Goal: Task Accomplishment & Management: Use online tool/utility

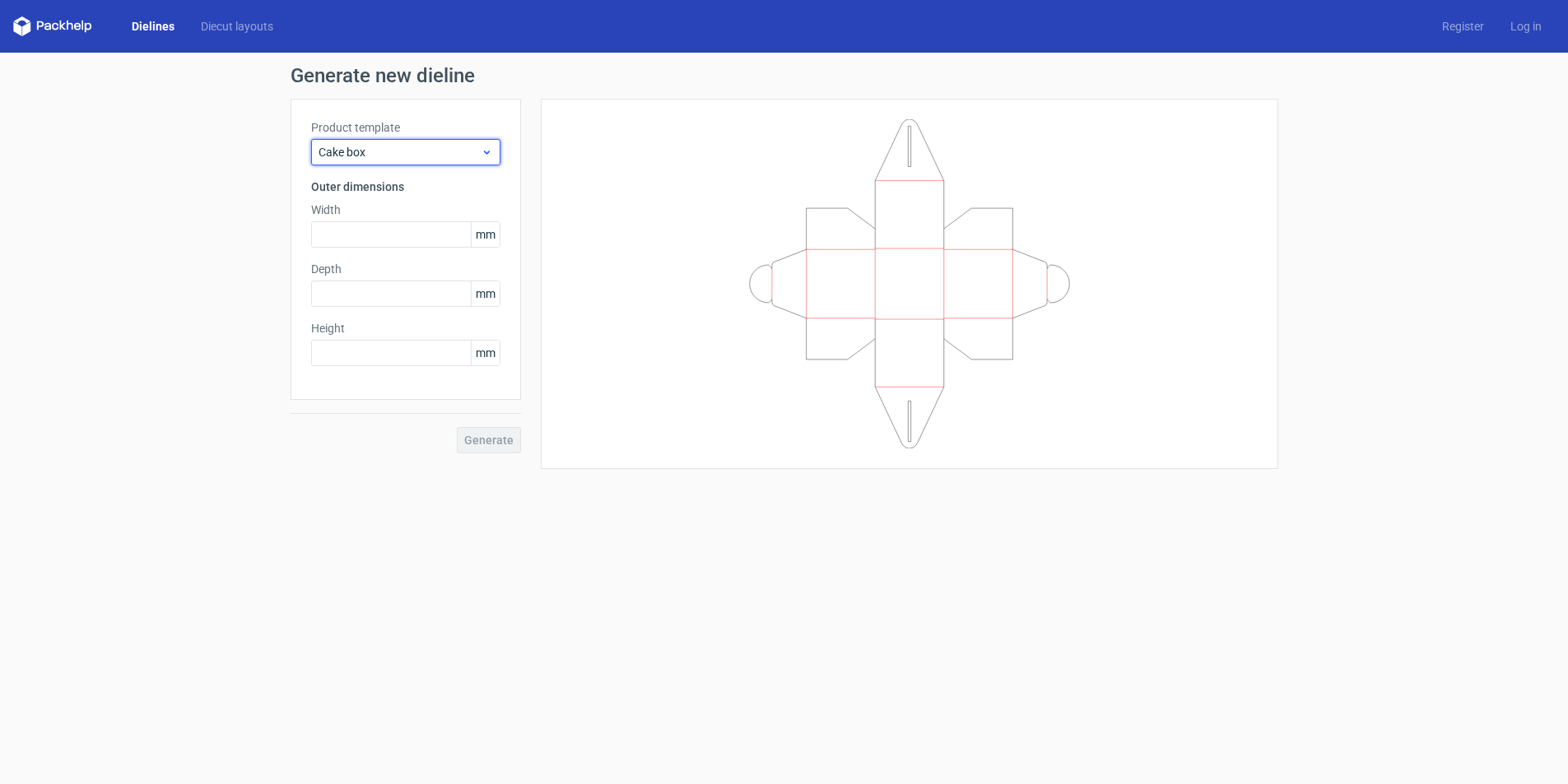
click at [403, 146] on span "Cake box" at bounding box center [400, 152] width 162 height 17
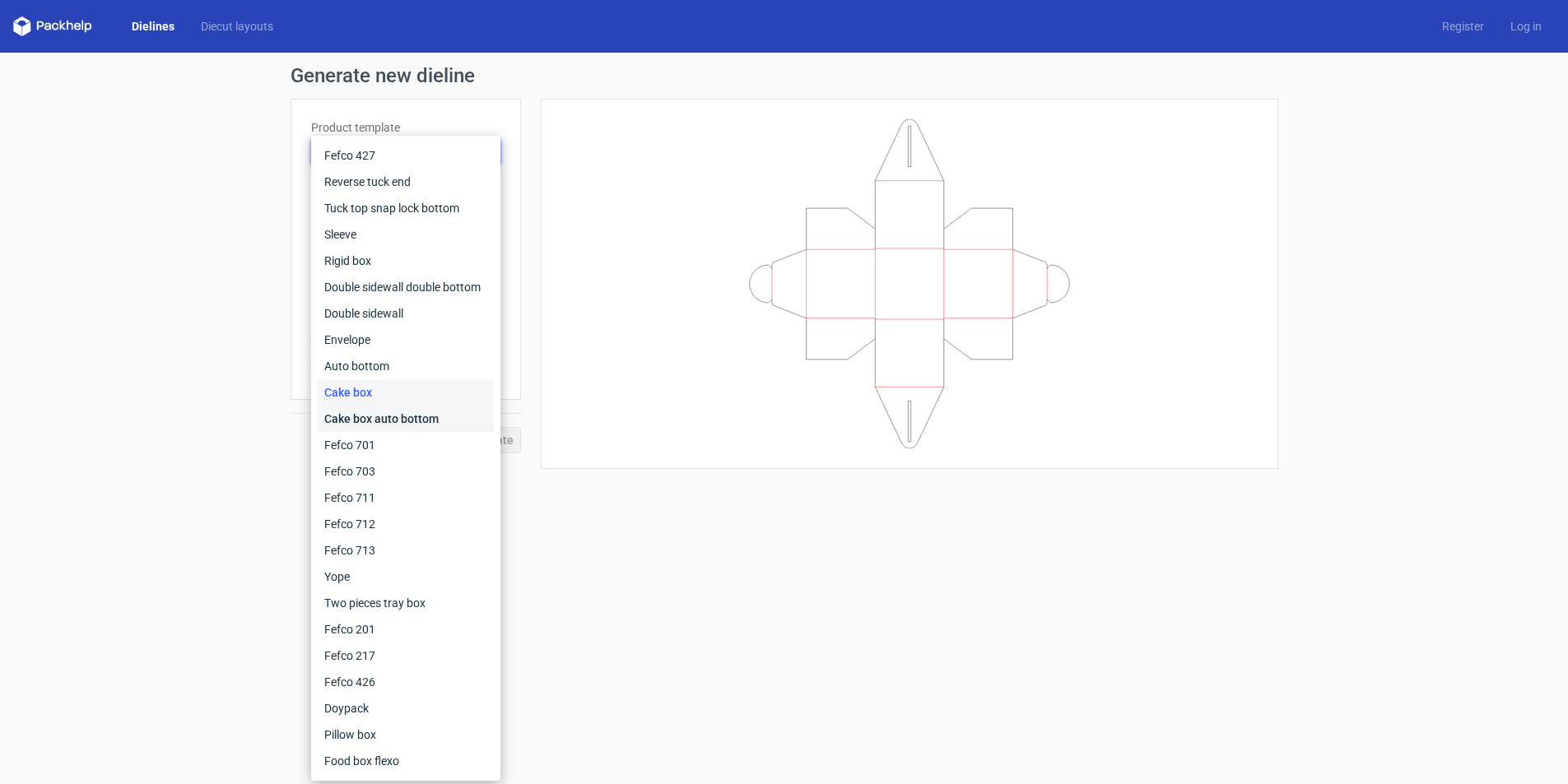
click at [395, 418] on div "Cake box auto bottom" at bounding box center [405, 418] width 177 height 26
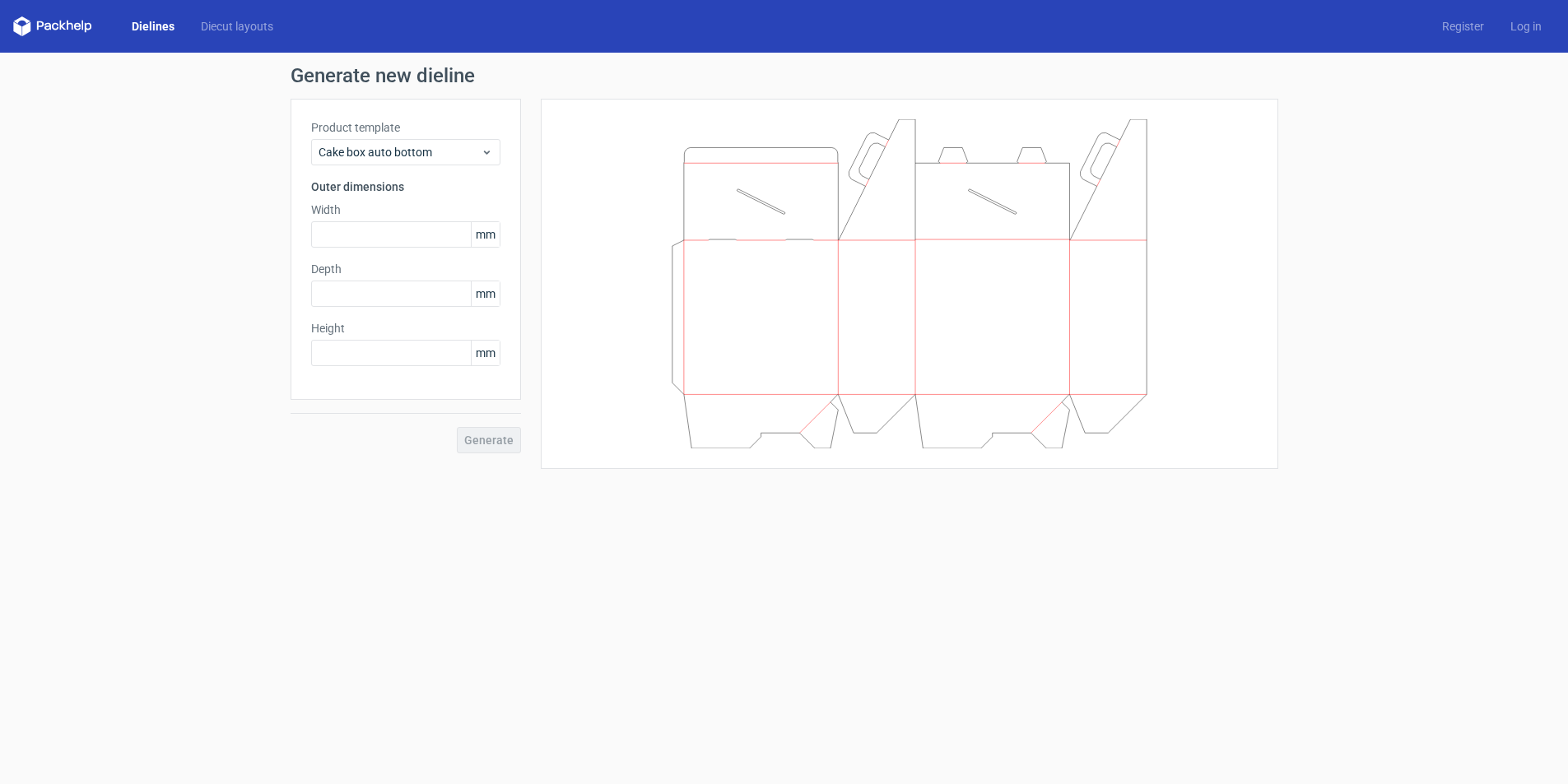
click at [706, 282] on icon at bounding box center [909, 284] width 494 height 329
click at [443, 241] on input "text" at bounding box center [405, 234] width 190 height 26
click at [487, 237] on span "mm" at bounding box center [485, 234] width 29 height 24
click at [358, 239] on input "text" at bounding box center [405, 234] width 190 height 26
type input "297"
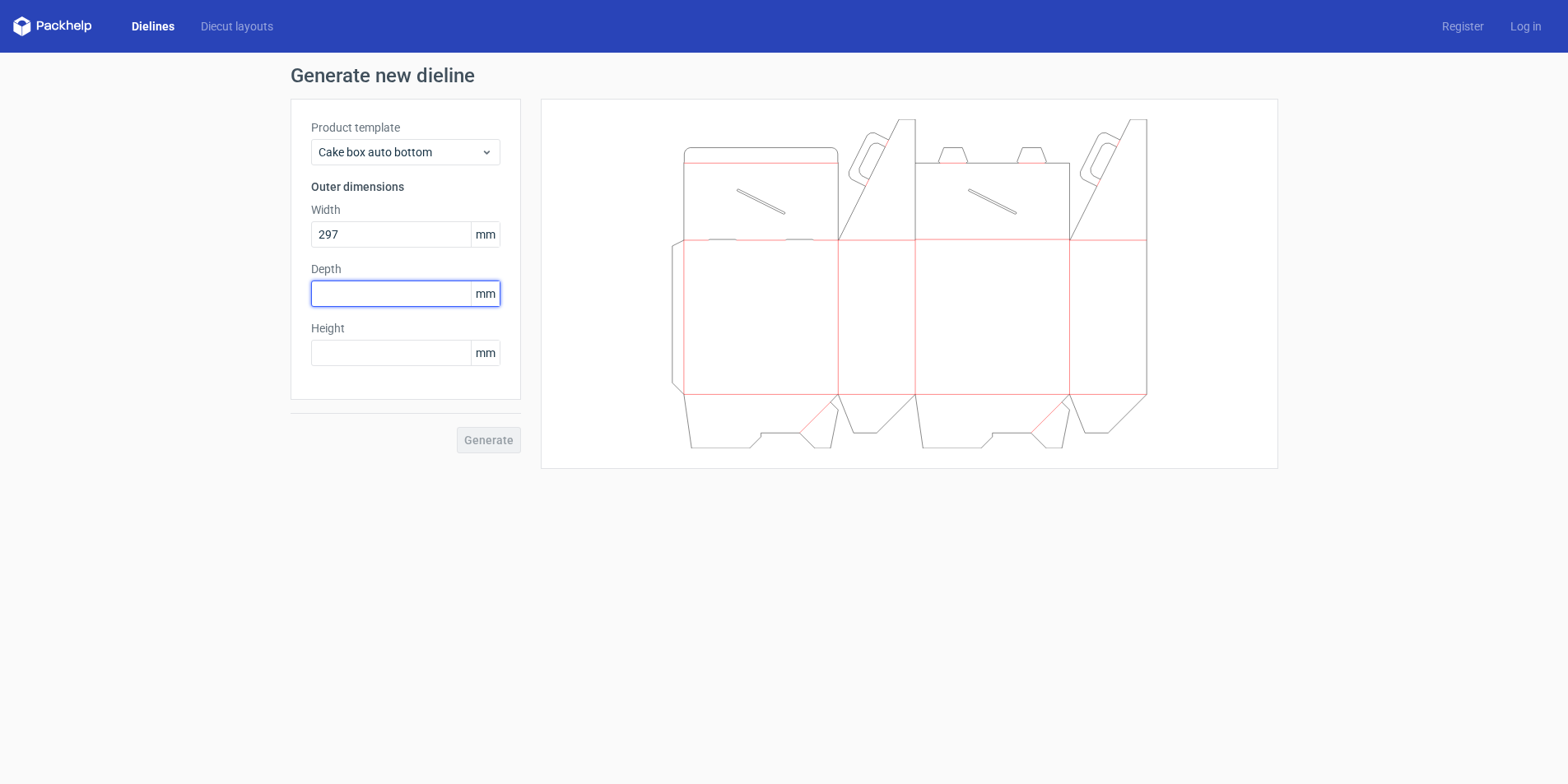
click at [369, 292] on input "text" at bounding box center [405, 293] width 190 height 26
type input "210"
click at [364, 357] on input "text" at bounding box center [405, 353] width 190 height 26
type input "100"
click at [493, 434] on span "Generate" at bounding box center [488, 440] width 49 height 11
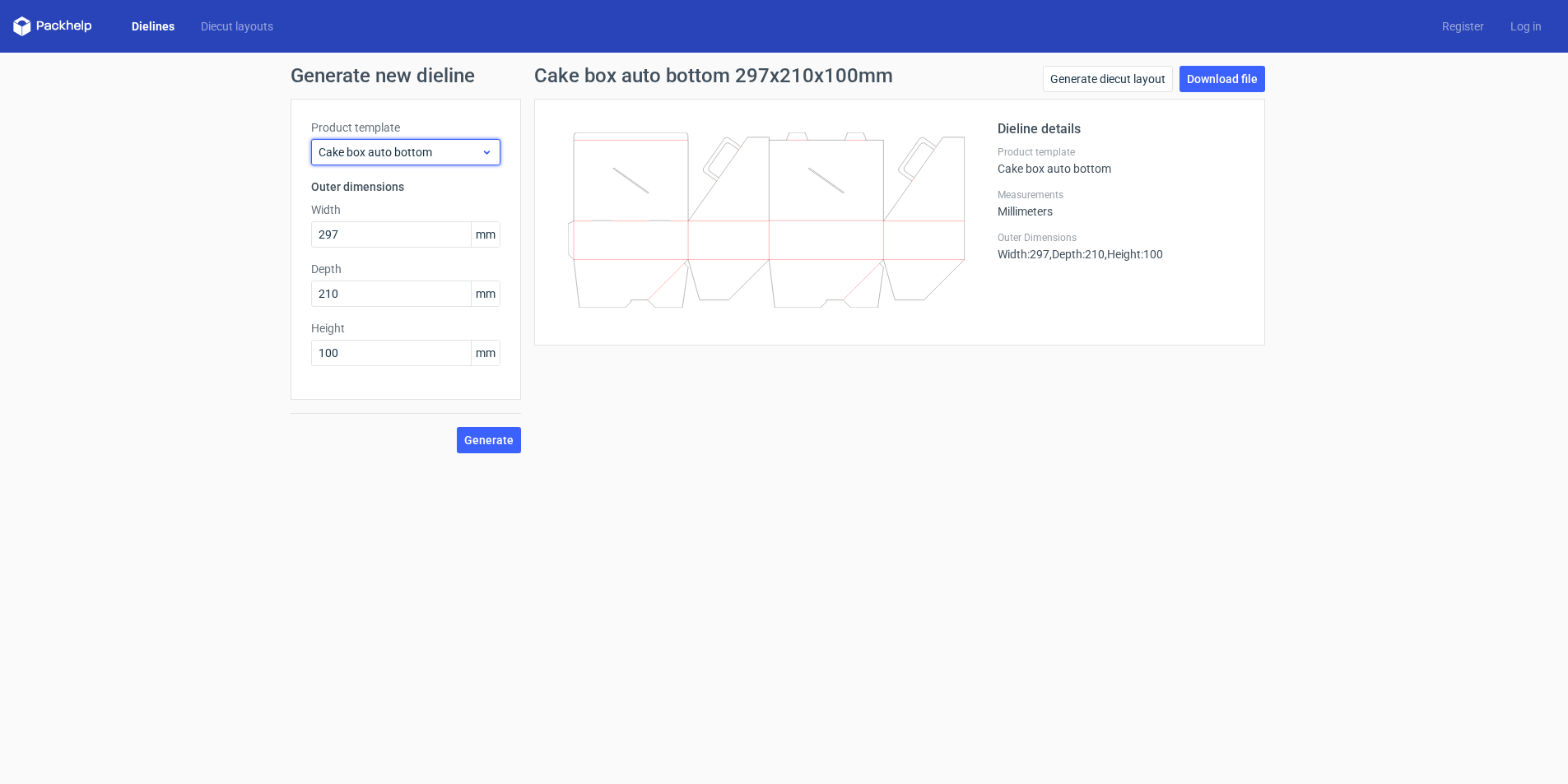
click at [479, 147] on span "Cake box auto bottom" at bounding box center [400, 152] width 162 height 17
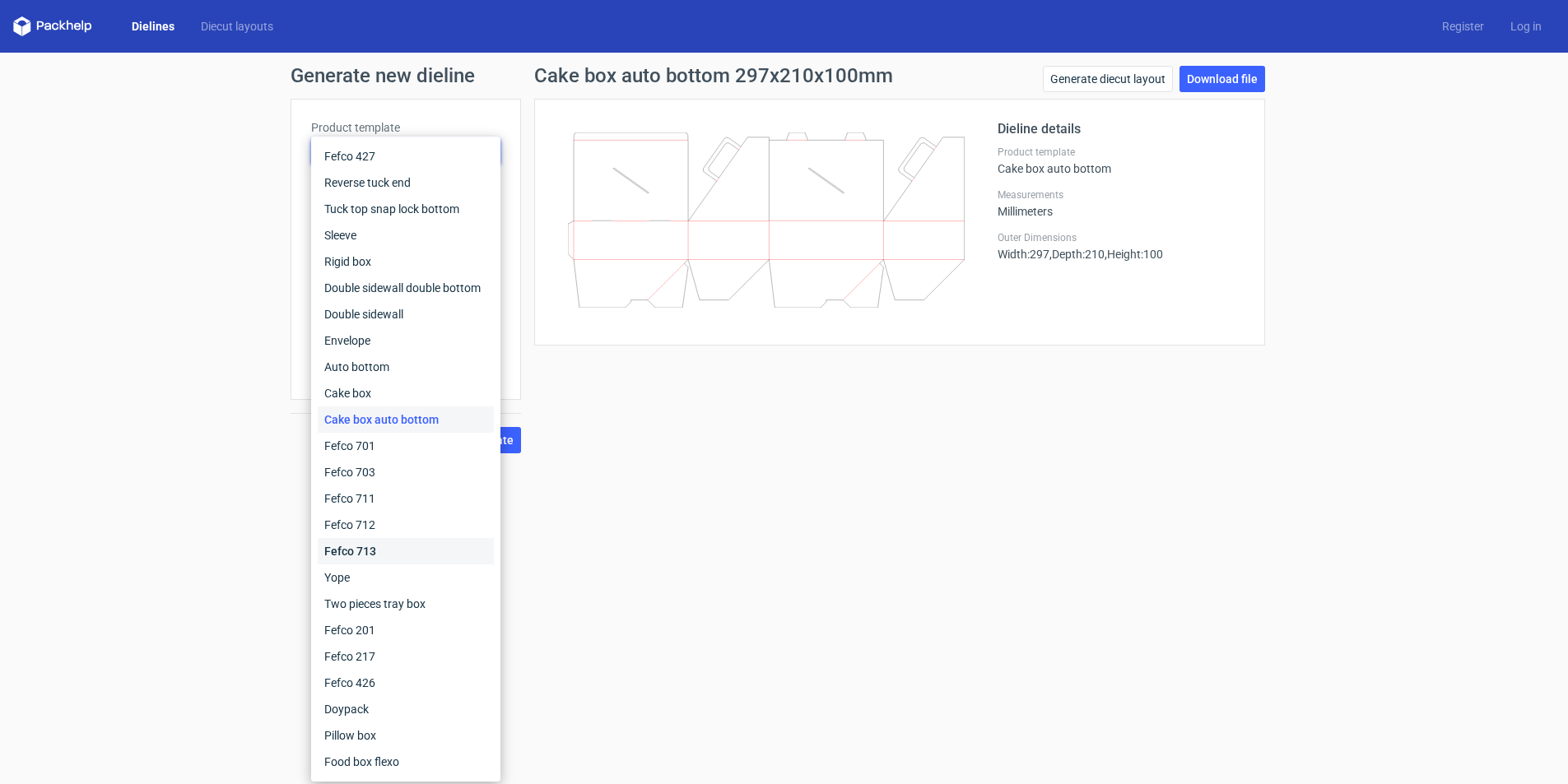
scroll to position [1, 0]
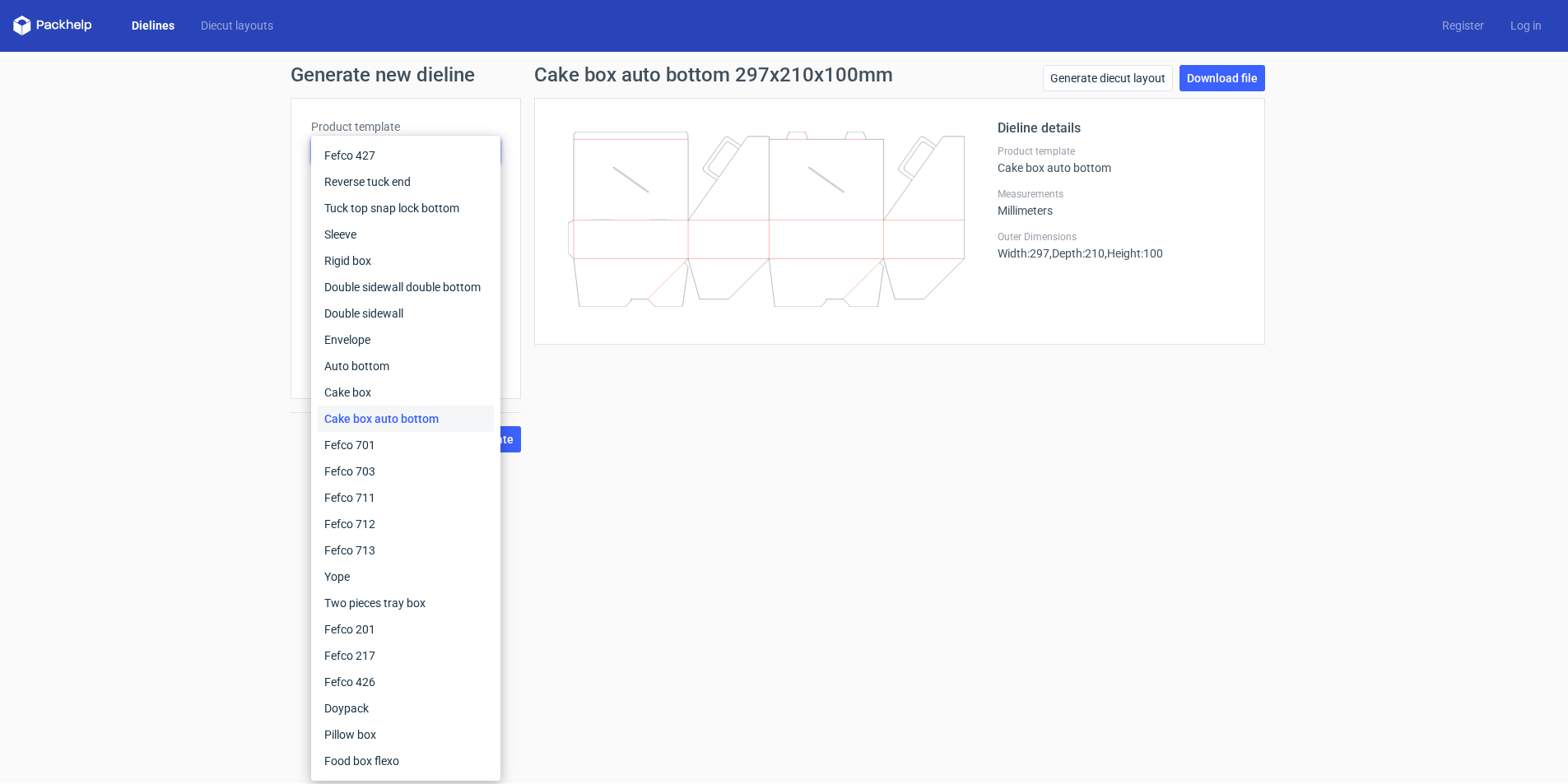
click at [390, 419] on div "Cake box auto bottom" at bounding box center [405, 418] width 177 height 26
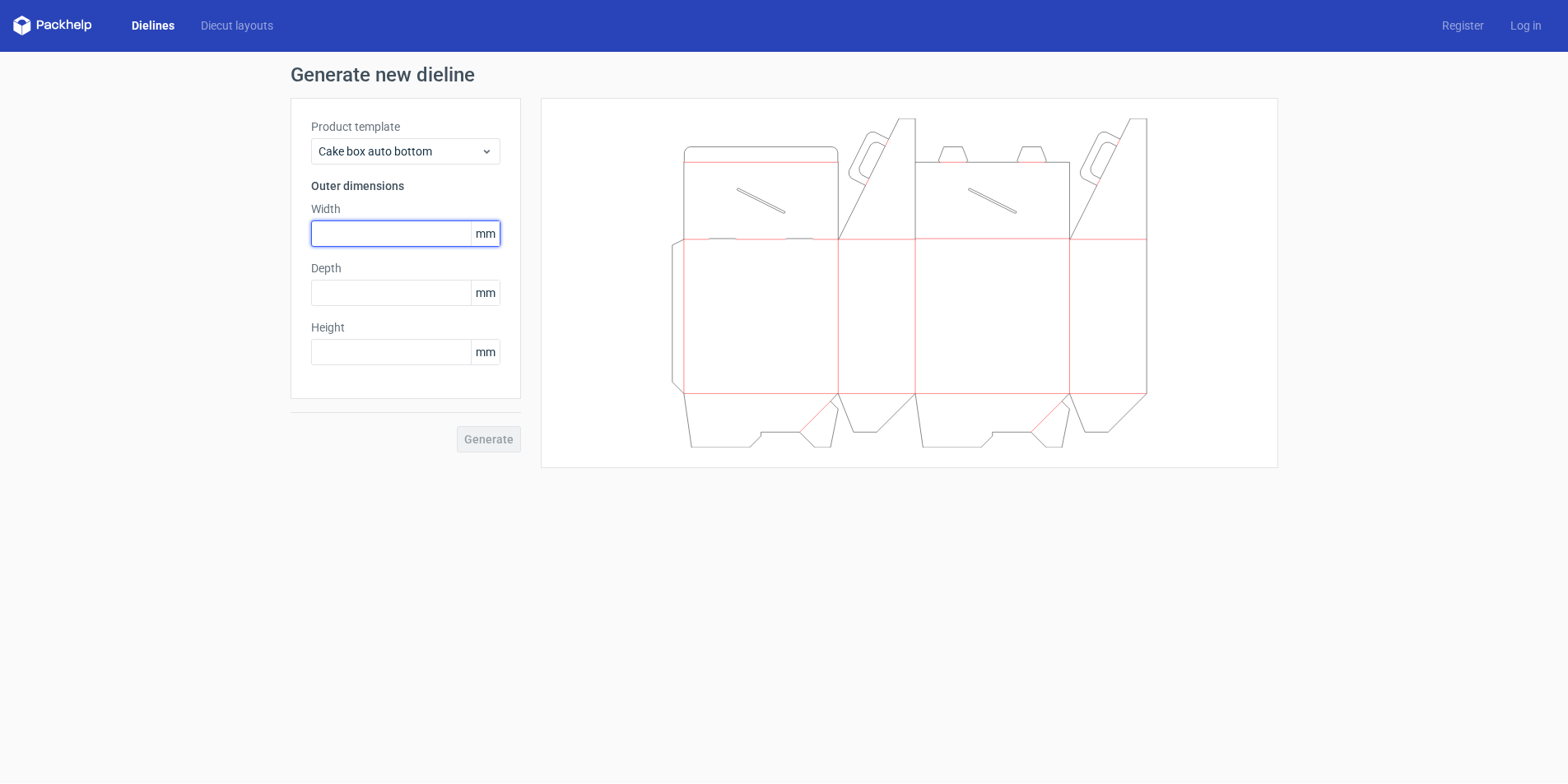
click at [397, 239] on input "text" at bounding box center [405, 233] width 190 height 26
type input "300"
click at [411, 354] on input "text" at bounding box center [405, 352] width 190 height 26
drag, startPoint x: 337, startPoint y: 354, endPoint x: 297, endPoint y: 353, distance: 40.0
click at [298, 353] on div "Product template Cake box auto bottom Outer dimensions Width 300 mm Depth mm He…" at bounding box center [405, 248] width 231 height 301
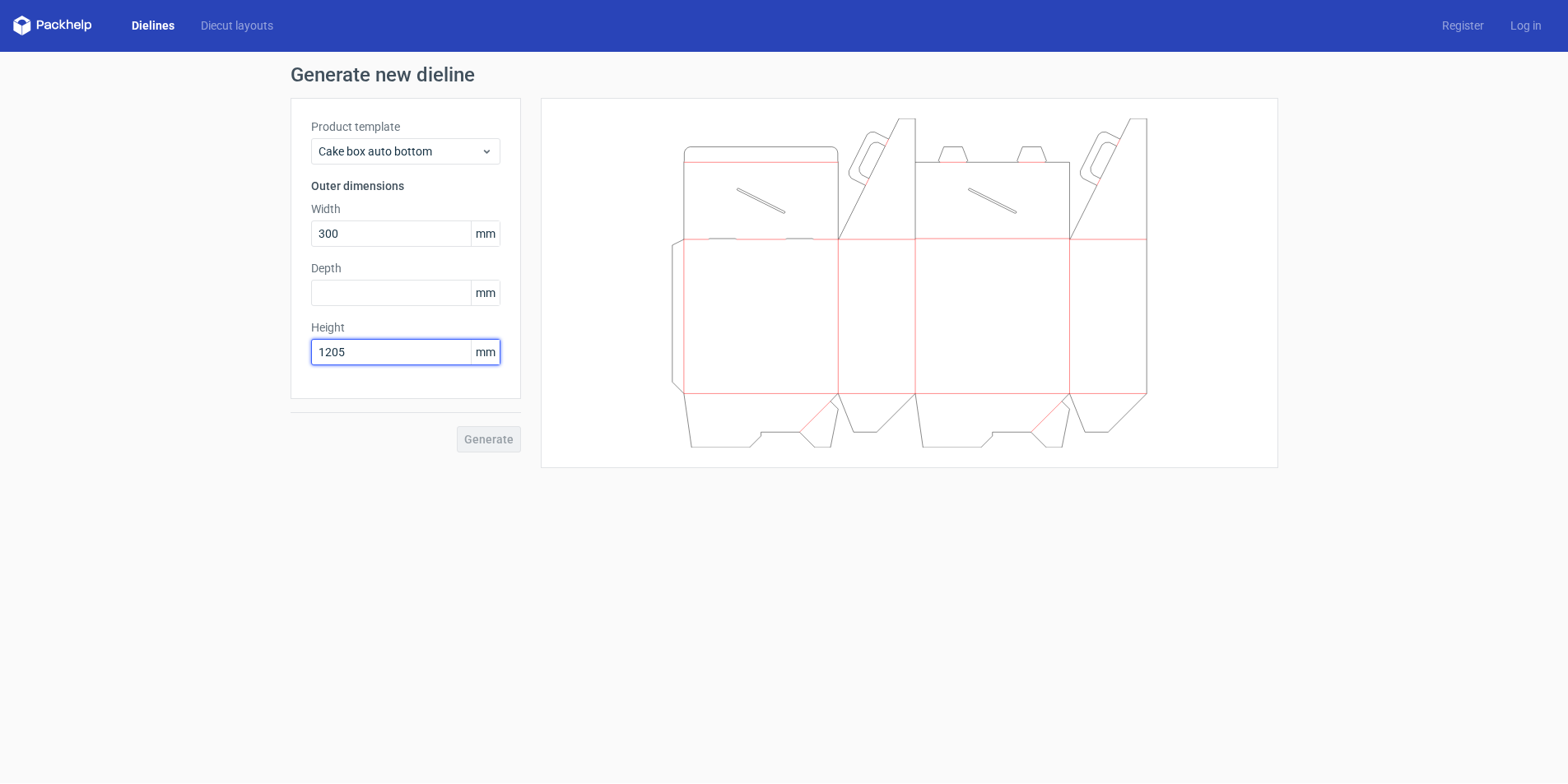
click at [334, 350] on input "1205" at bounding box center [405, 352] width 190 height 26
click at [335, 347] on input "1205" at bounding box center [405, 352] width 190 height 26
click at [348, 294] on input "text" at bounding box center [405, 293] width 190 height 26
drag, startPoint x: 343, startPoint y: 350, endPoint x: 308, endPoint y: 349, distance: 35.0
click at [308, 349] on div "Product template Cake box auto bottom Outer dimensions Width 300 mm Depth mm He…" at bounding box center [405, 248] width 231 height 301
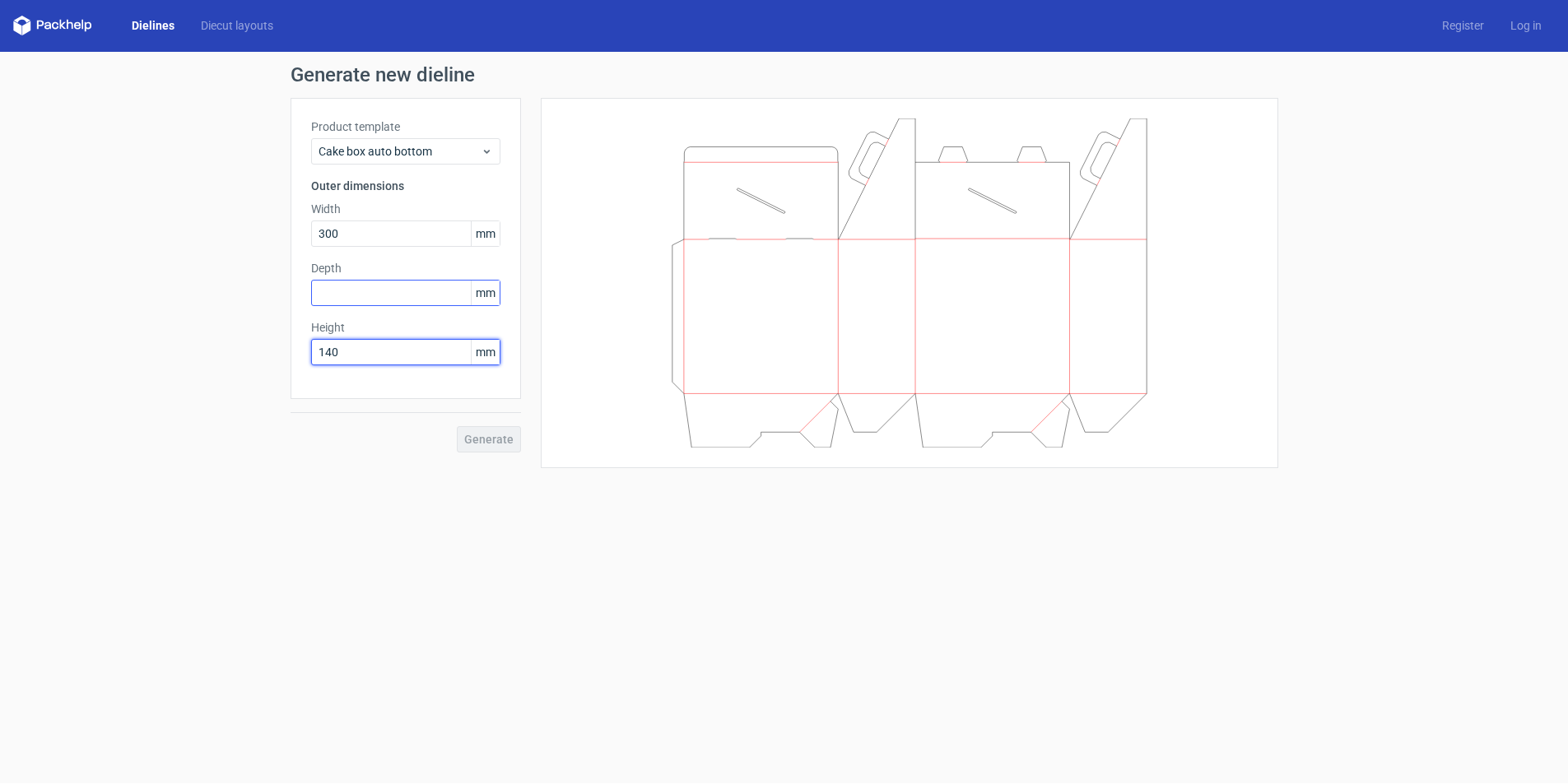
type input "140"
click at [345, 292] on input "text" at bounding box center [405, 293] width 190 height 26
type input "125"
click at [495, 433] on span "Generate" at bounding box center [488, 439] width 49 height 11
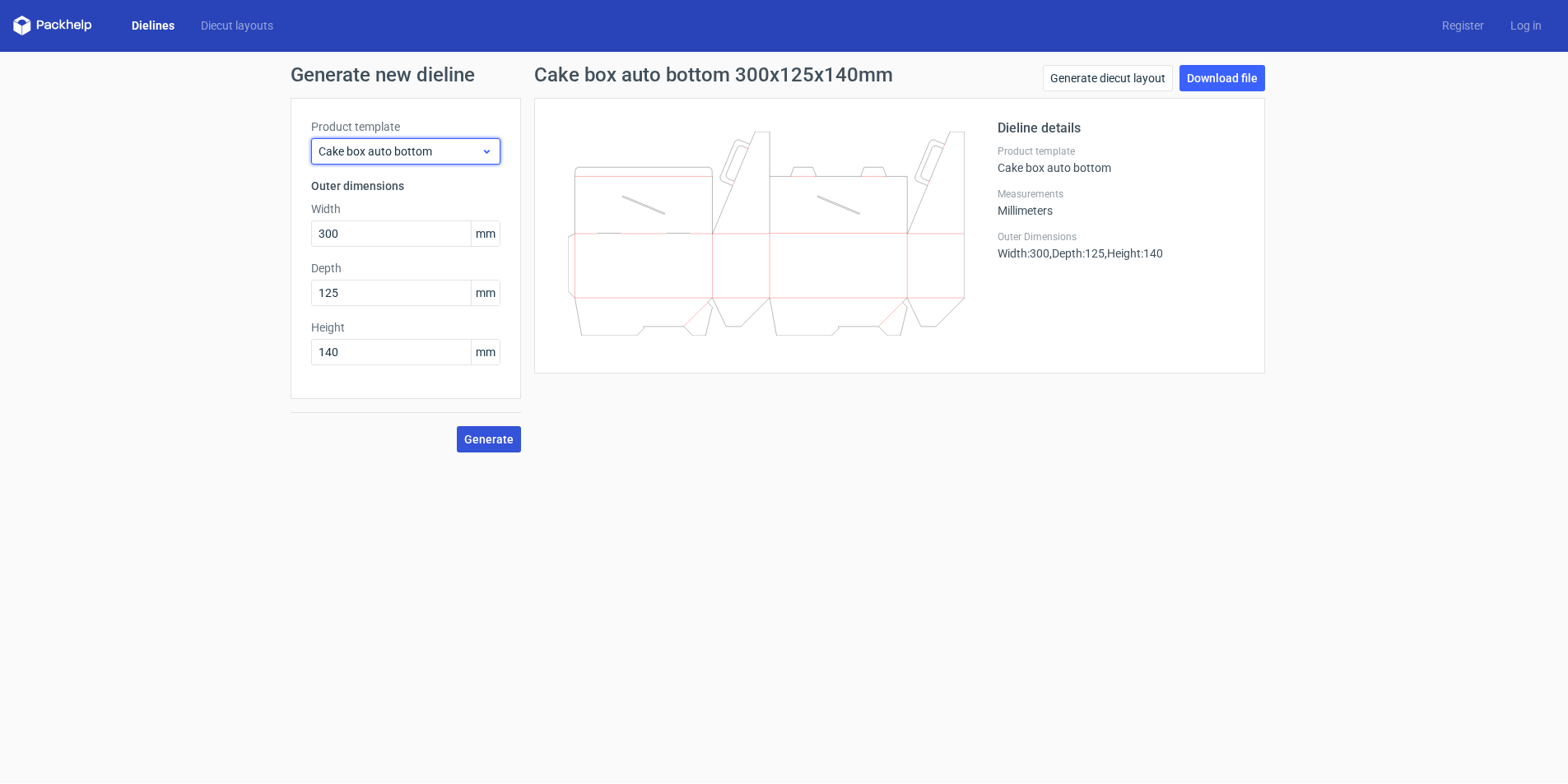
click at [481, 146] on icon at bounding box center [487, 151] width 12 height 13
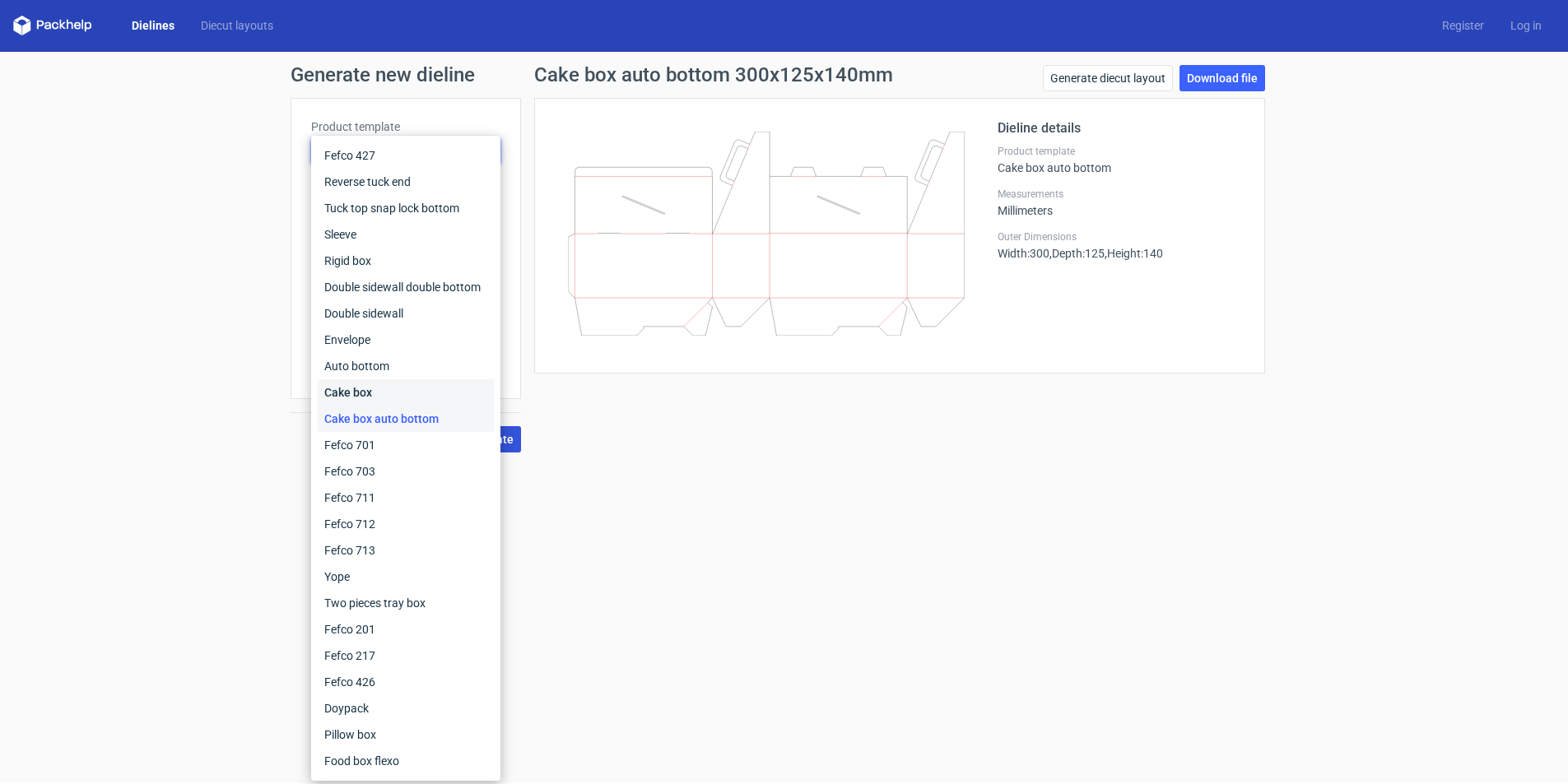
click at [386, 387] on div "Cake box" at bounding box center [405, 392] width 177 height 26
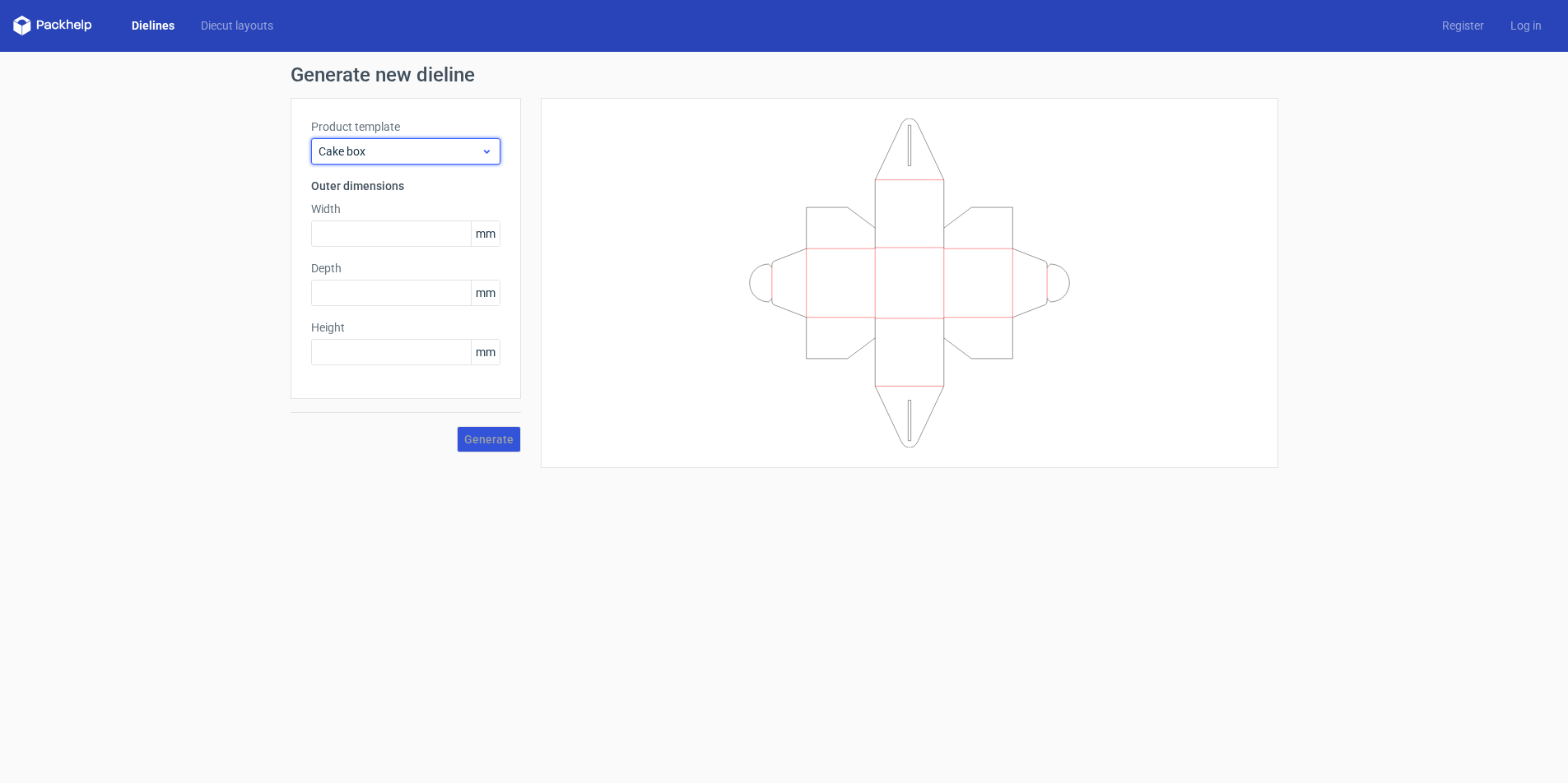
click at [481, 143] on div "Cake box" at bounding box center [405, 151] width 190 height 26
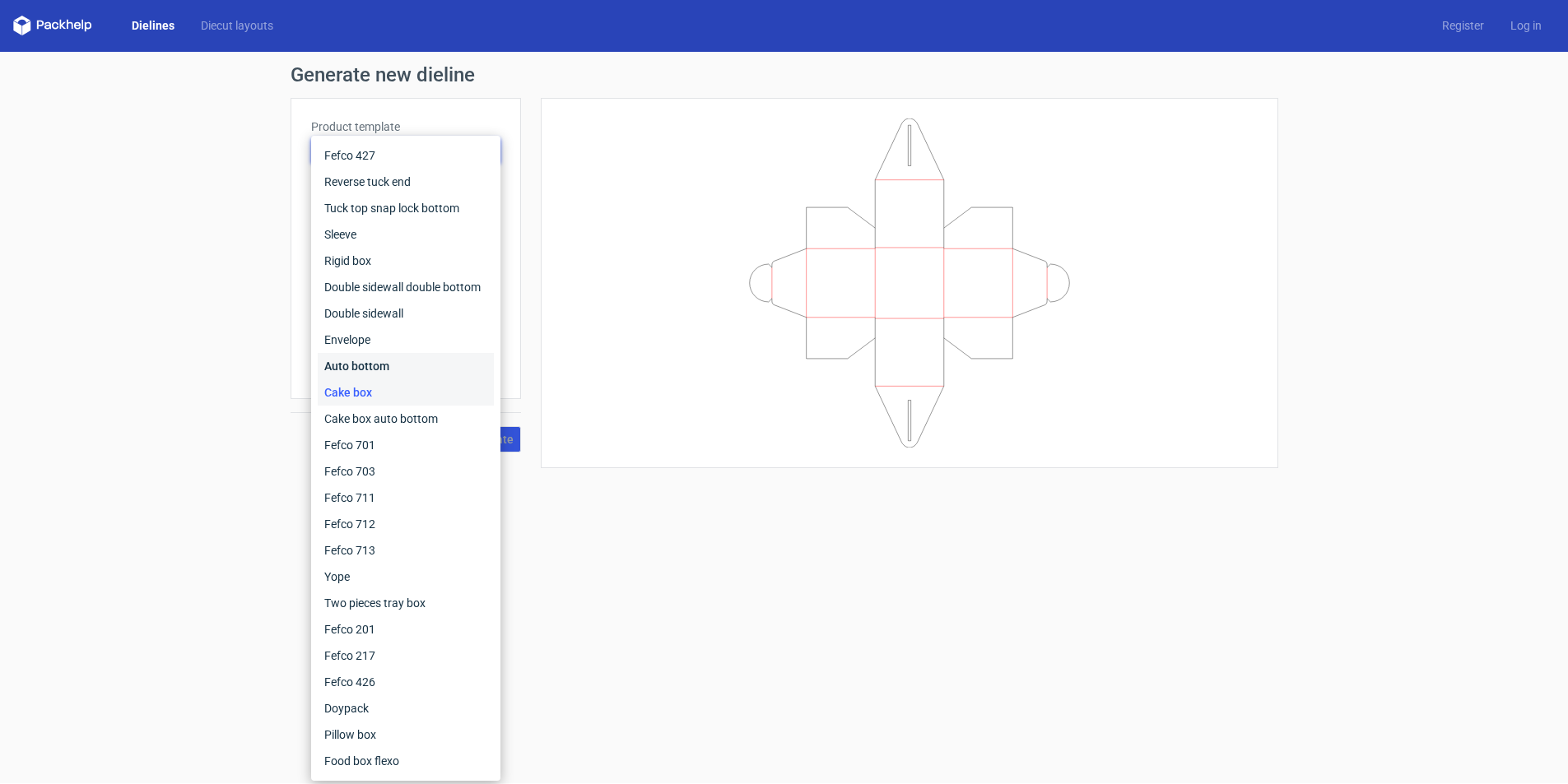
click at [395, 370] on div "Auto bottom" at bounding box center [405, 366] width 177 height 26
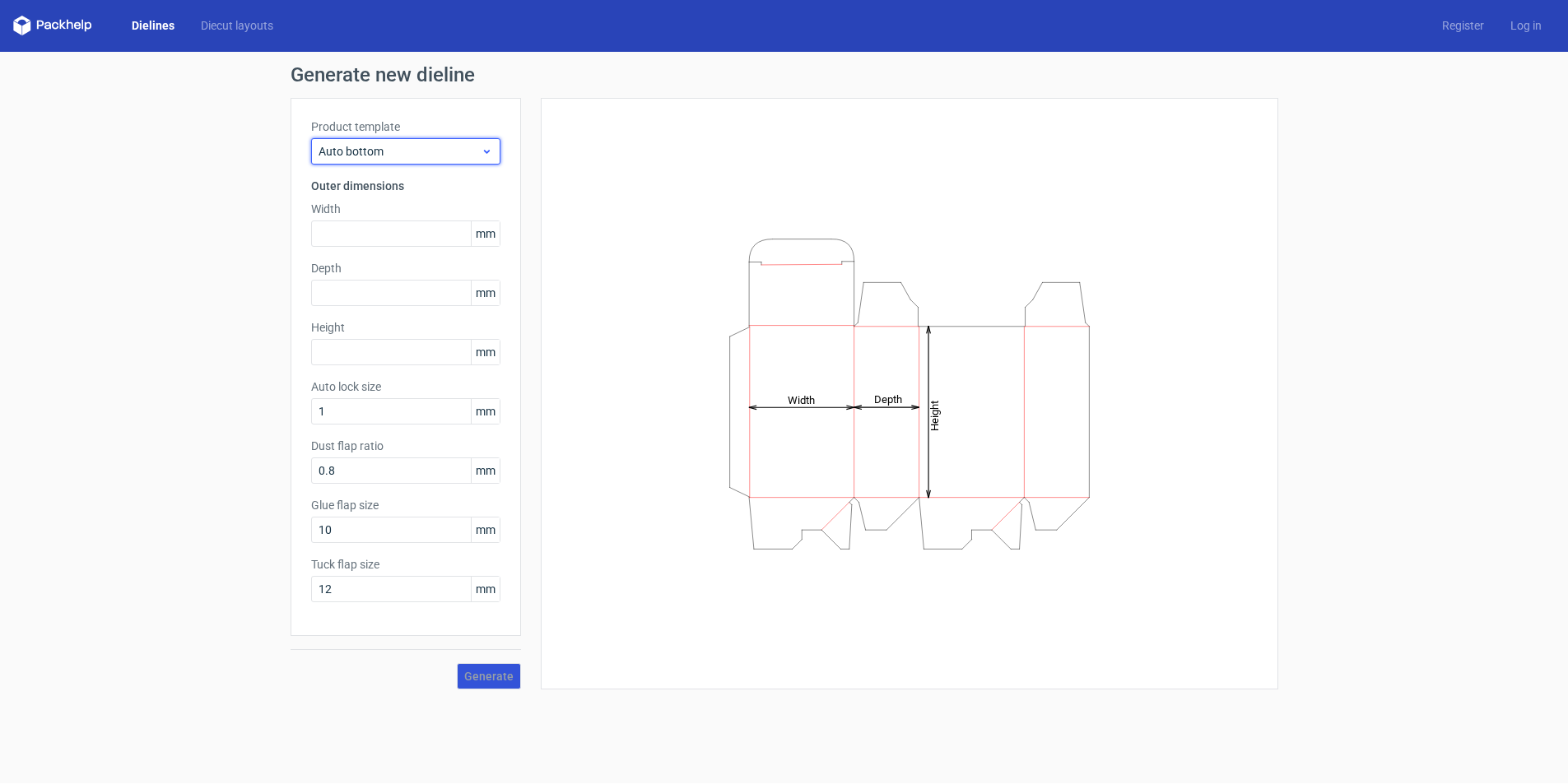
click at [489, 151] on icon at bounding box center [487, 151] width 12 height 13
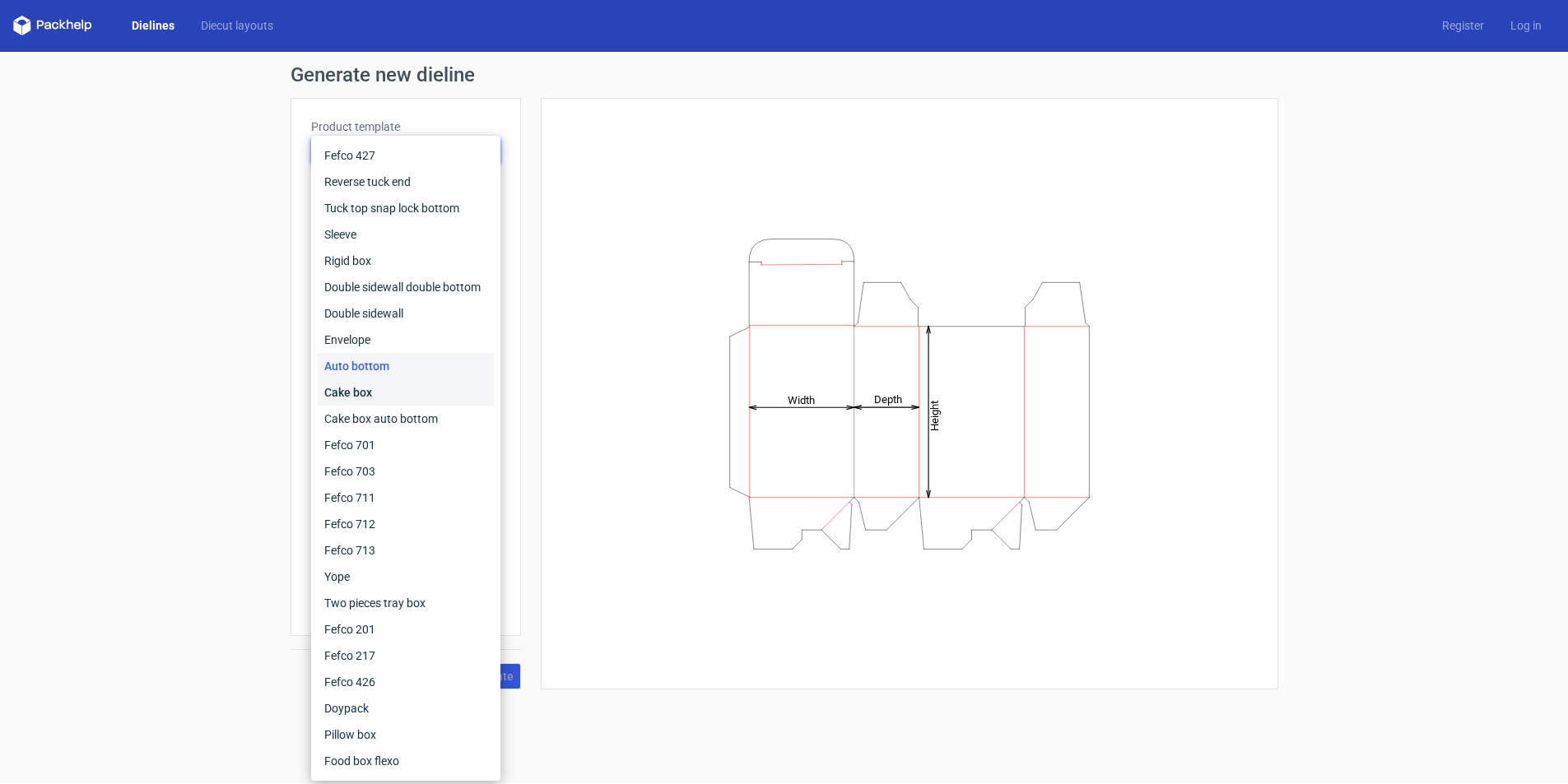
click at [394, 398] on div "Cake box" at bounding box center [405, 392] width 177 height 26
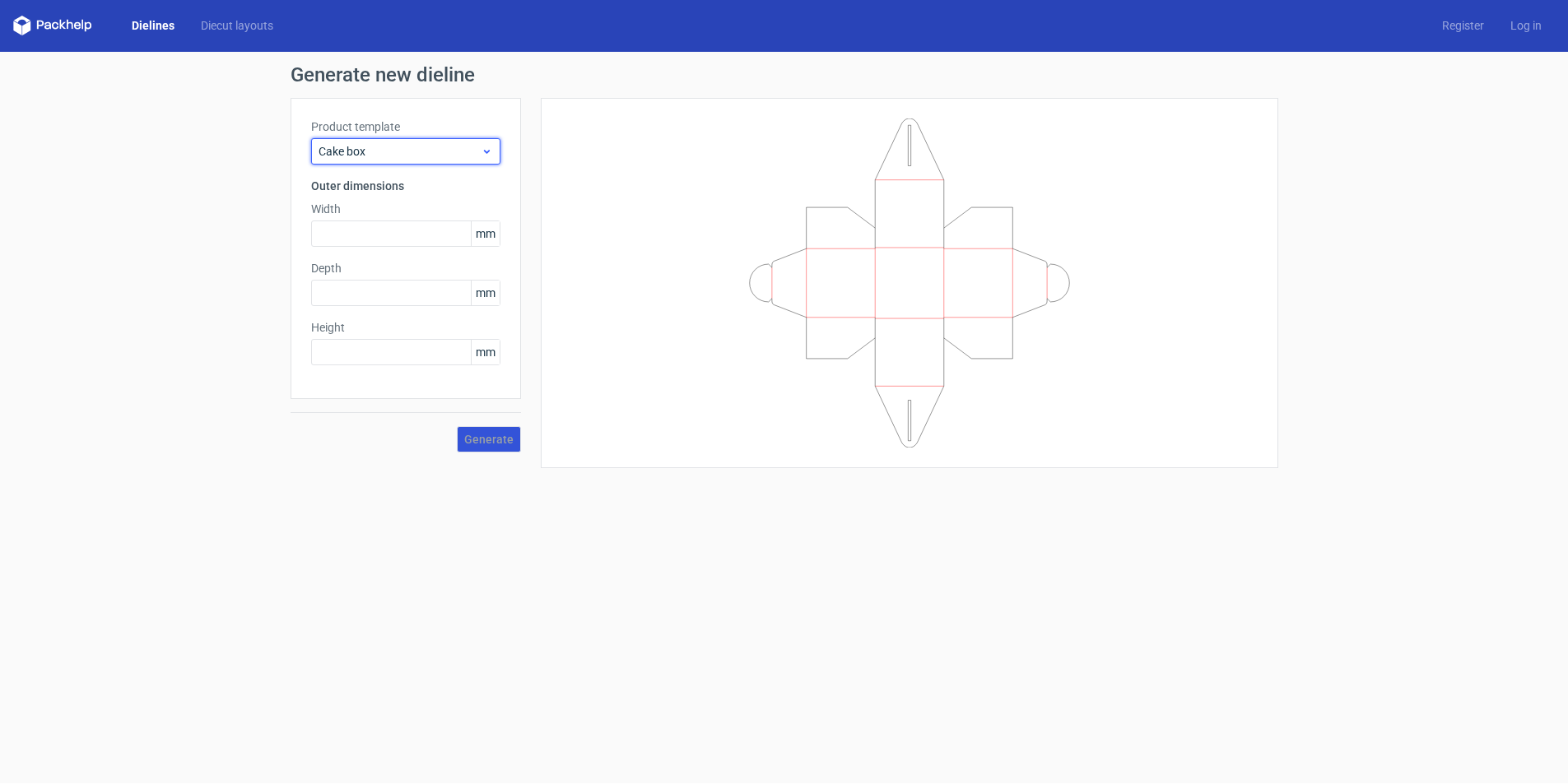
click at [496, 145] on div "Cake box" at bounding box center [405, 151] width 190 height 26
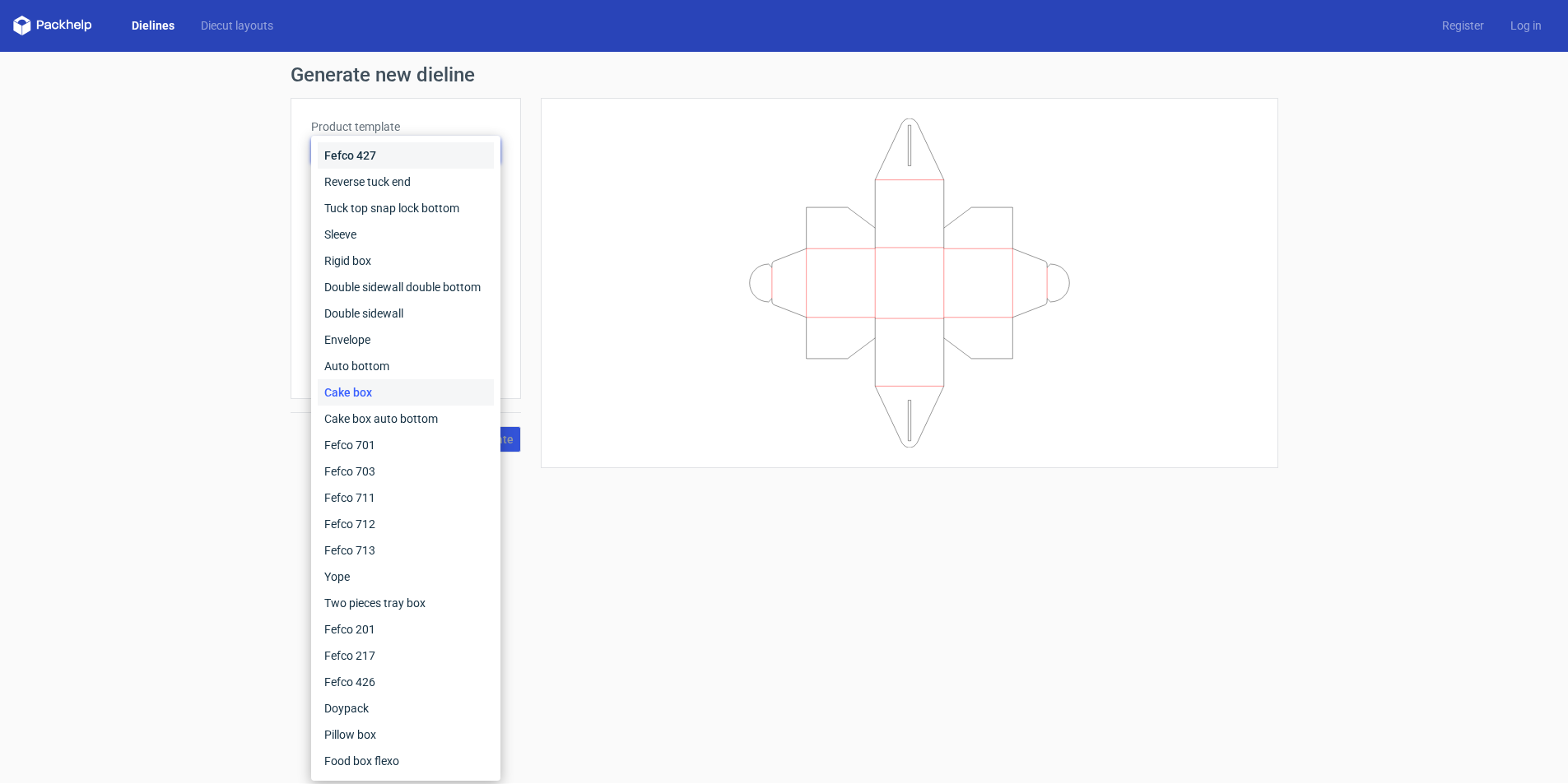
click at [384, 147] on div "Fefco 427" at bounding box center [405, 155] width 177 height 26
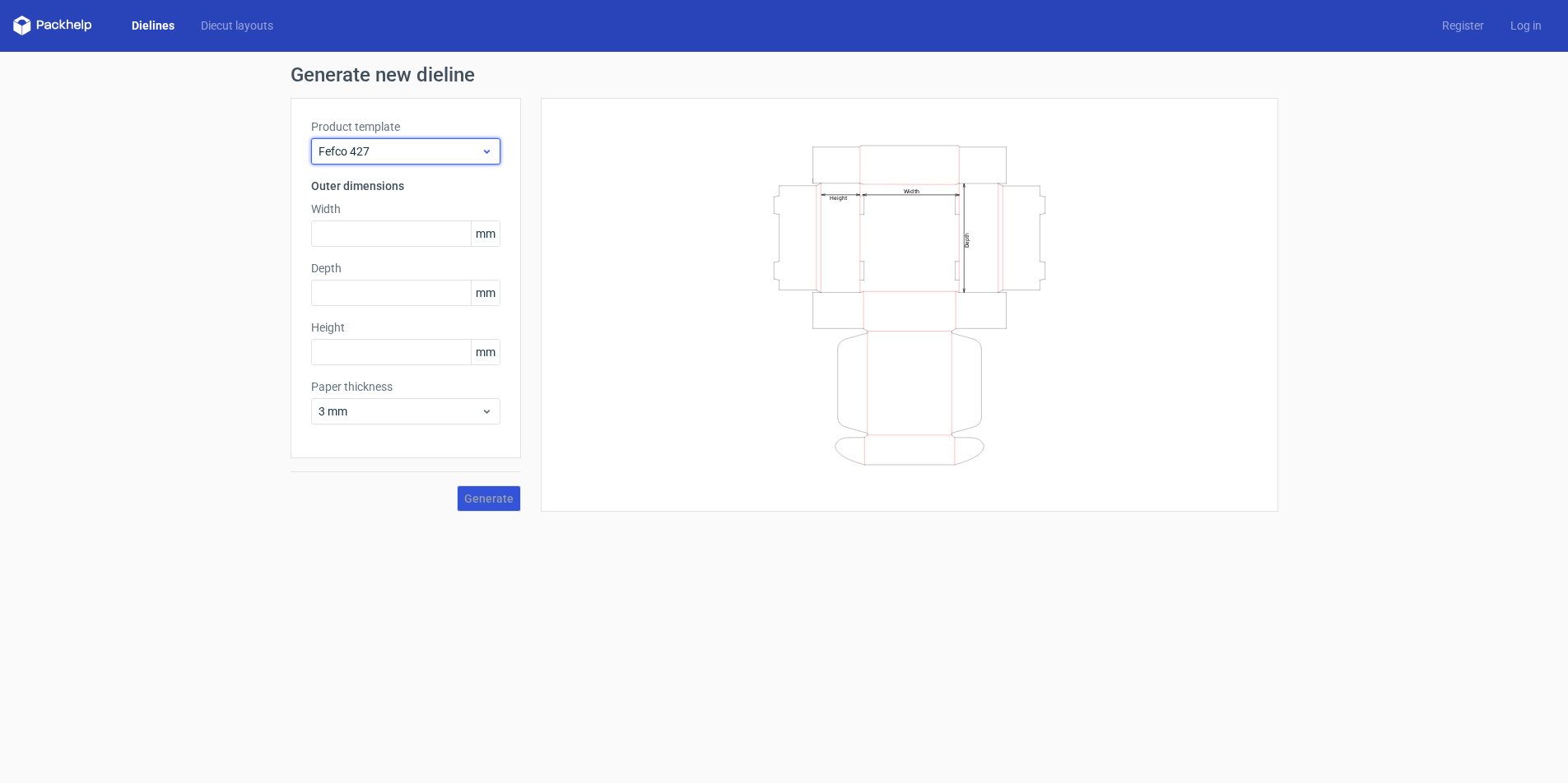
click at [483, 142] on div "Fefco 427" at bounding box center [405, 151] width 190 height 26
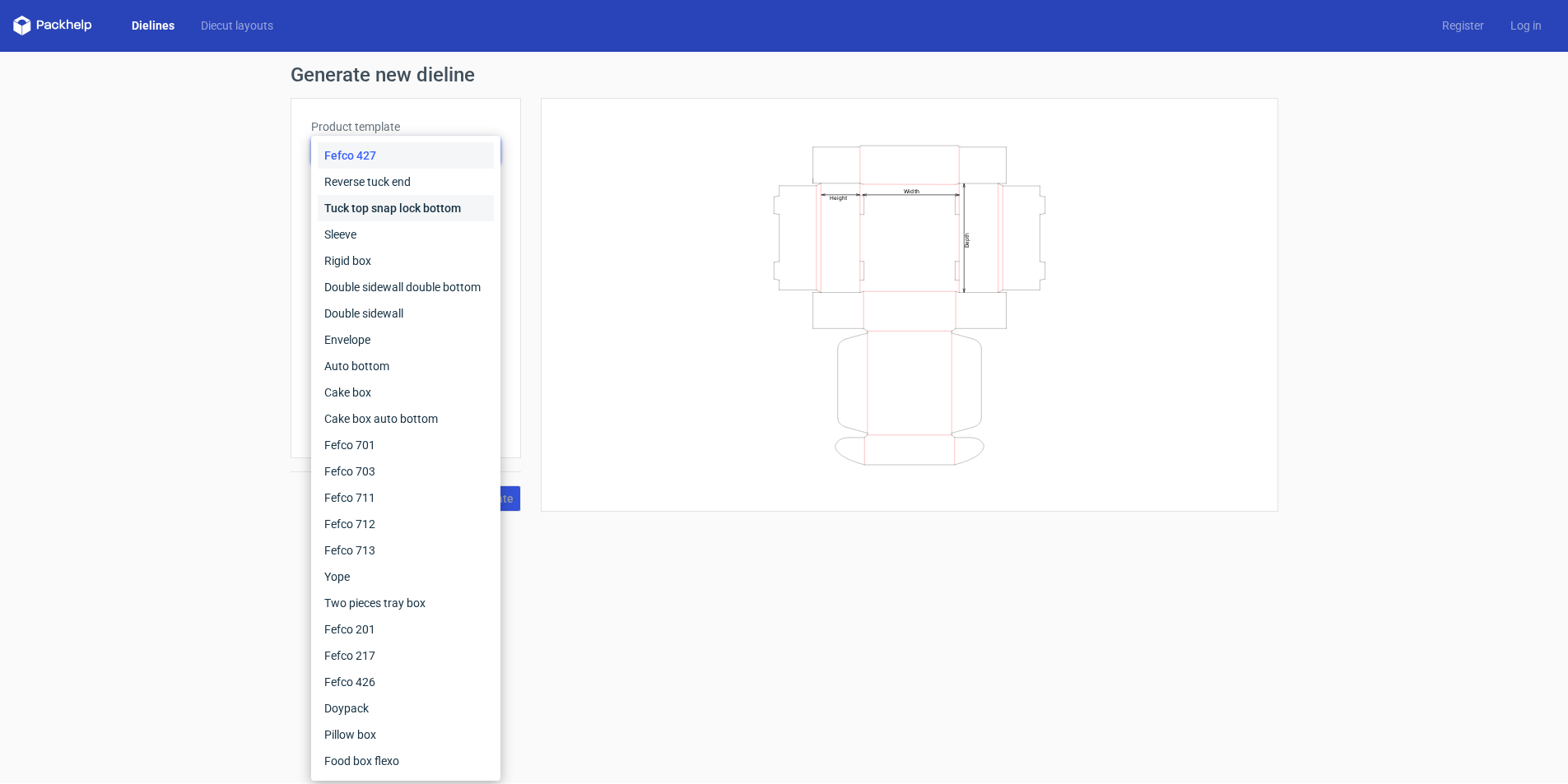
click at [389, 204] on div "Tuck top snap lock bottom" at bounding box center [405, 208] width 177 height 26
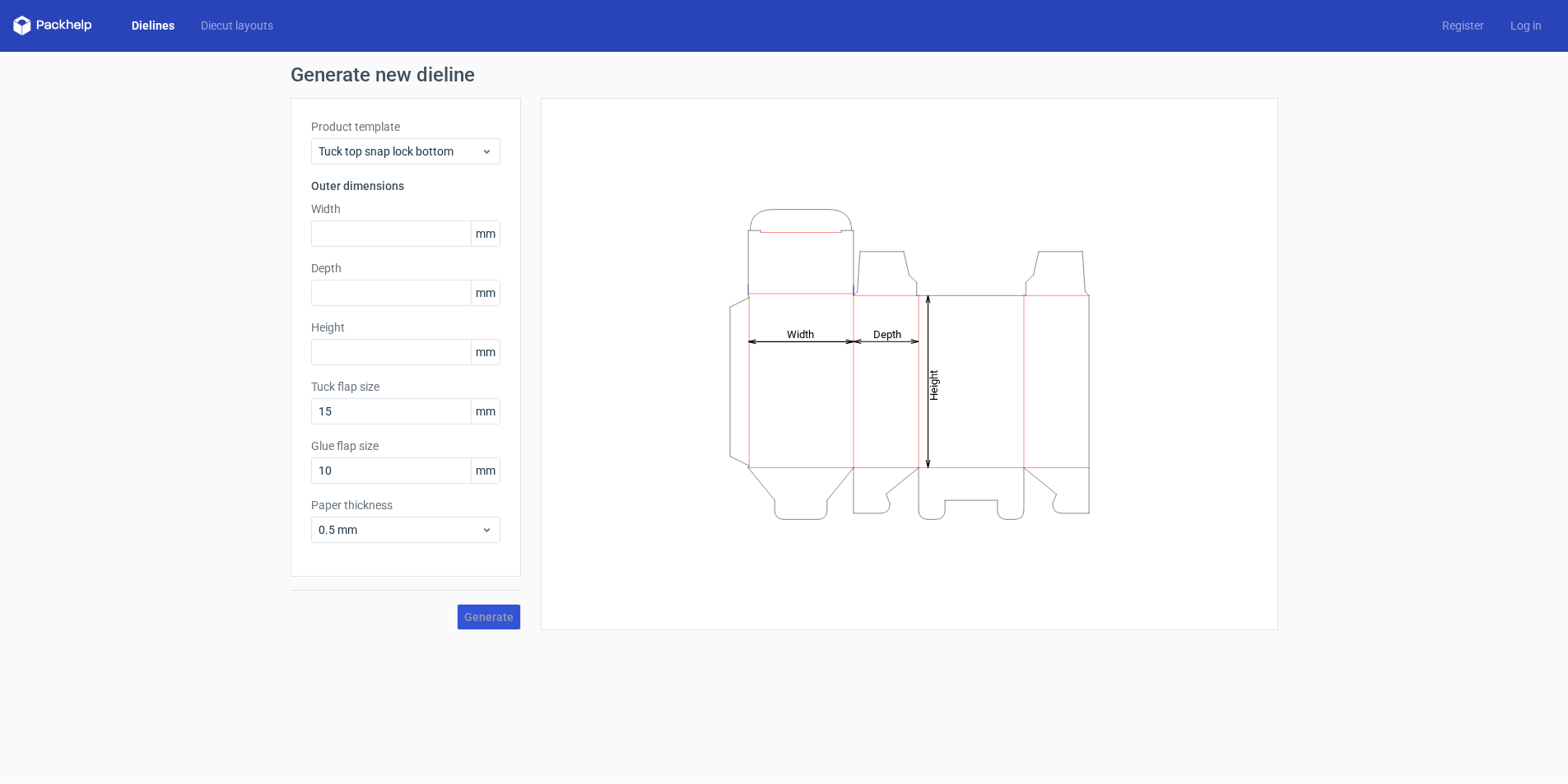
click at [501, 145] on div "Product template Tuck top snap lock bottom Outer dimensions Width mm Depth mm H…" at bounding box center [405, 337] width 231 height 479
click at [481, 151] on icon at bounding box center [487, 151] width 12 height 13
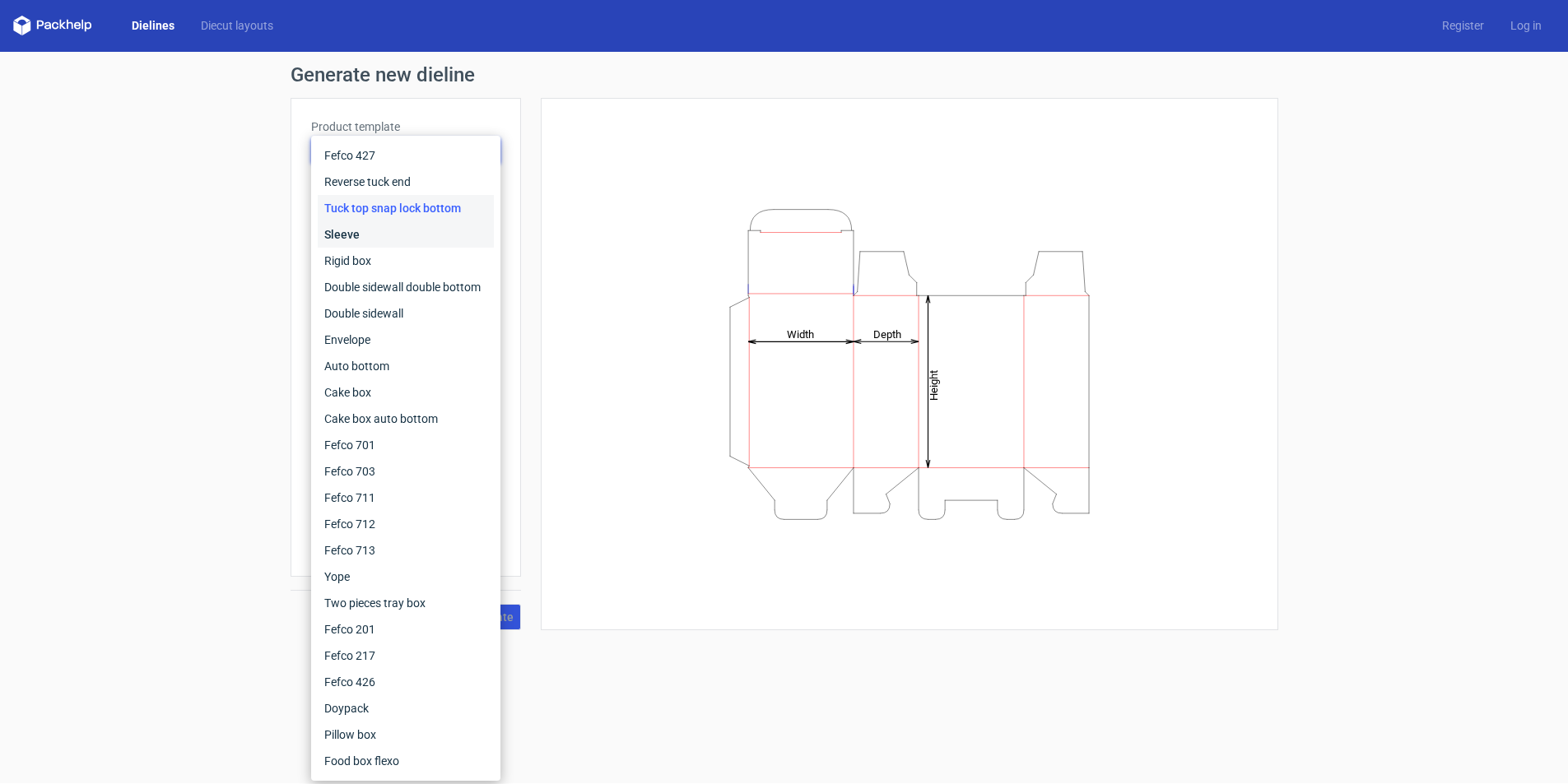
click at [377, 231] on div "Sleeve" at bounding box center [405, 234] width 177 height 26
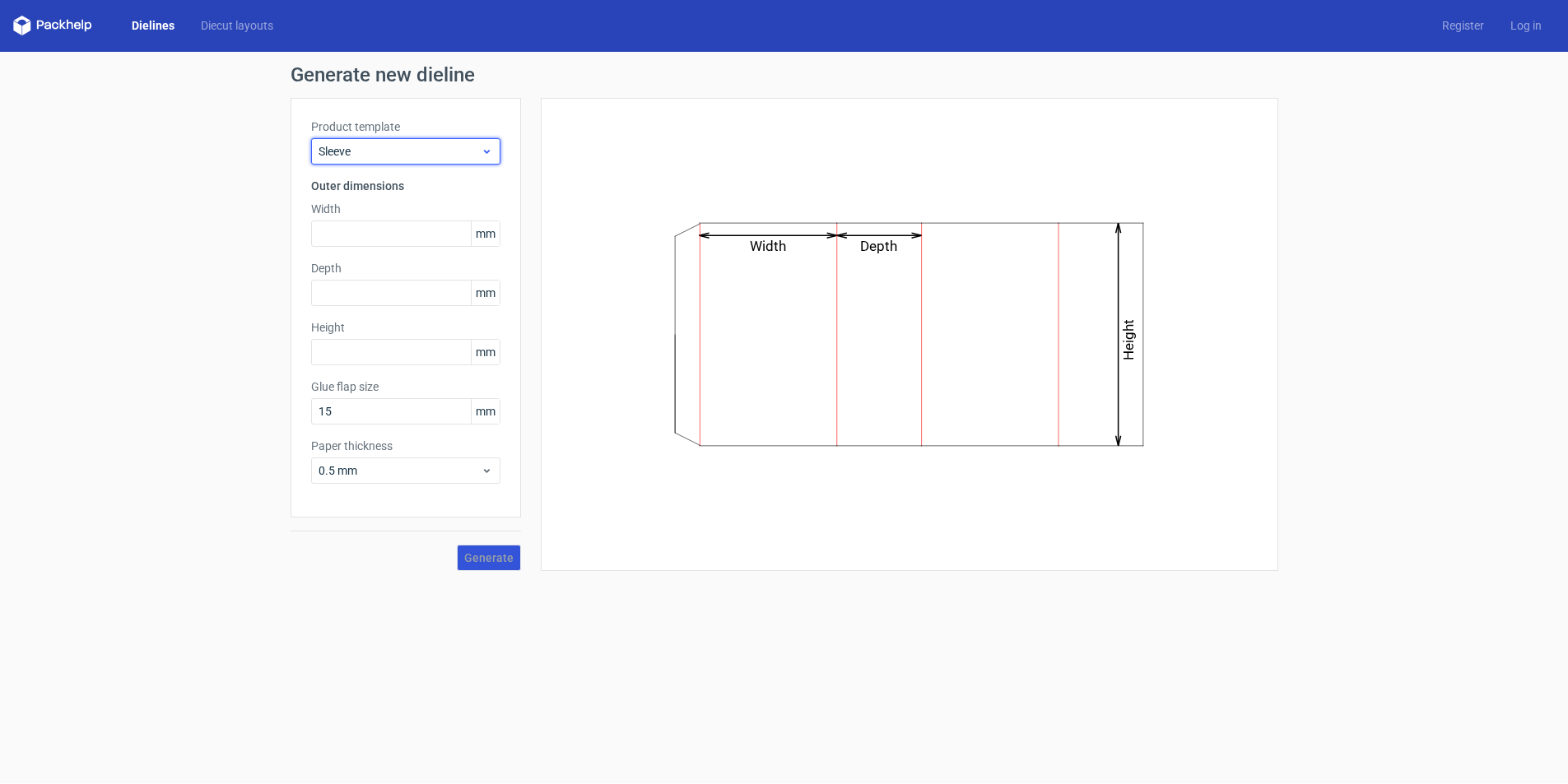
click at [487, 152] on use at bounding box center [486, 151] width 6 height 4
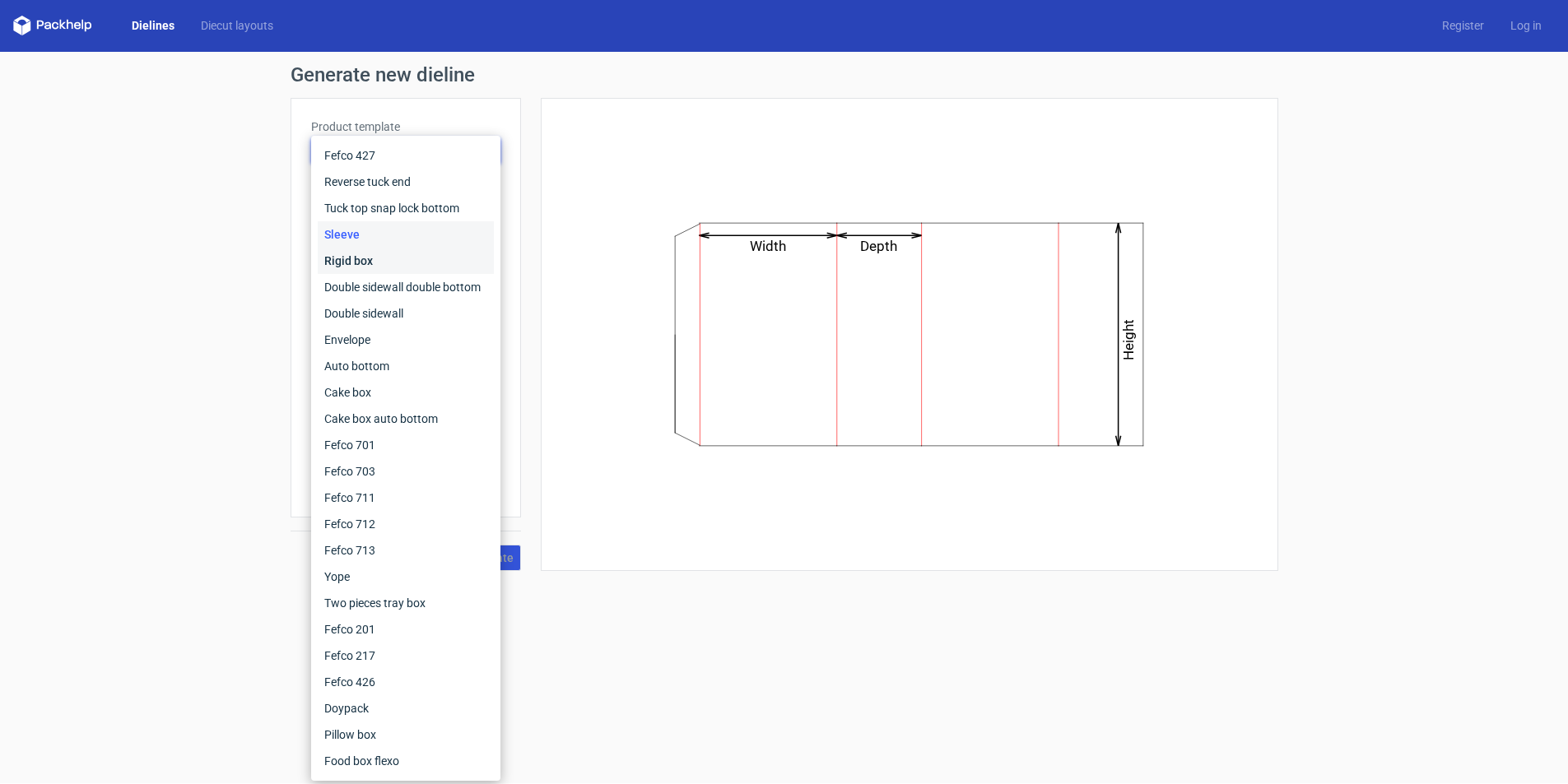
click at [361, 257] on div "Rigid box" at bounding box center [405, 260] width 177 height 26
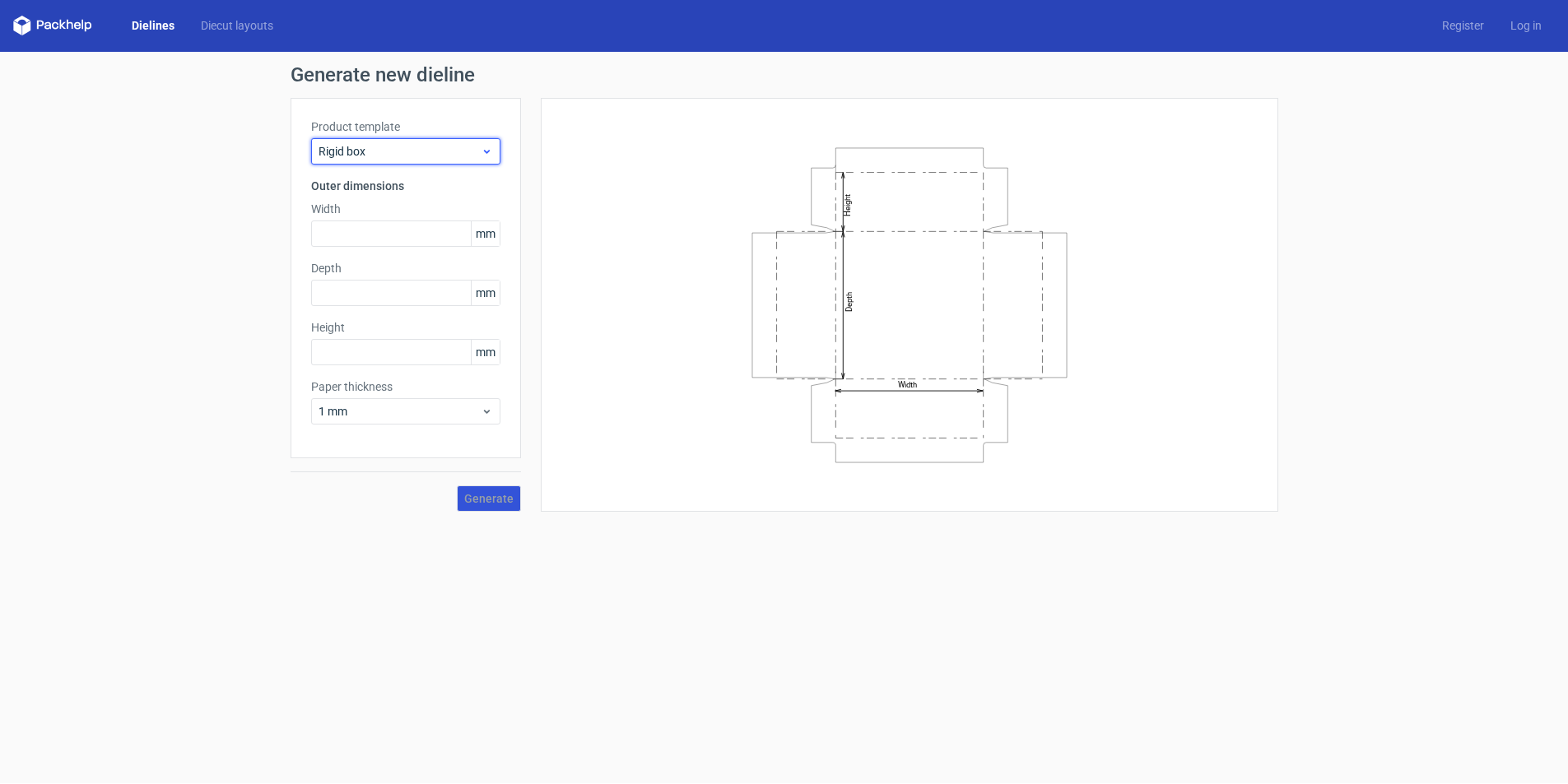
click at [487, 157] on icon at bounding box center [487, 151] width 12 height 13
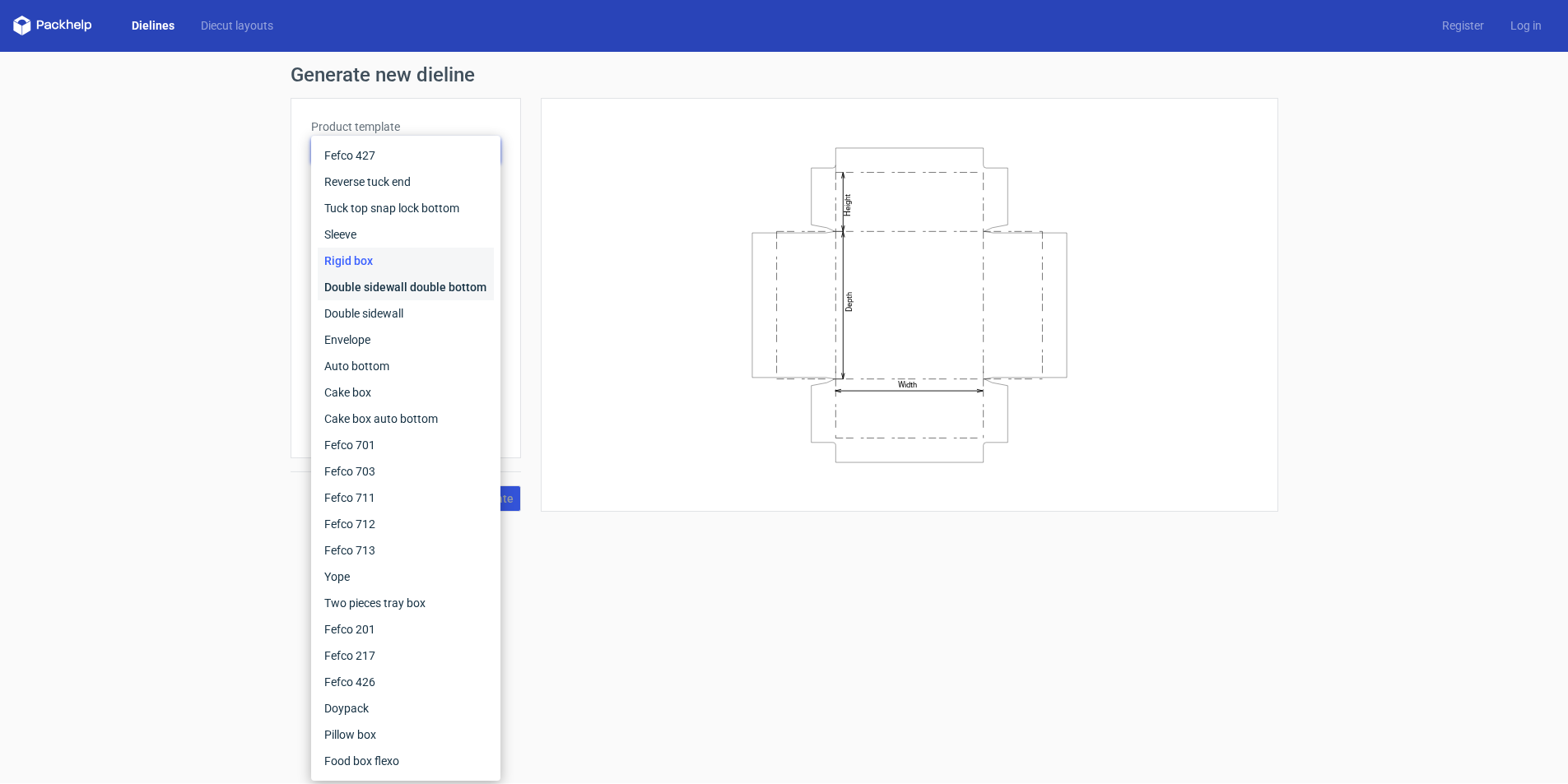
click at [407, 280] on div "Double sidewall double bottom" at bounding box center [405, 287] width 177 height 26
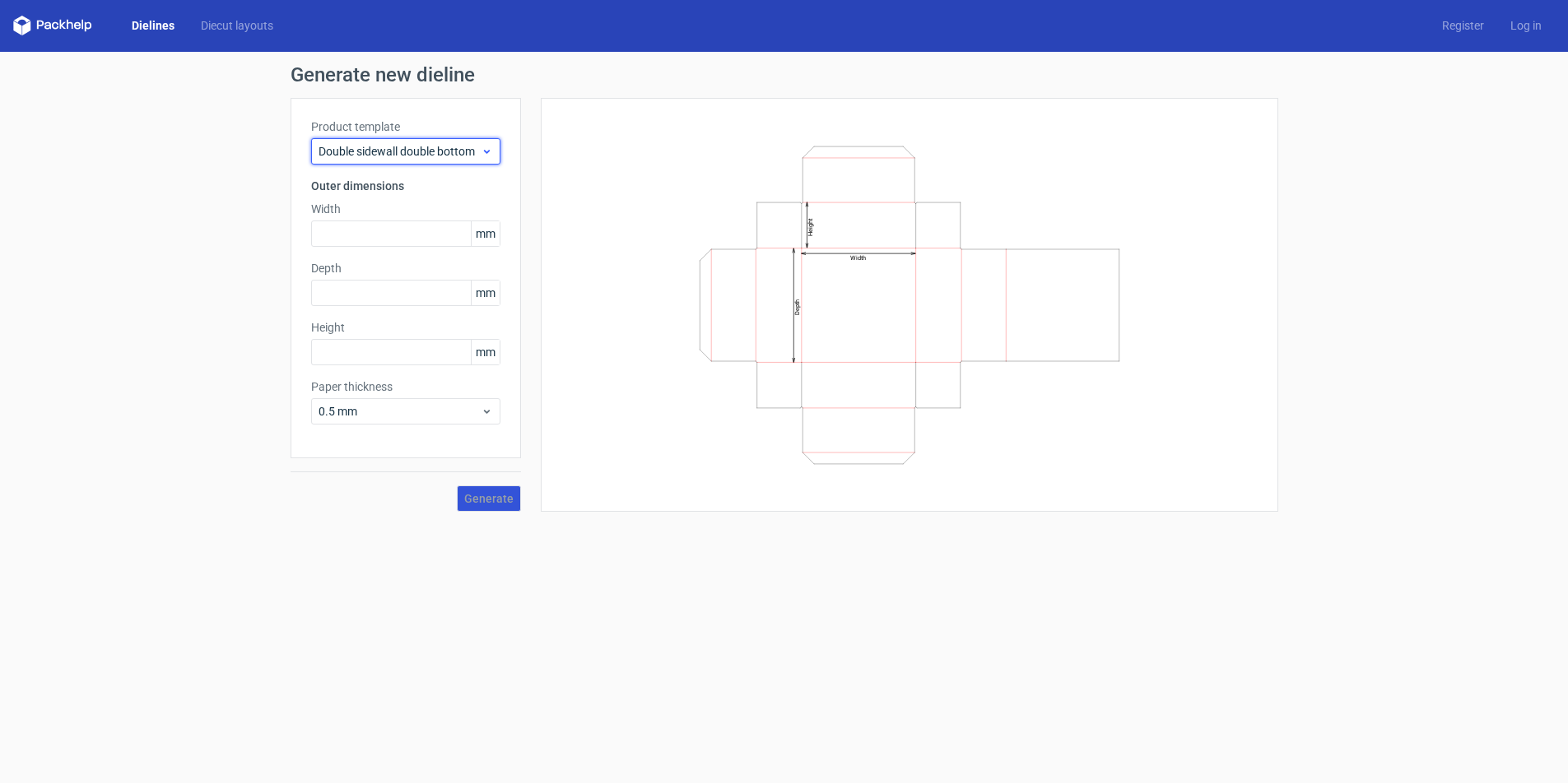
click at [495, 155] on div "Double sidewall double bottom" at bounding box center [405, 151] width 190 height 26
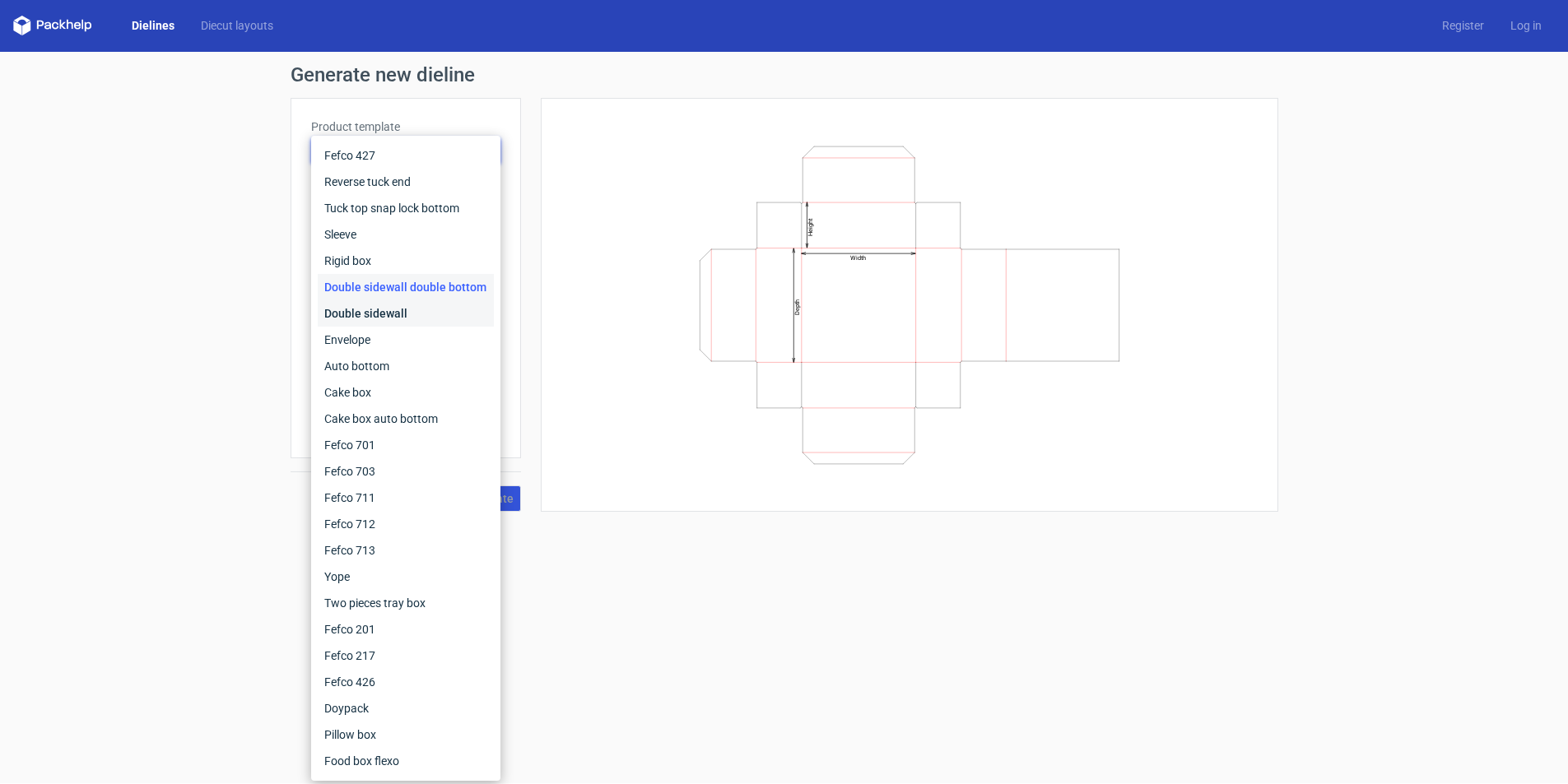
click at [392, 312] on div "Double sidewall" at bounding box center [405, 314] width 177 height 26
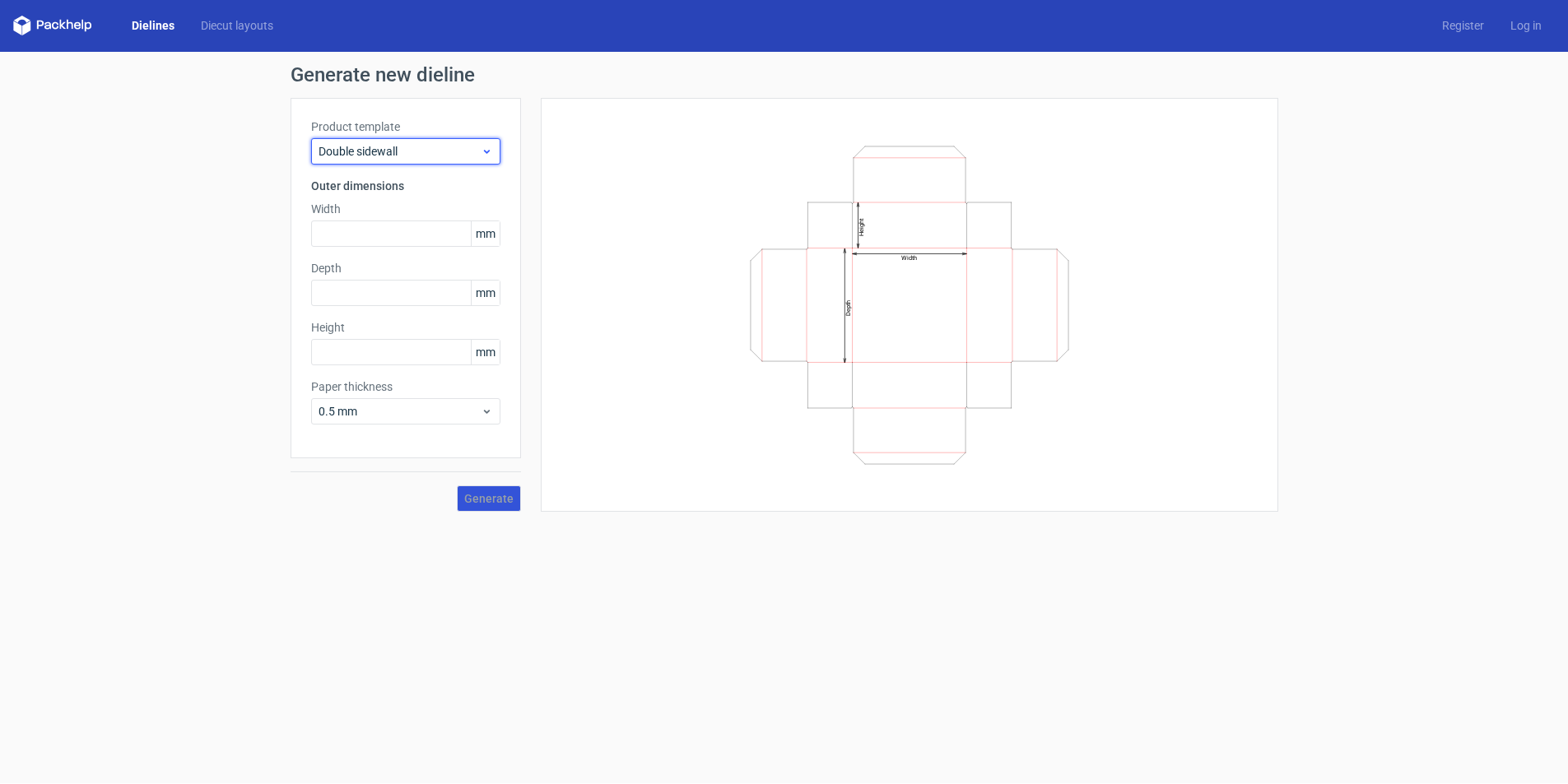
click at [477, 149] on span "Double sidewall" at bounding box center [400, 151] width 162 height 17
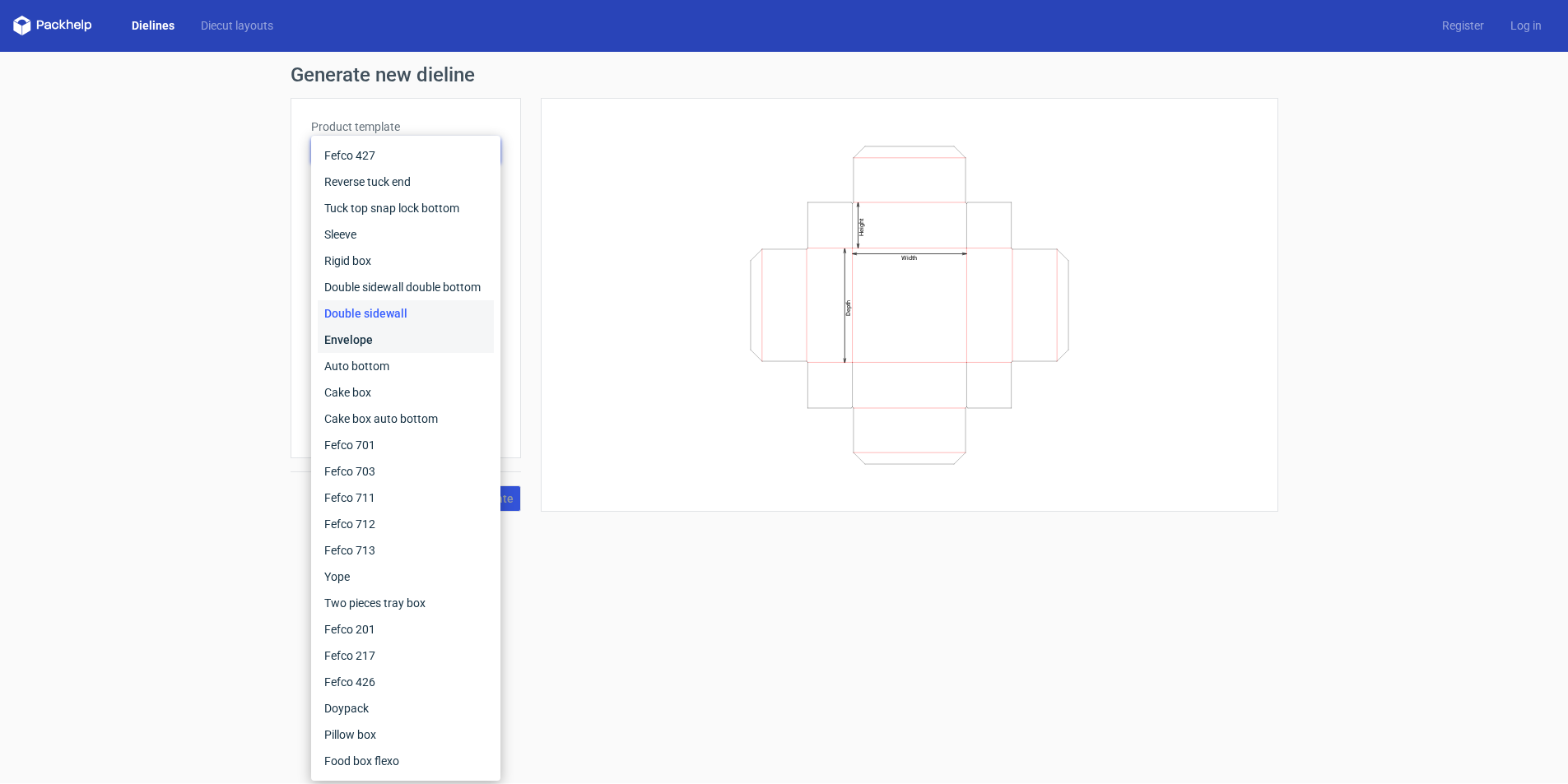
click at [357, 341] on div "Envelope" at bounding box center [405, 340] width 177 height 26
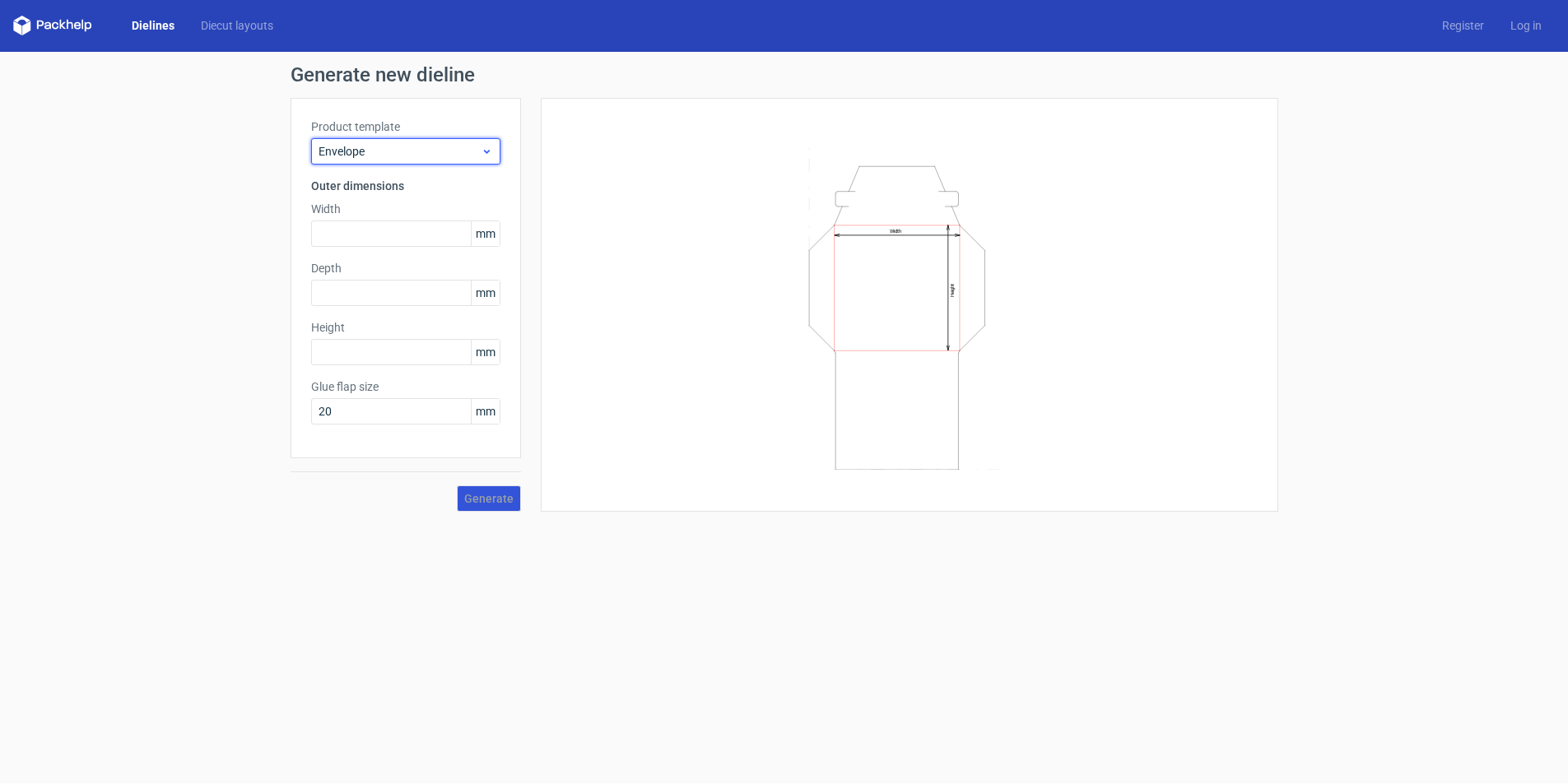
click at [492, 148] on icon at bounding box center [487, 151] width 12 height 13
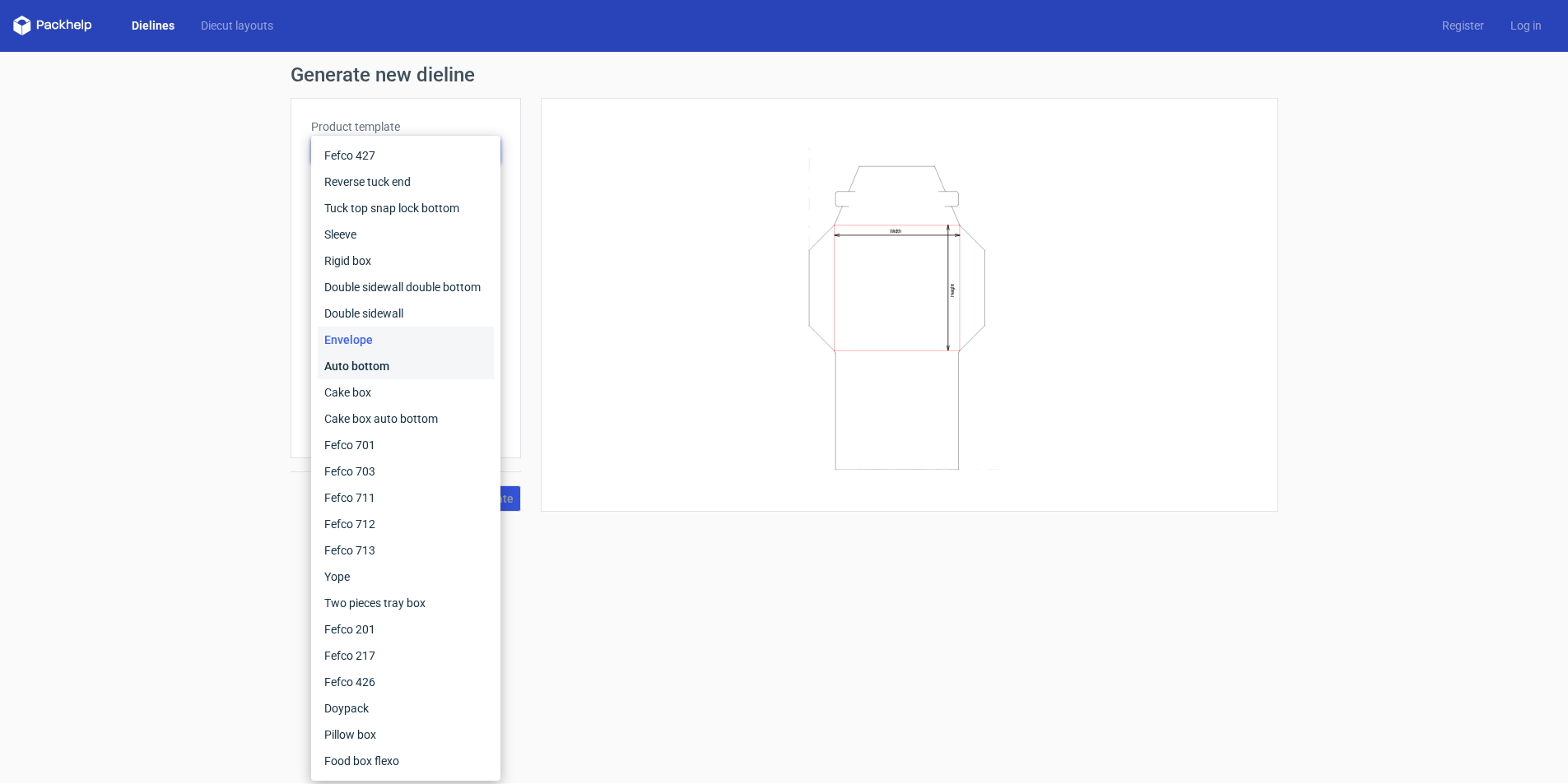
click at [377, 370] on div "Auto bottom" at bounding box center [405, 366] width 177 height 26
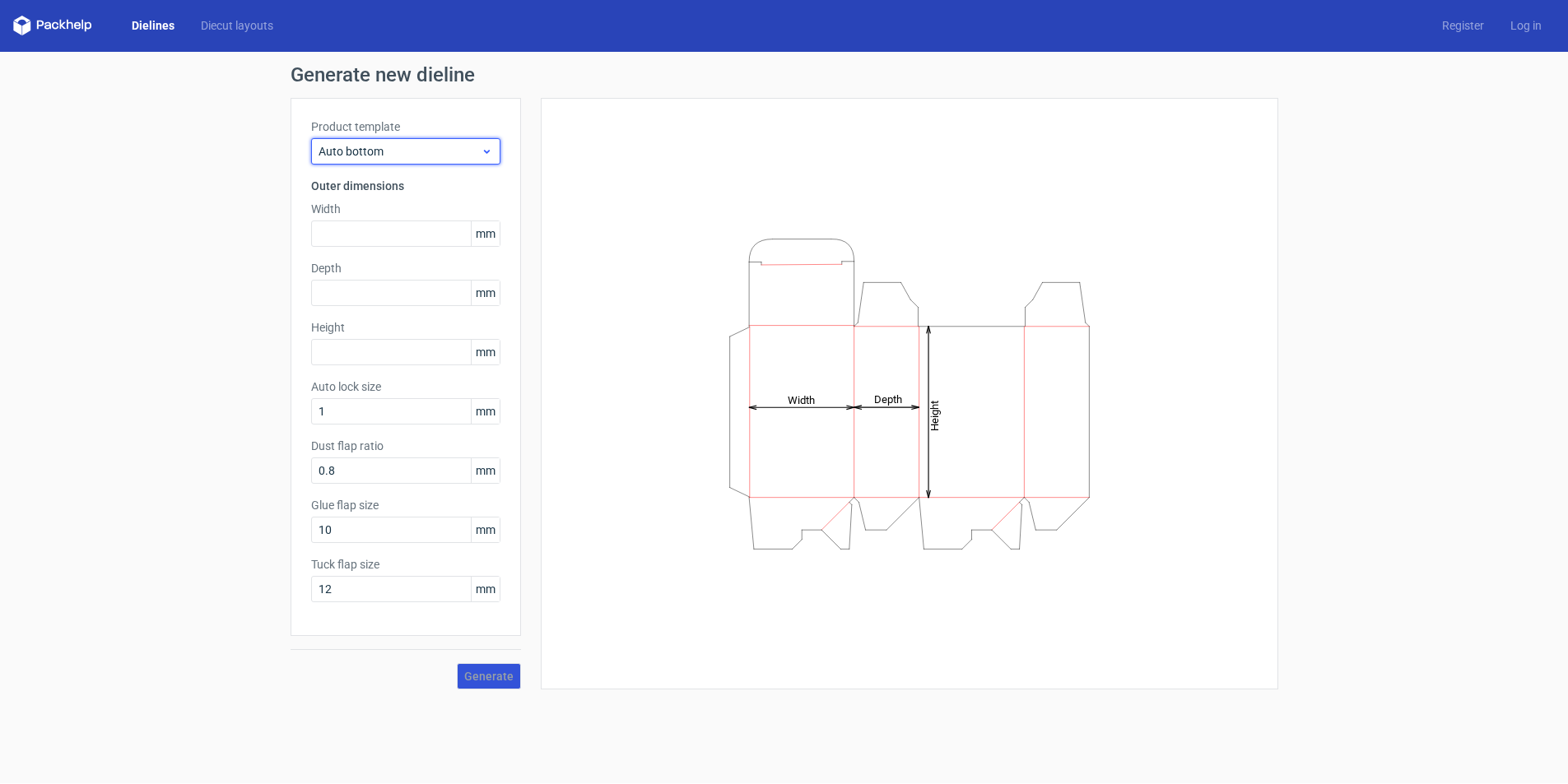
click at [487, 151] on icon at bounding box center [487, 151] width 12 height 13
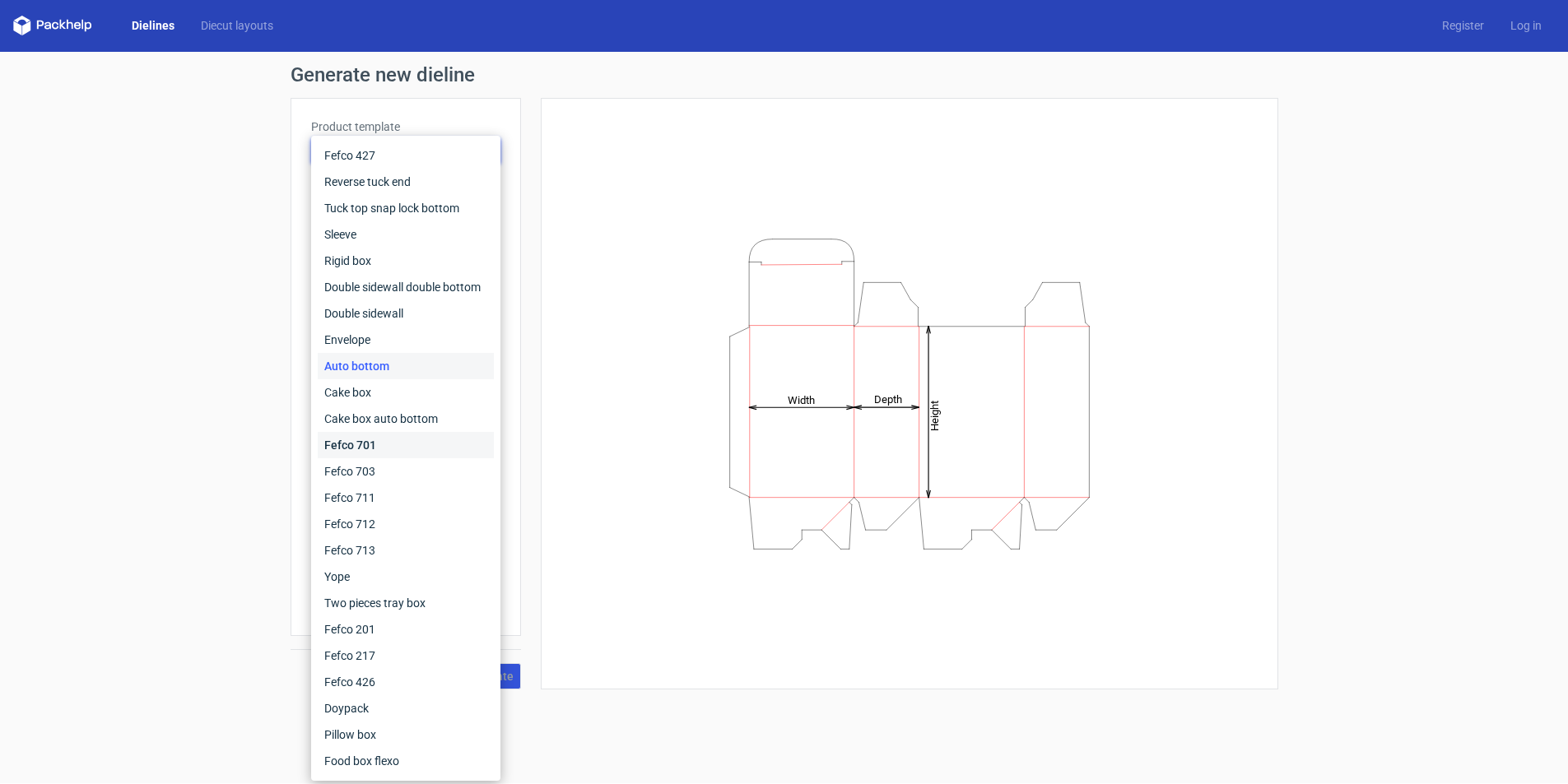
click at [351, 442] on div "Fefco 701" at bounding box center [405, 445] width 177 height 26
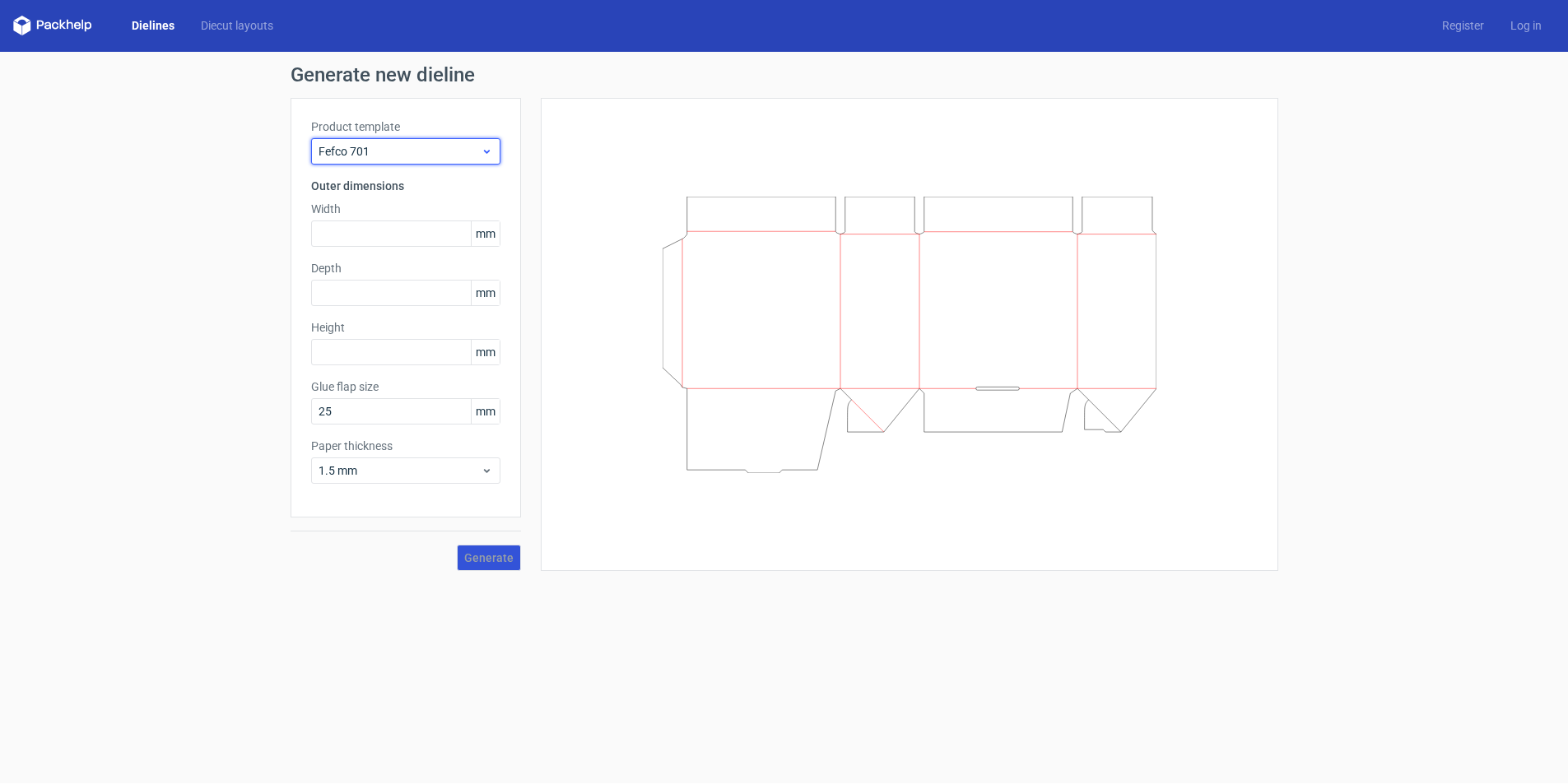
click at [487, 155] on icon at bounding box center [487, 151] width 12 height 13
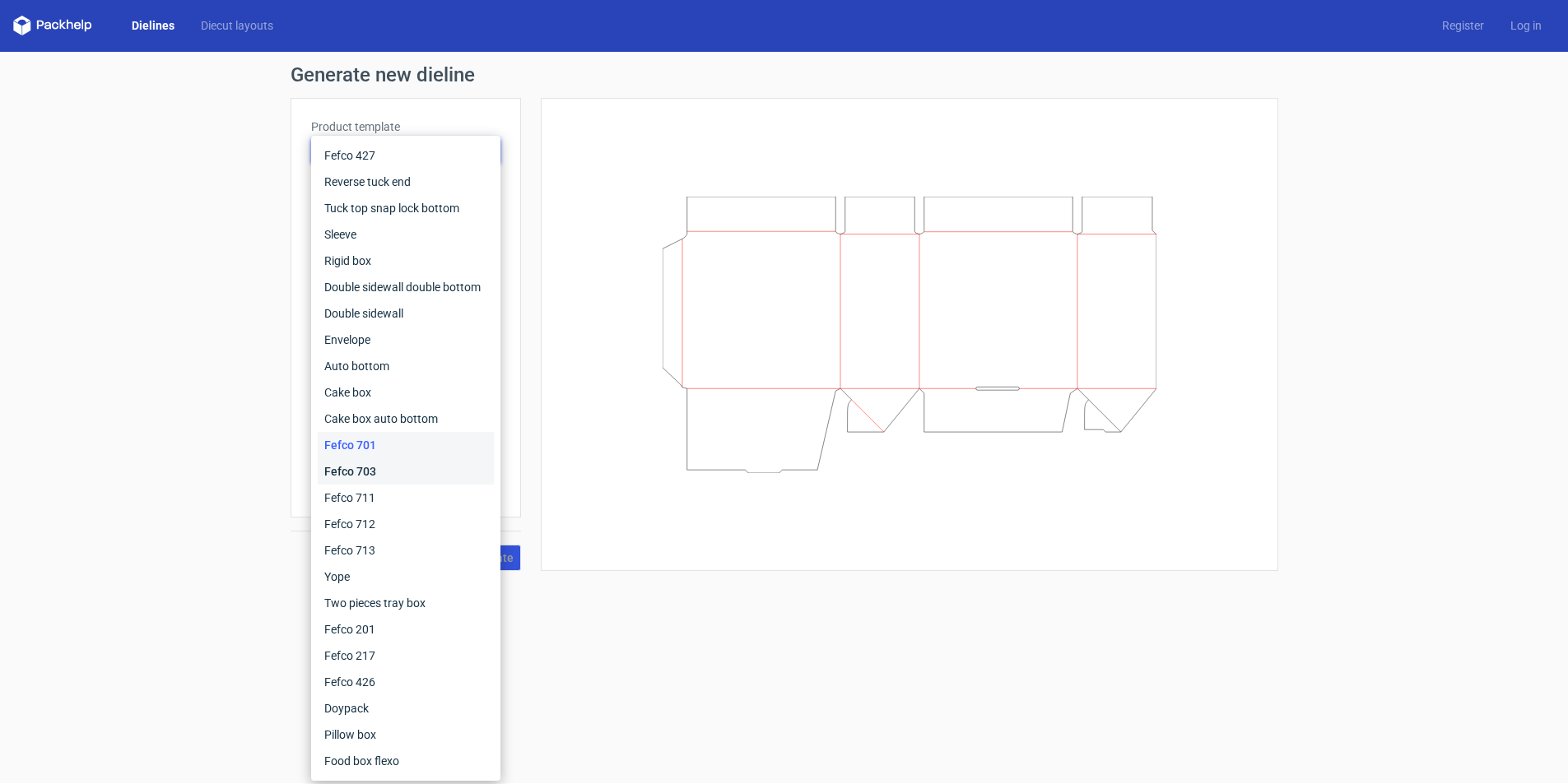
click at [361, 469] on div "Fefco 703" at bounding box center [405, 471] width 177 height 26
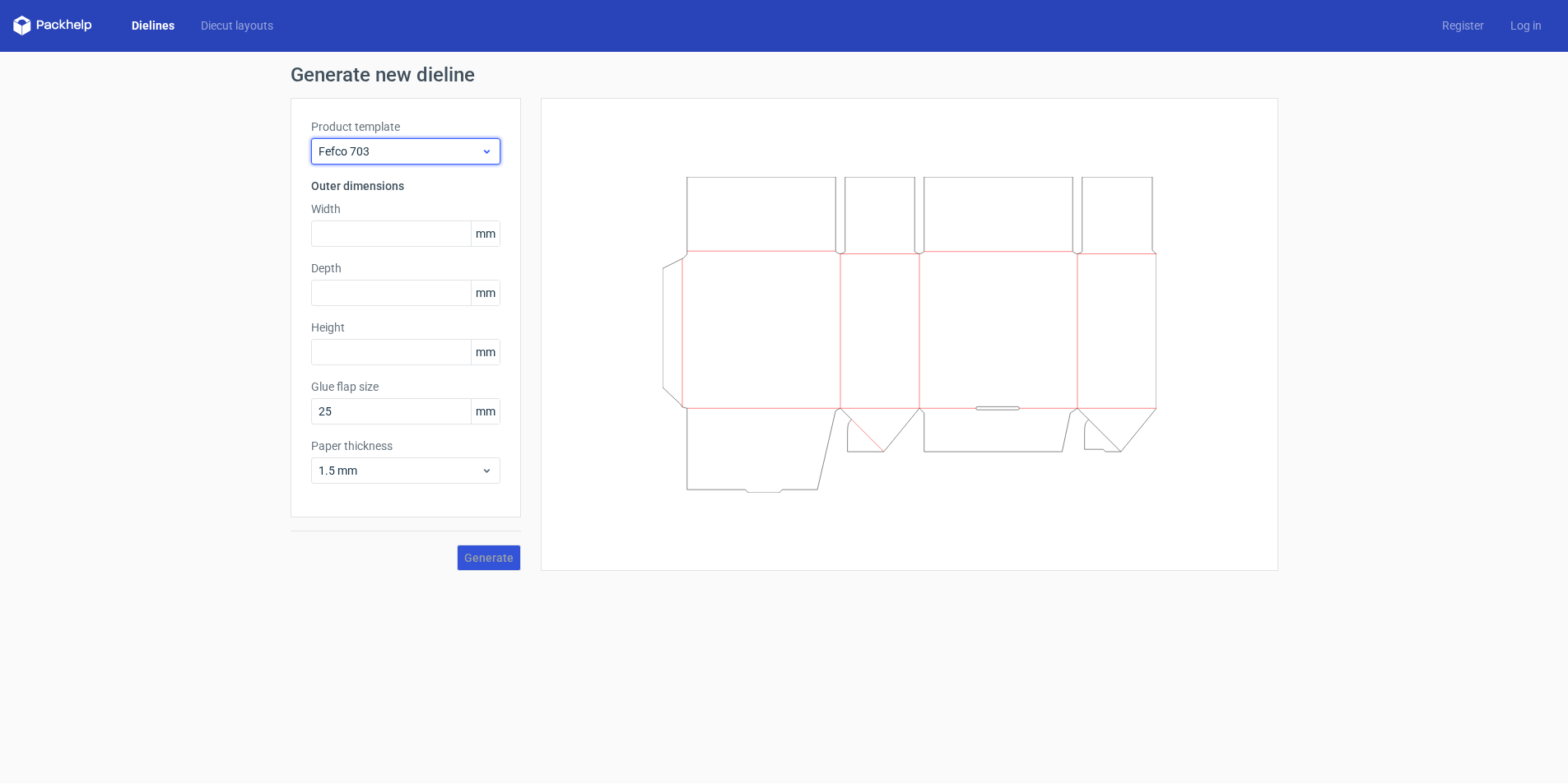
click at [484, 157] on icon at bounding box center [487, 151] width 12 height 13
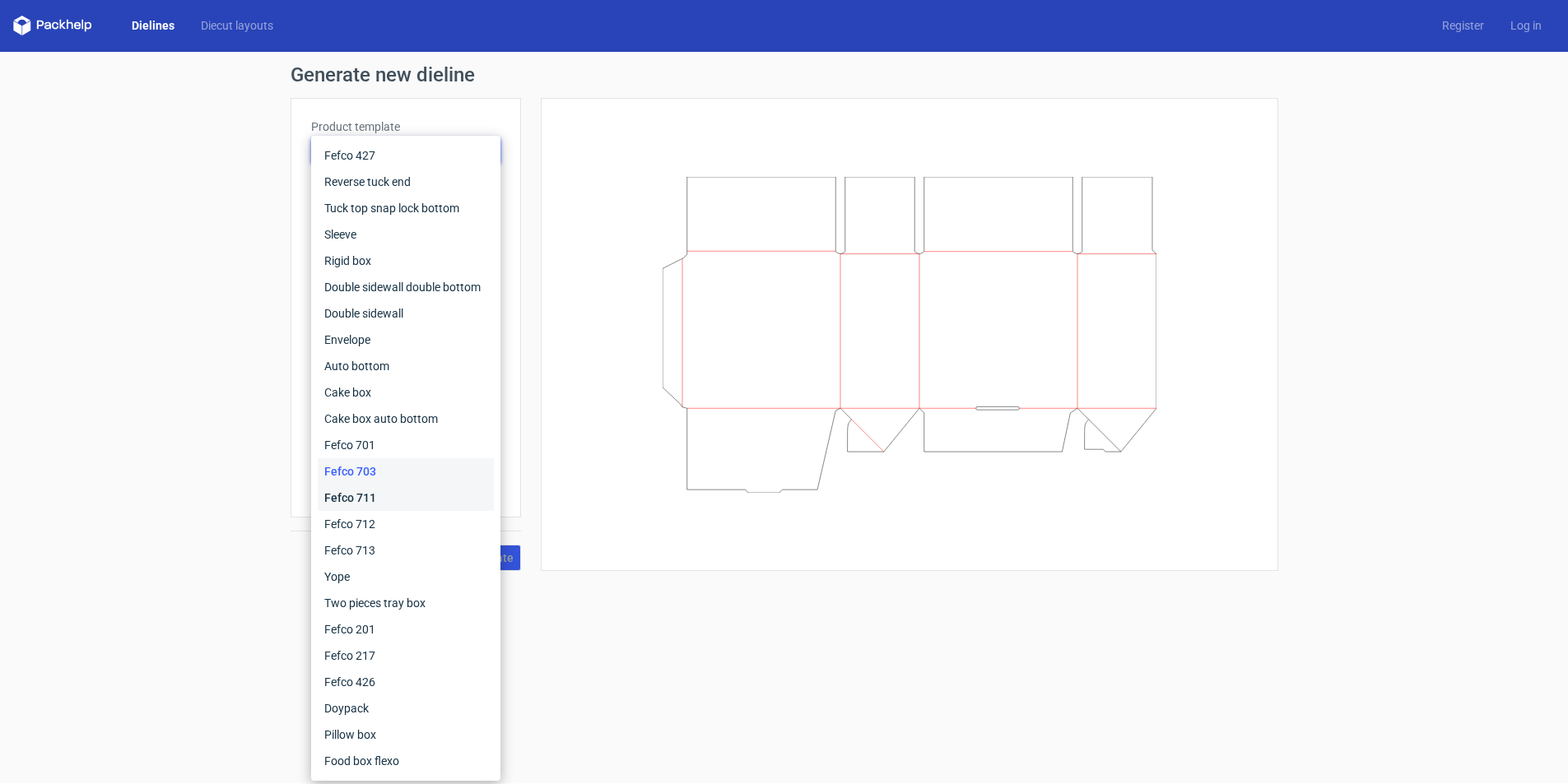
click at [357, 491] on div "Fefco 711" at bounding box center [405, 497] width 177 height 26
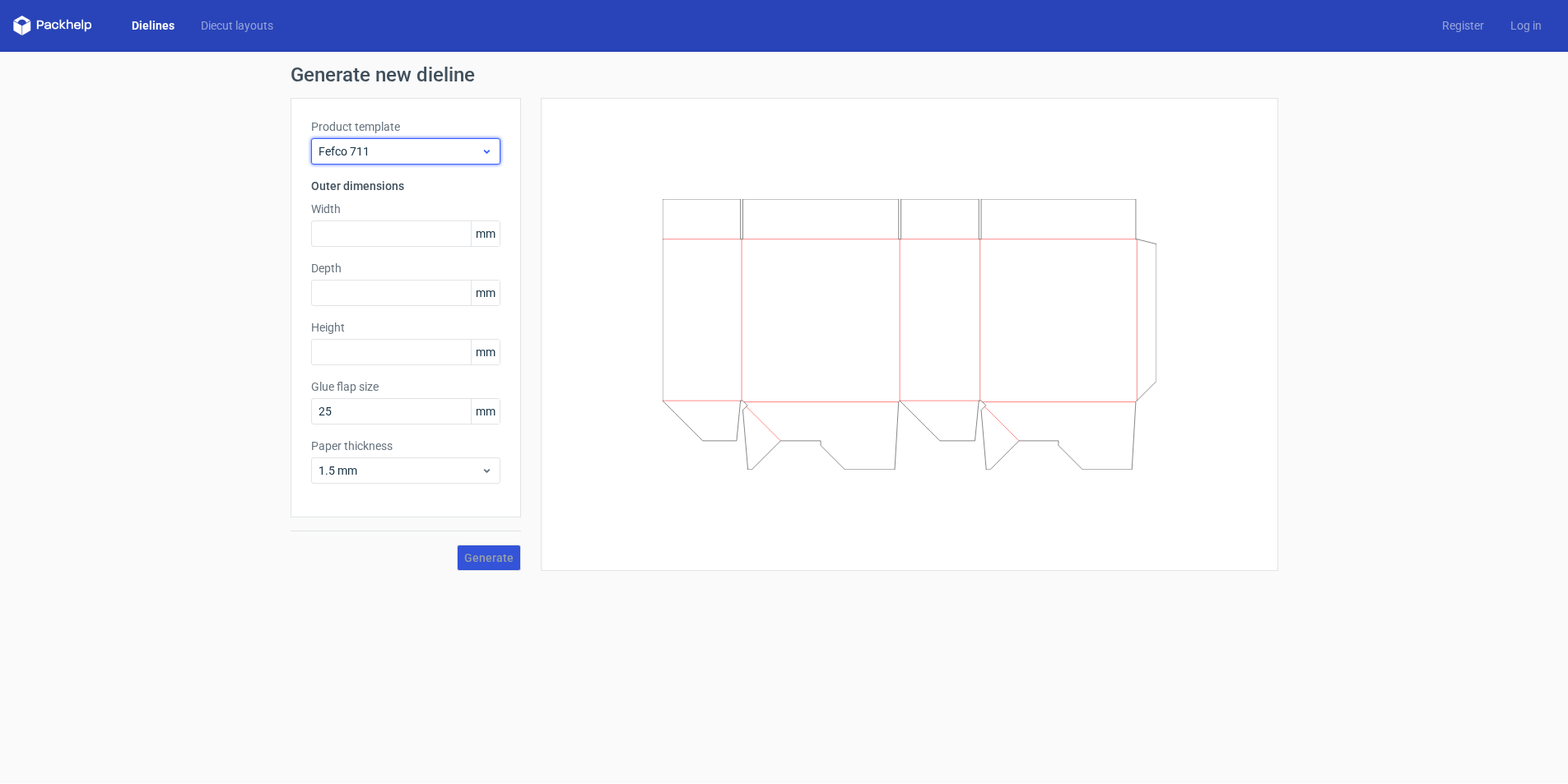
click at [481, 147] on icon at bounding box center [487, 151] width 12 height 13
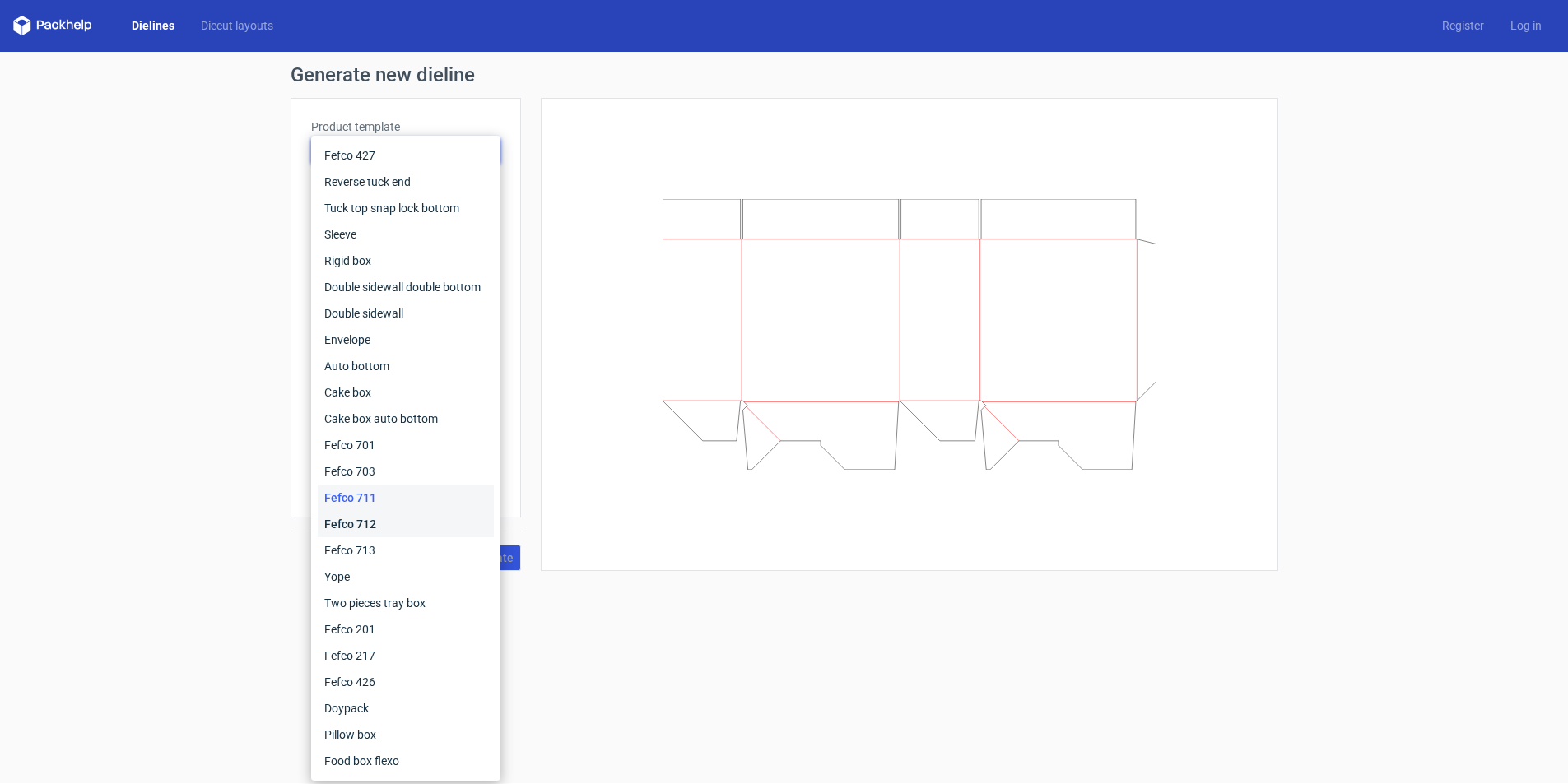
click at [346, 523] on div "Fefco 712" at bounding box center [405, 524] width 177 height 26
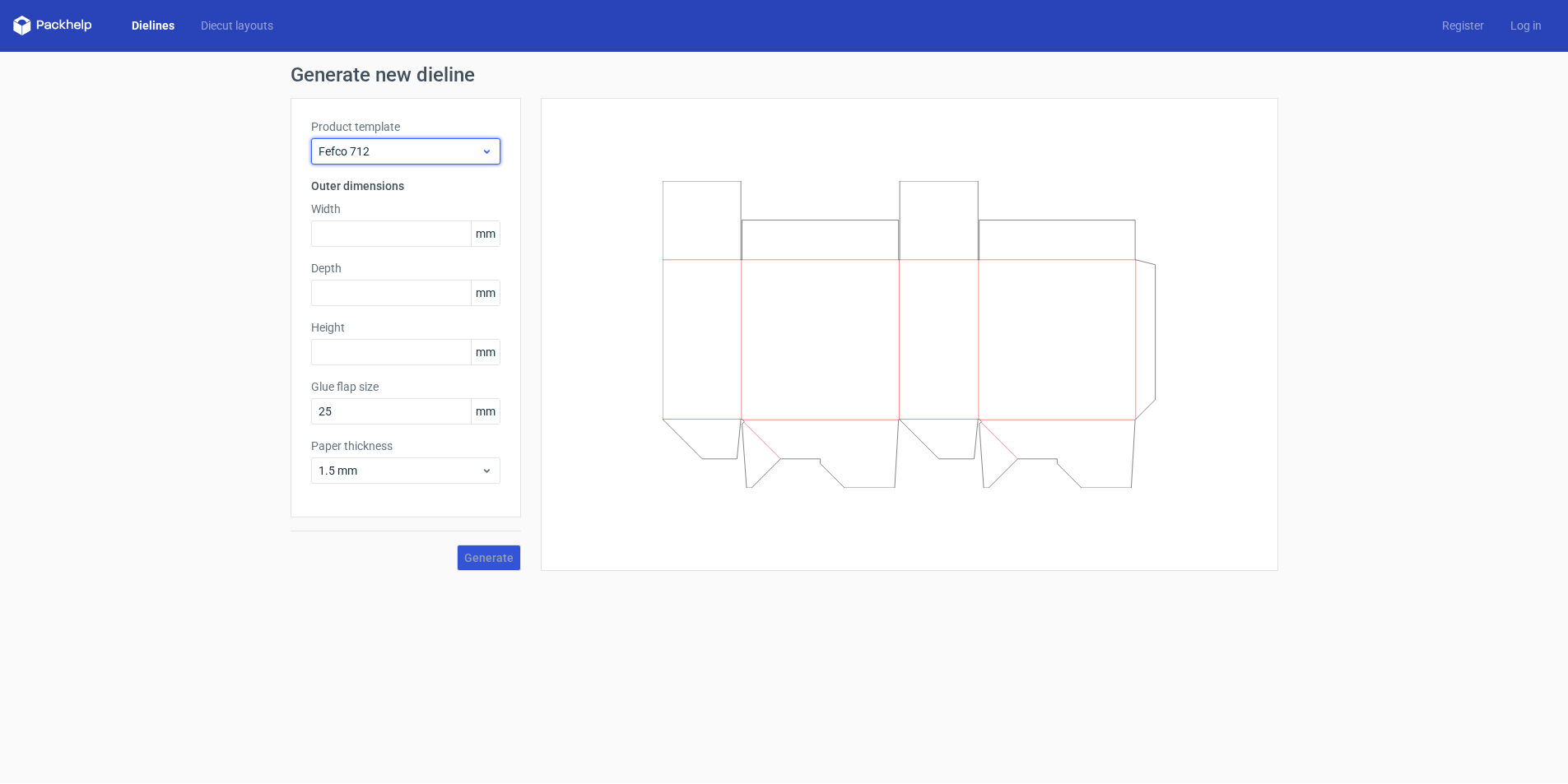
click at [487, 153] on use at bounding box center [486, 151] width 6 height 4
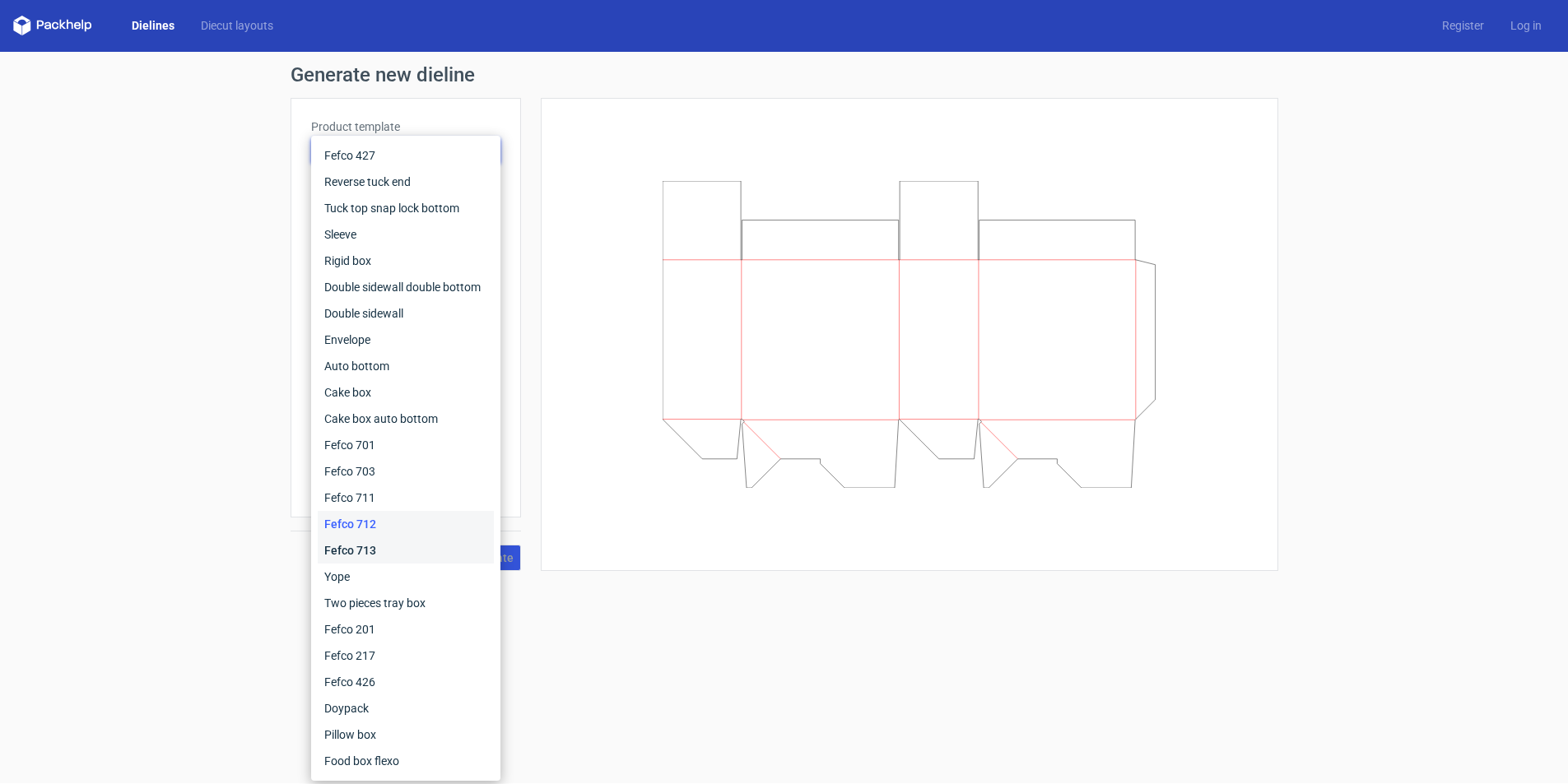
click at [365, 552] on div "Fefco 713" at bounding box center [405, 550] width 177 height 26
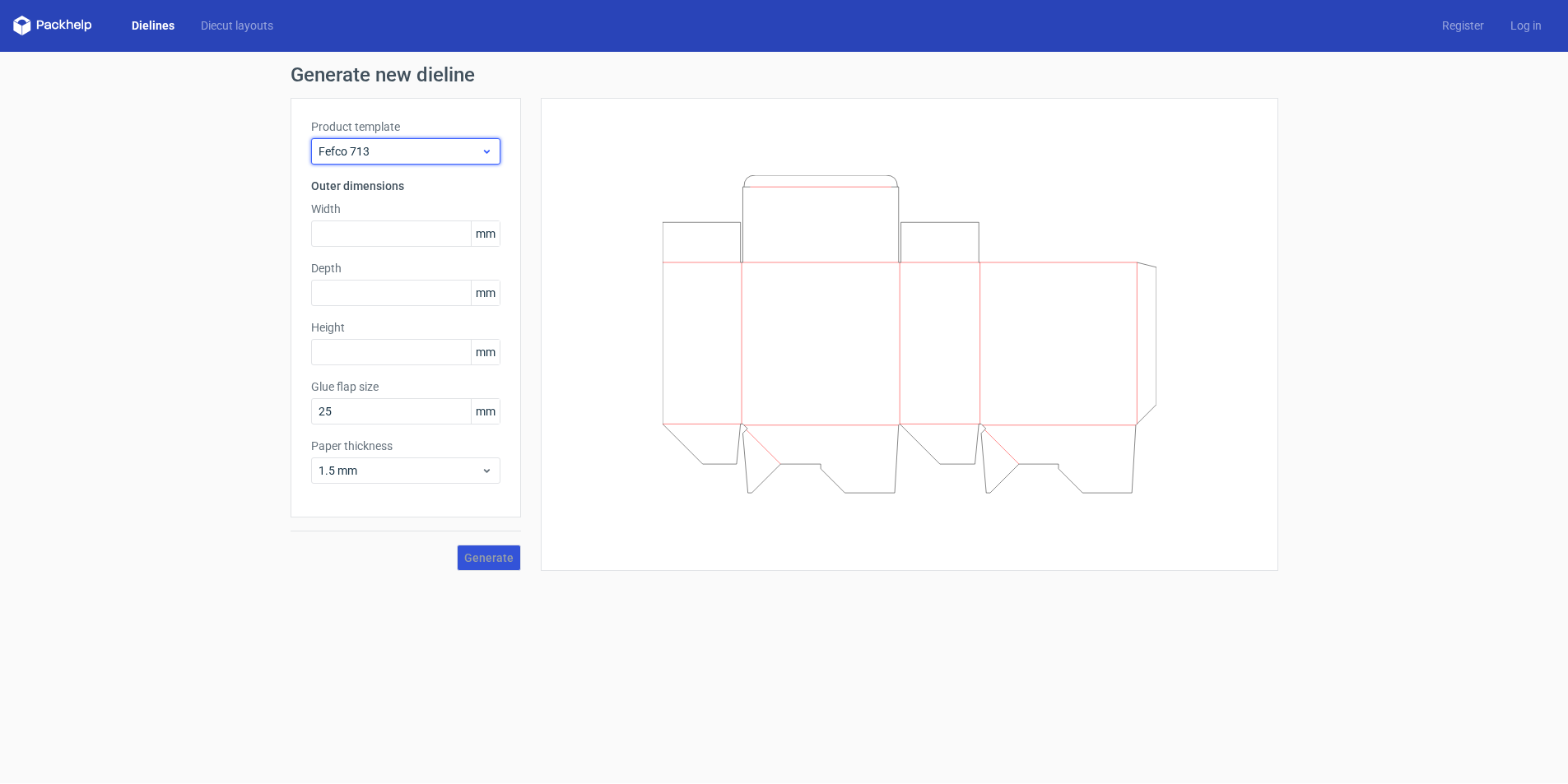
click at [491, 157] on icon at bounding box center [487, 151] width 12 height 13
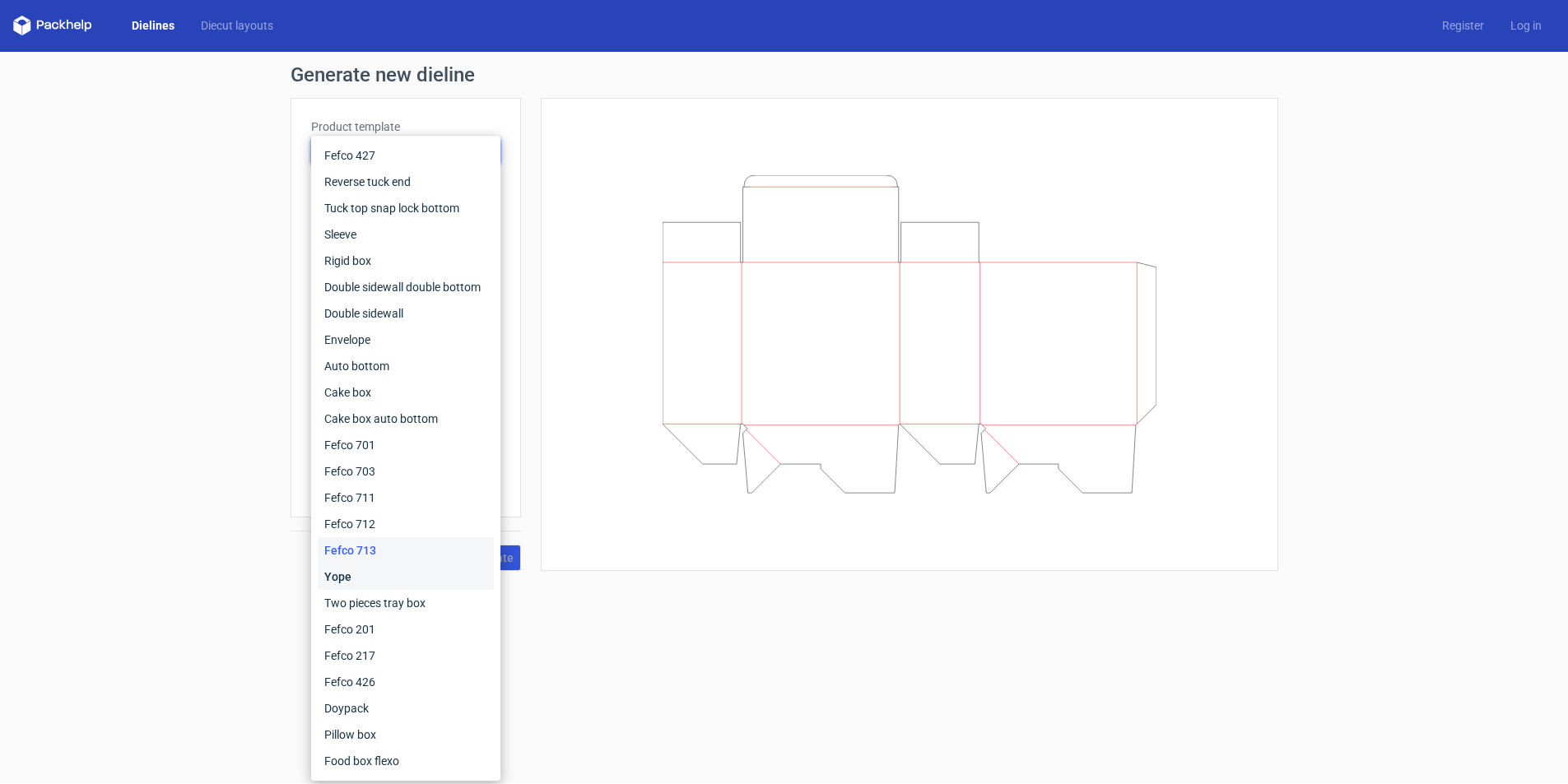
click at [363, 578] on div "Yope" at bounding box center [405, 577] width 177 height 26
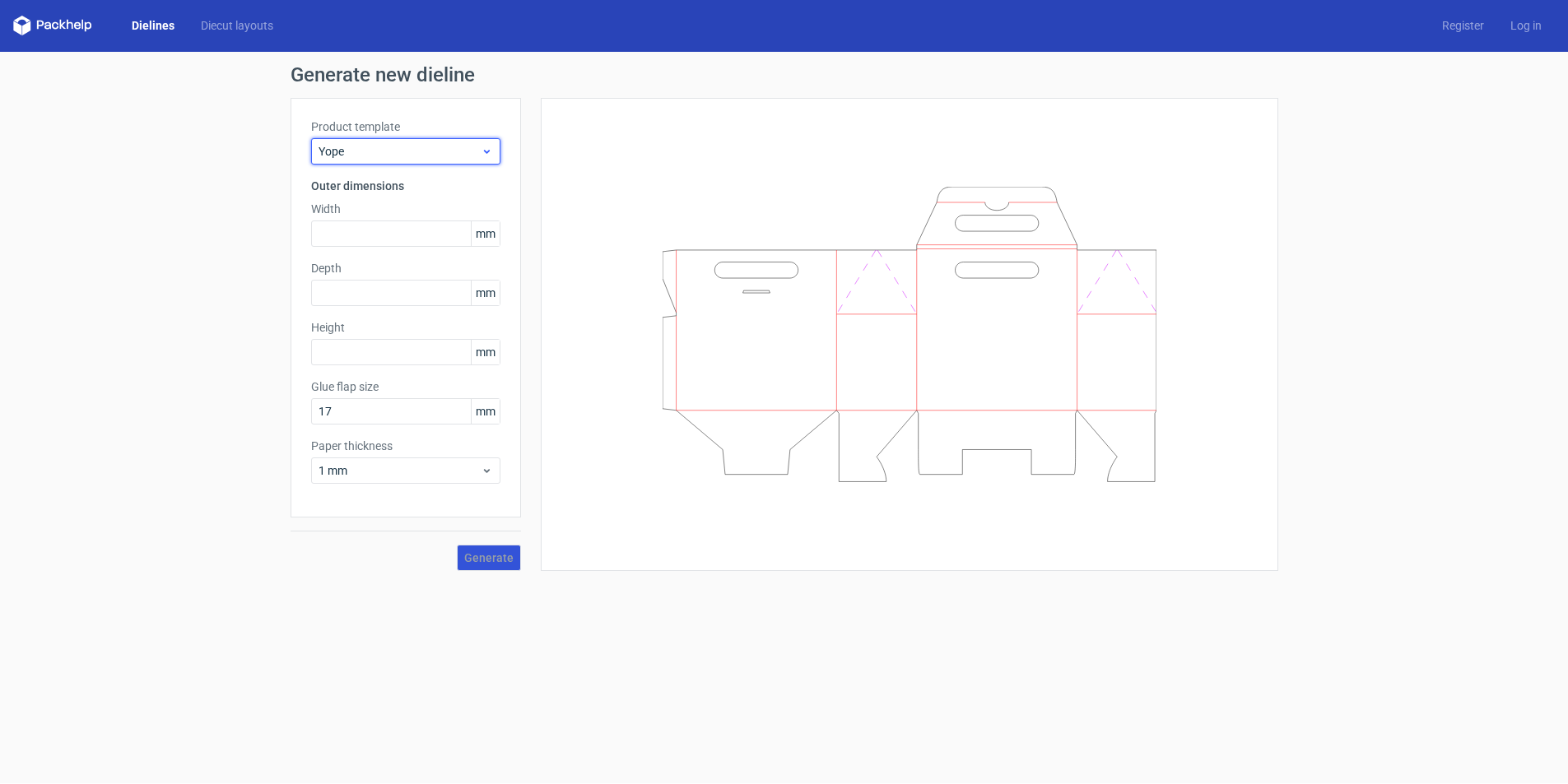
click at [485, 155] on icon at bounding box center [487, 151] width 12 height 13
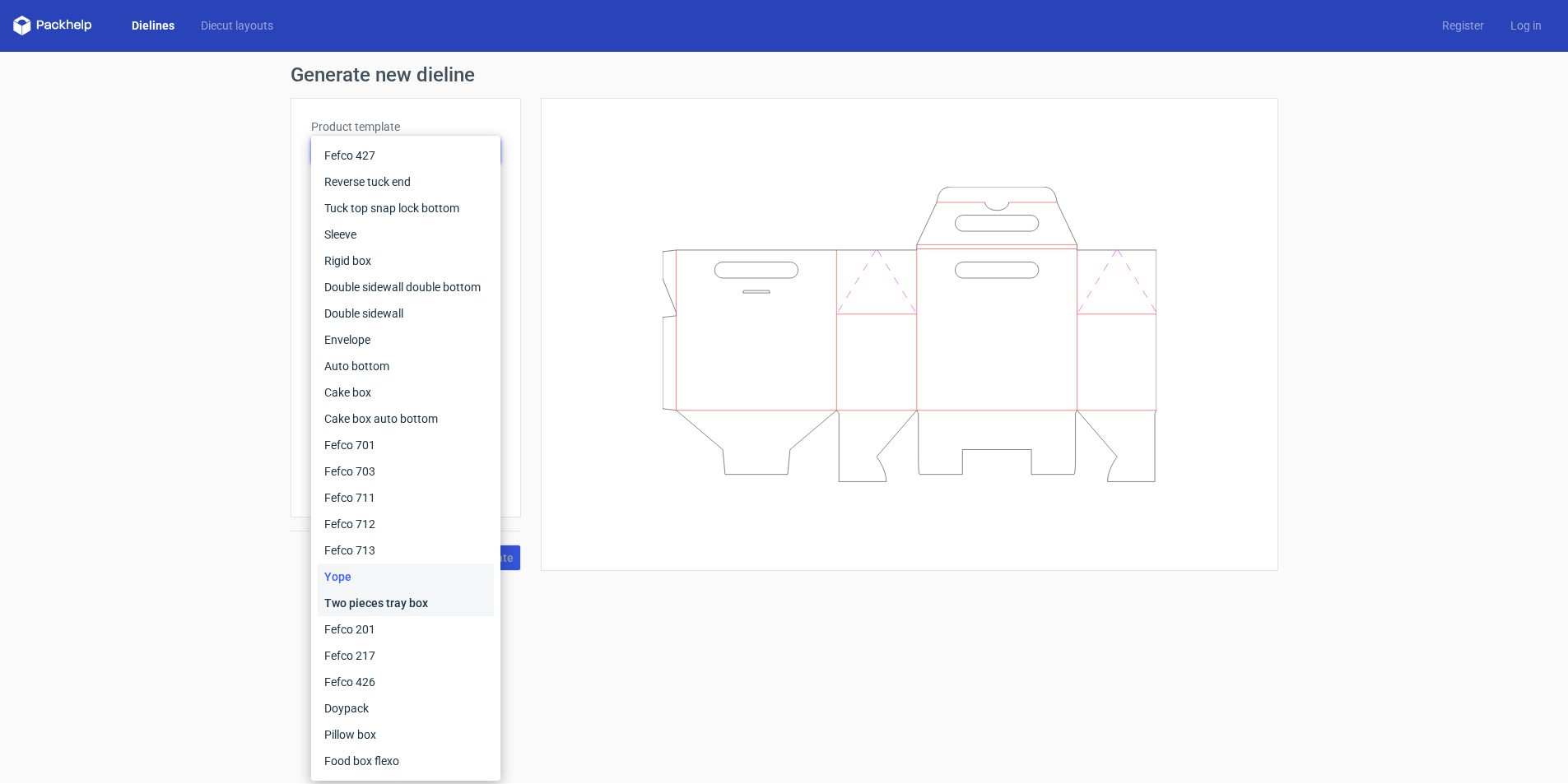
click at [368, 596] on div "Two pieces tray box" at bounding box center [405, 603] width 177 height 26
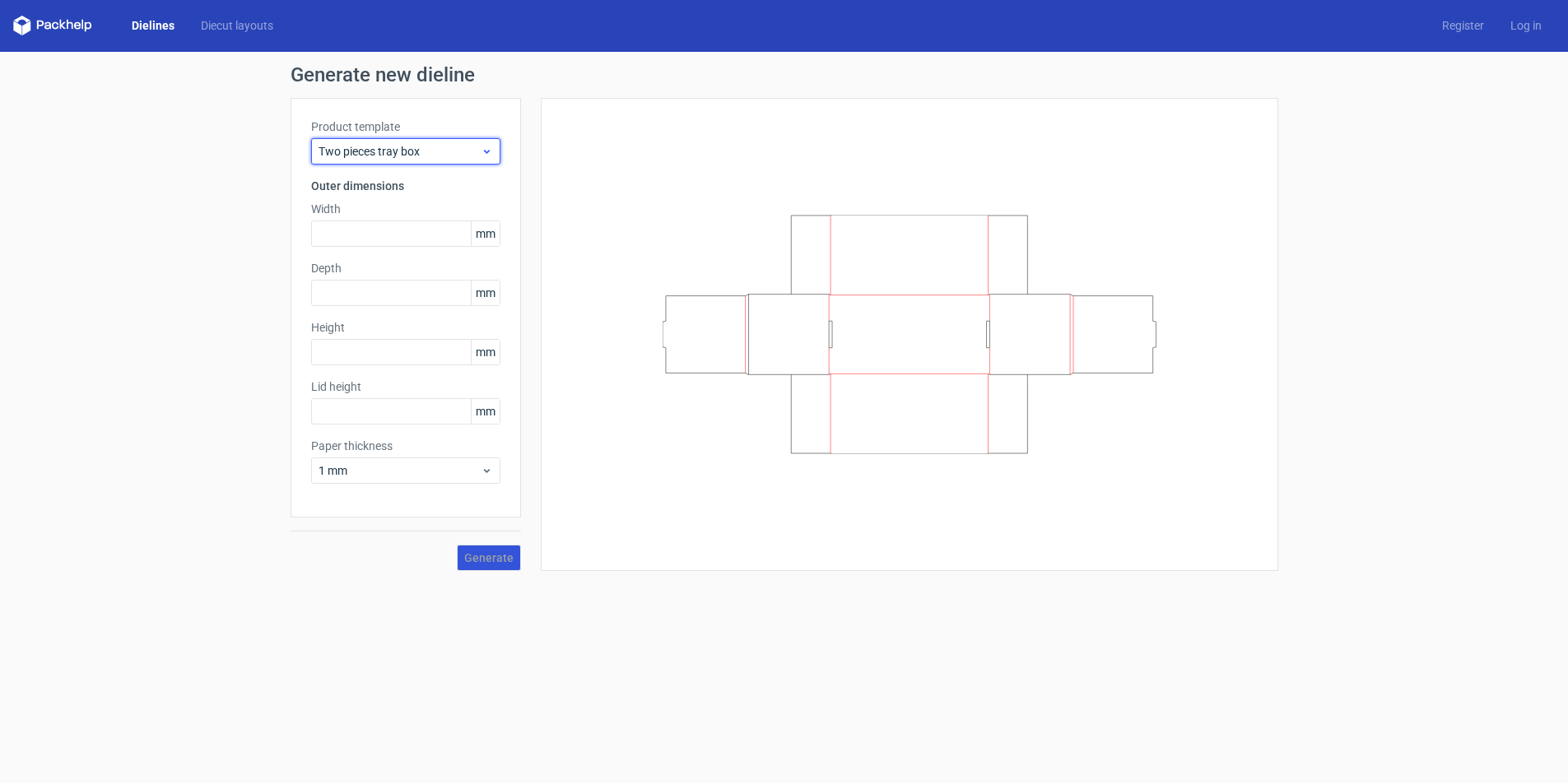
click at [490, 147] on icon at bounding box center [487, 151] width 12 height 13
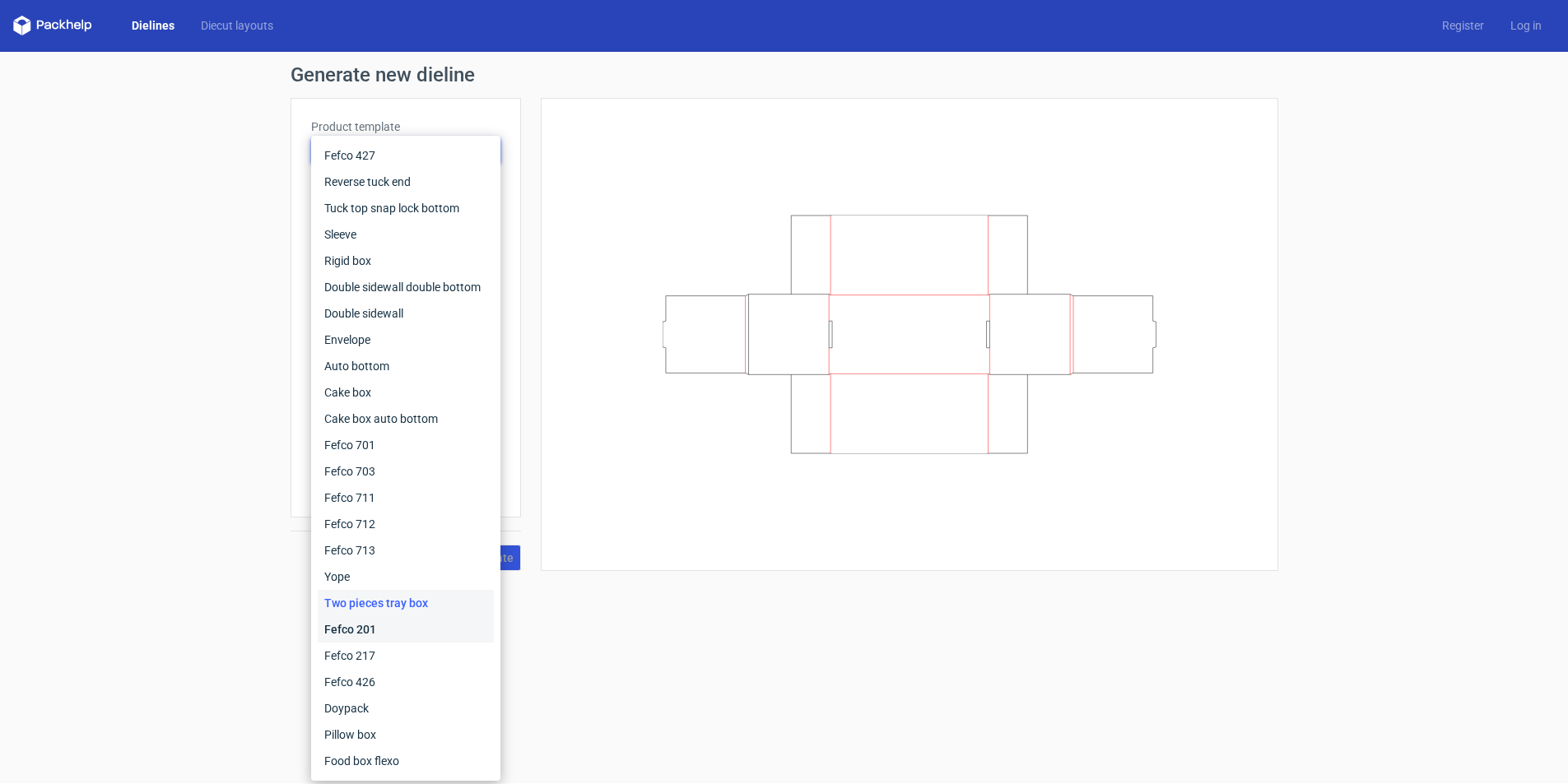
click at [361, 627] on div "Fefco 201" at bounding box center [405, 629] width 177 height 26
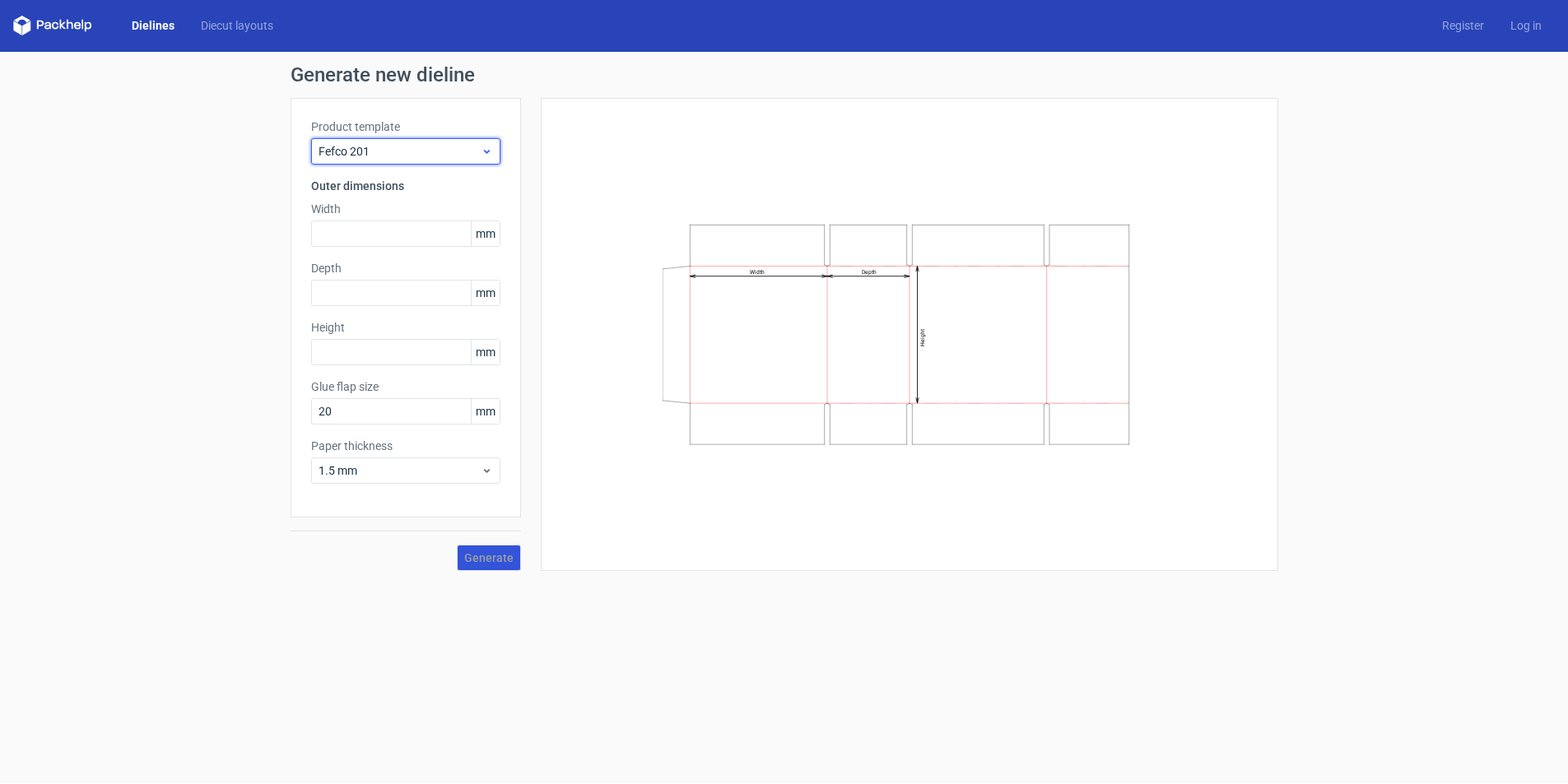
click at [488, 145] on icon at bounding box center [487, 151] width 12 height 13
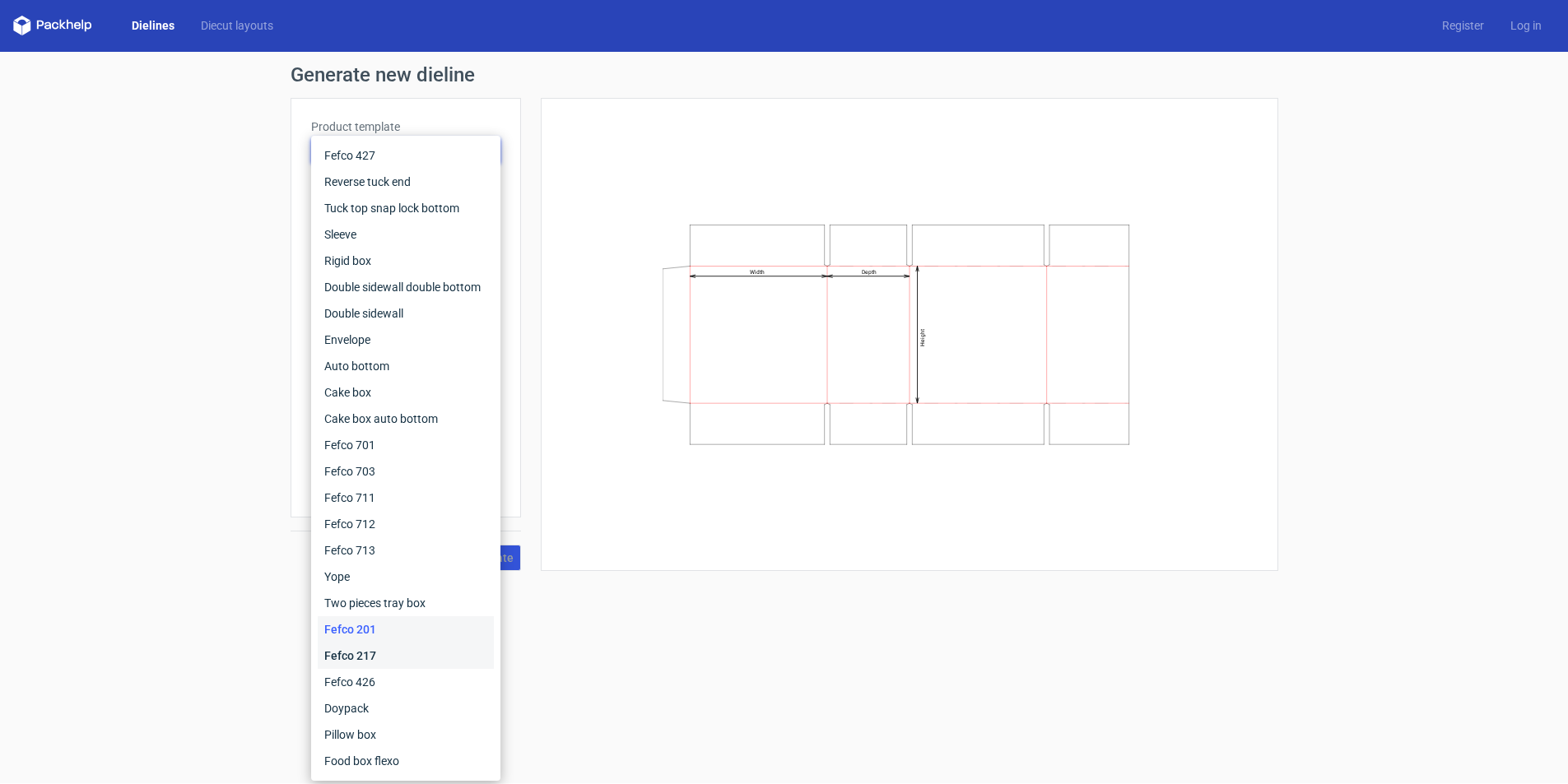
click at [362, 653] on div "Fefco 217" at bounding box center [405, 655] width 177 height 26
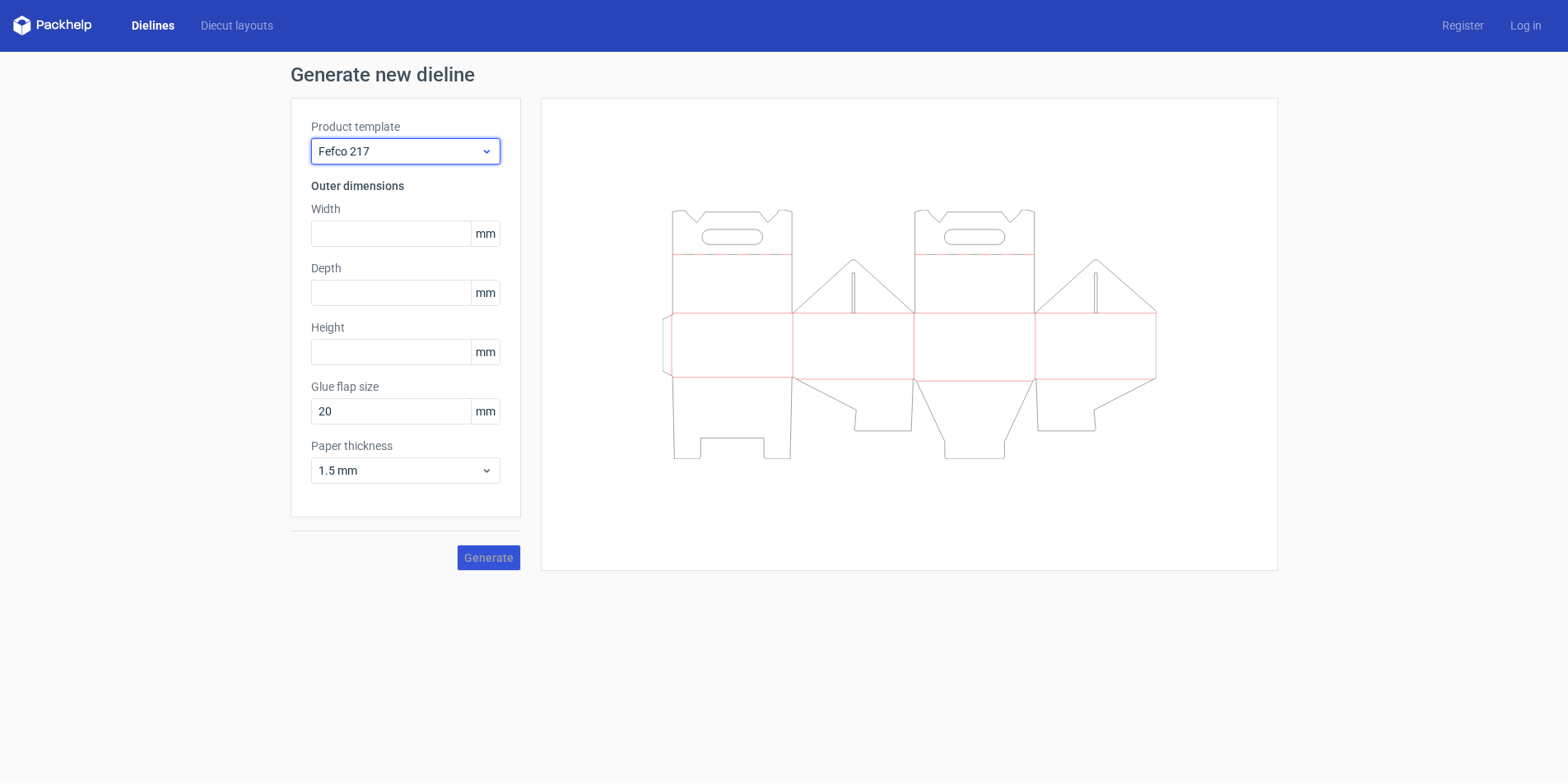
click at [488, 154] on icon at bounding box center [487, 151] width 12 height 13
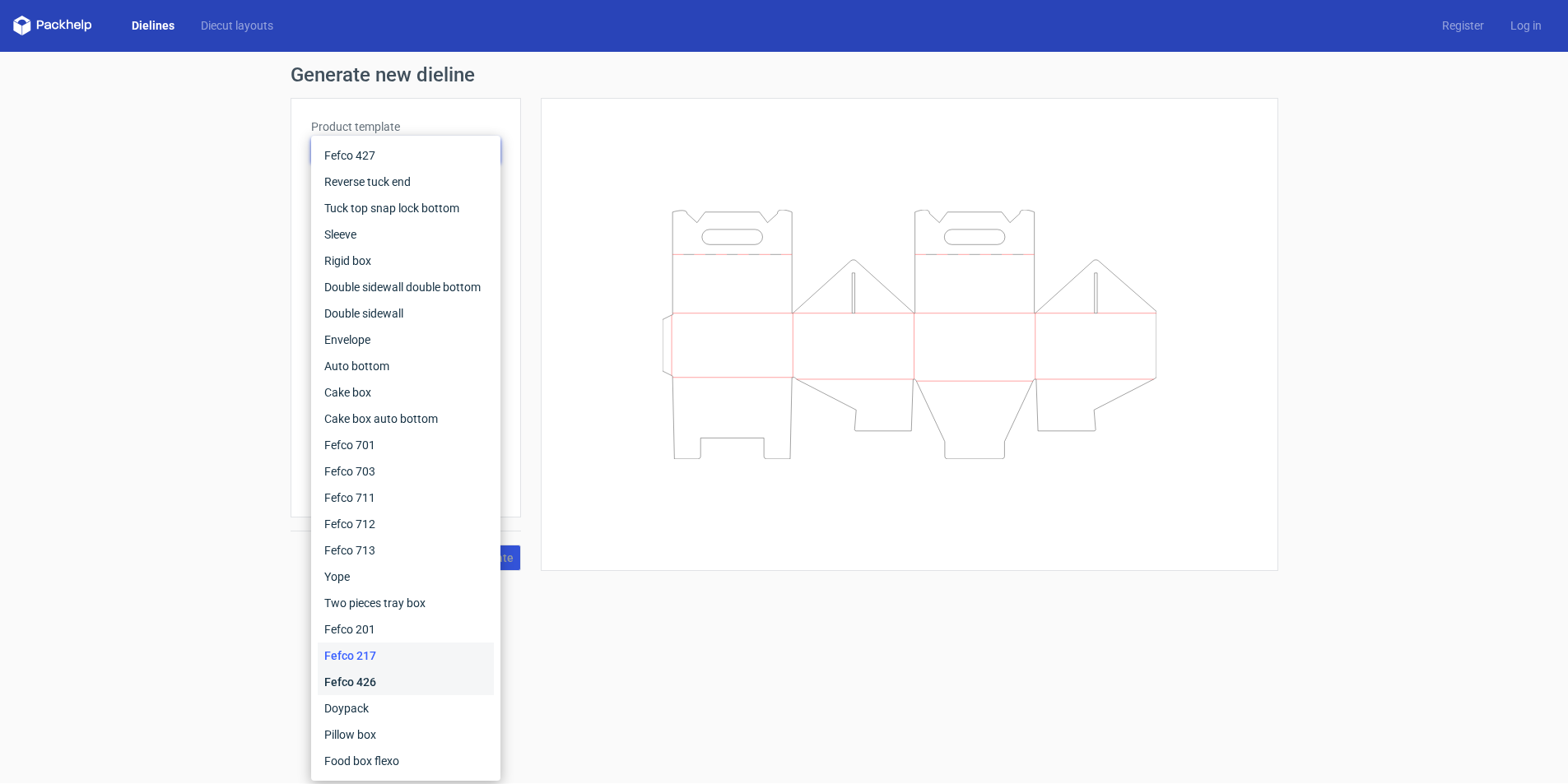
click at [373, 674] on div "Fefco 426" at bounding box center [405, 681] width 177 height 26
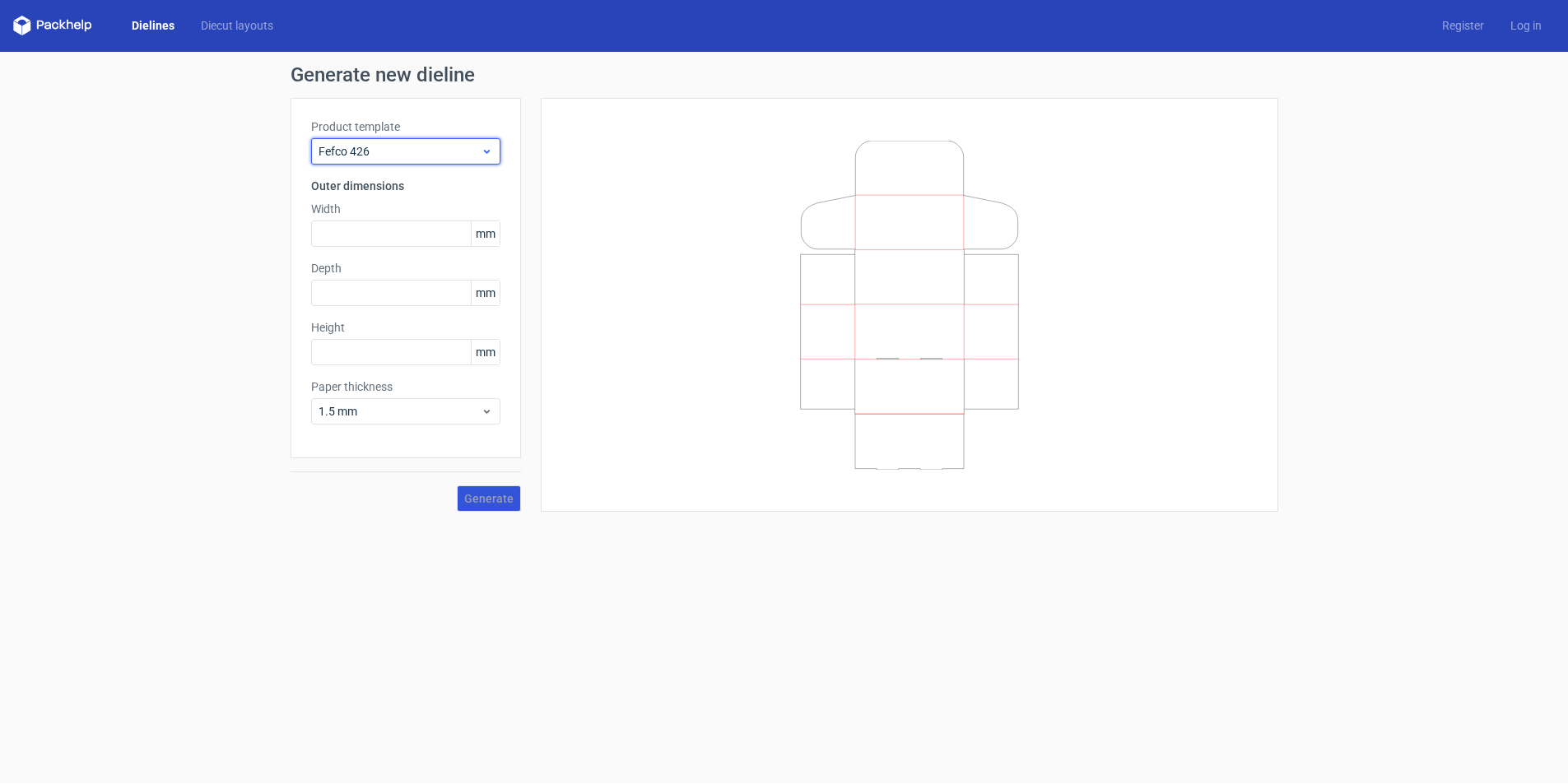
click at [476, 143] on span "Fefco 426" at bounding box center [400, 151] width 162 height 17
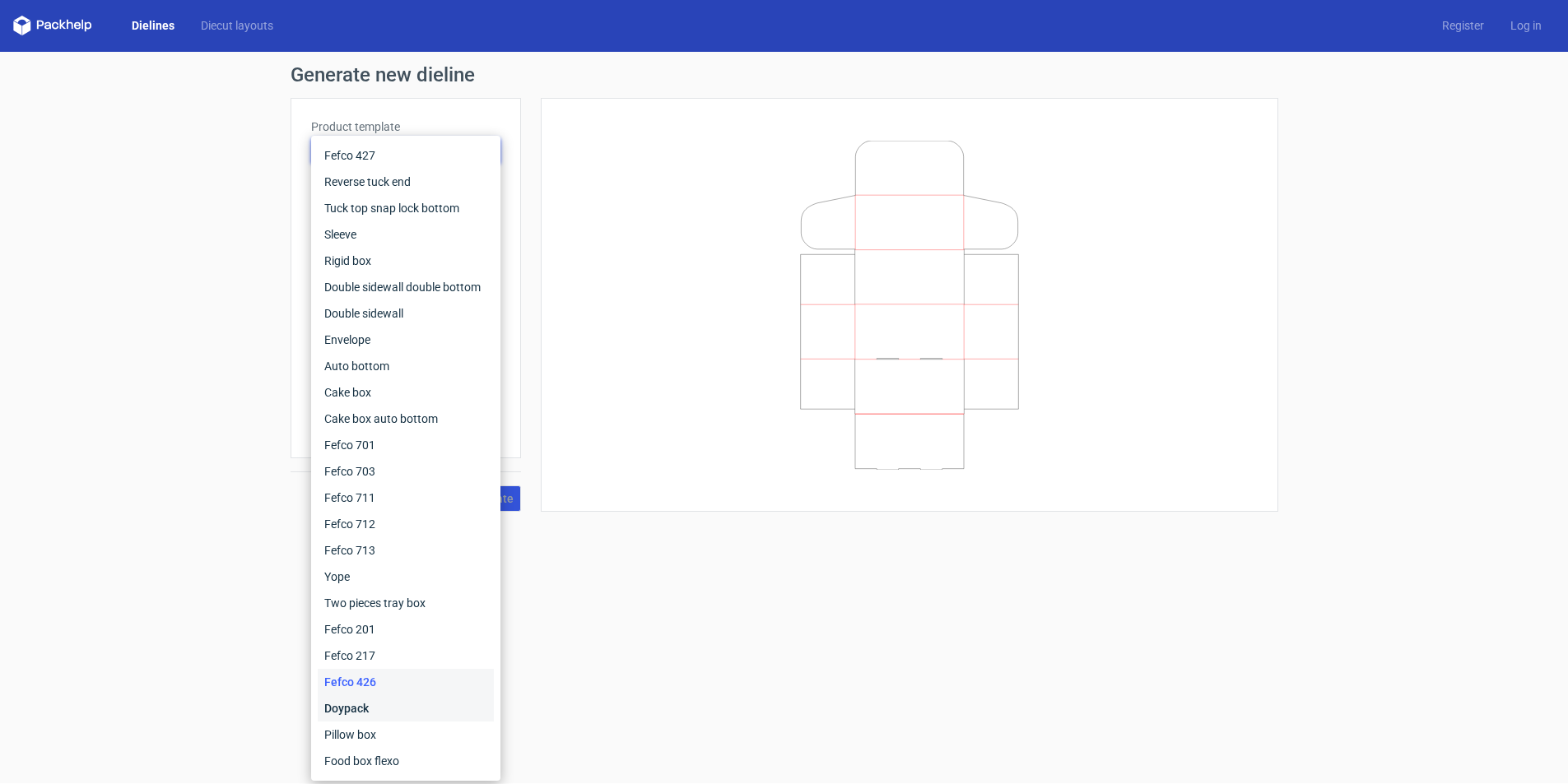
click at [357, 707] on div "Doypack" at bounding box center [405, 708] width 177 height 26
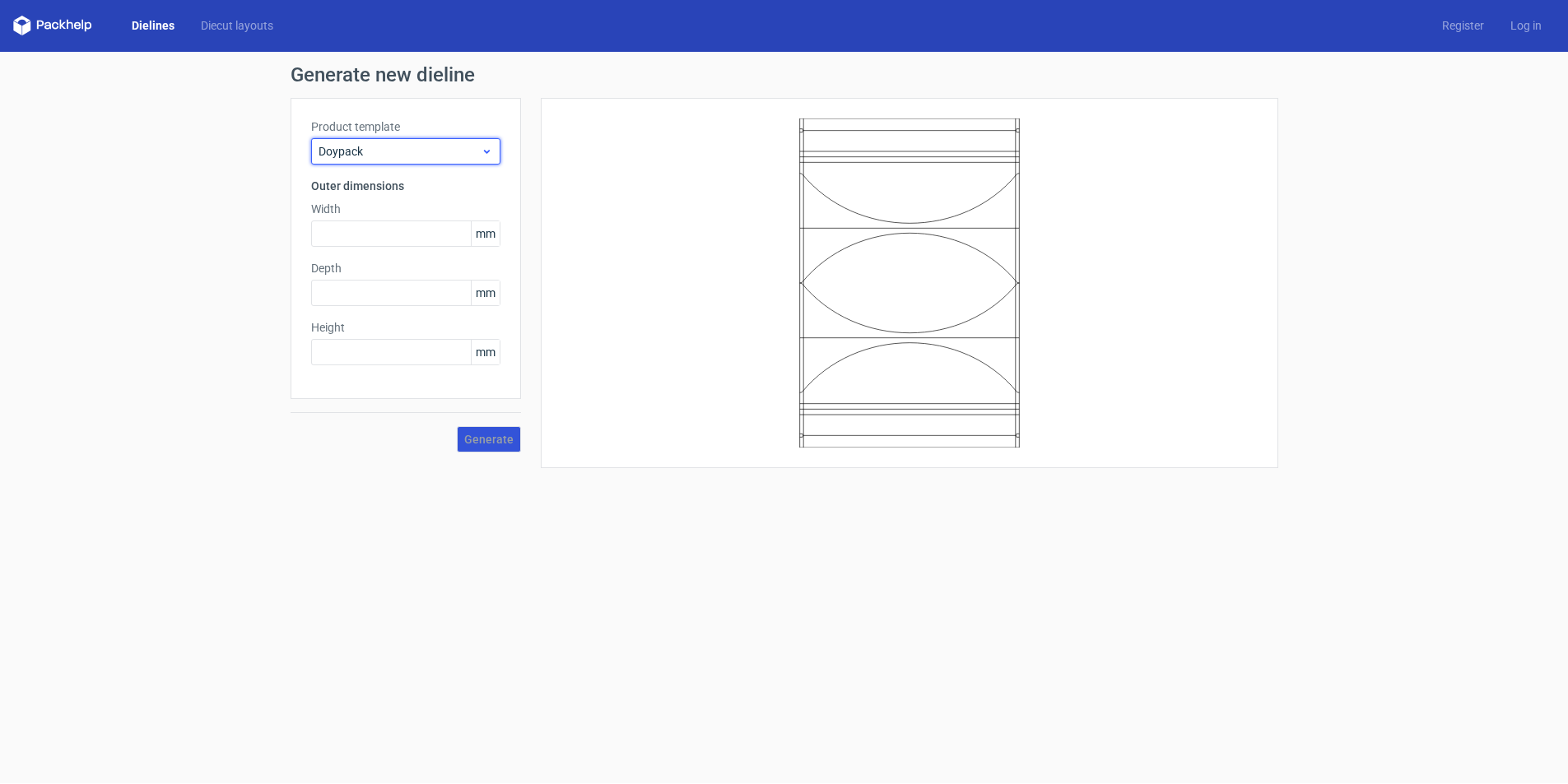
click at [490, 153] on icon at bounding box center [487, 151] width 12 height 13
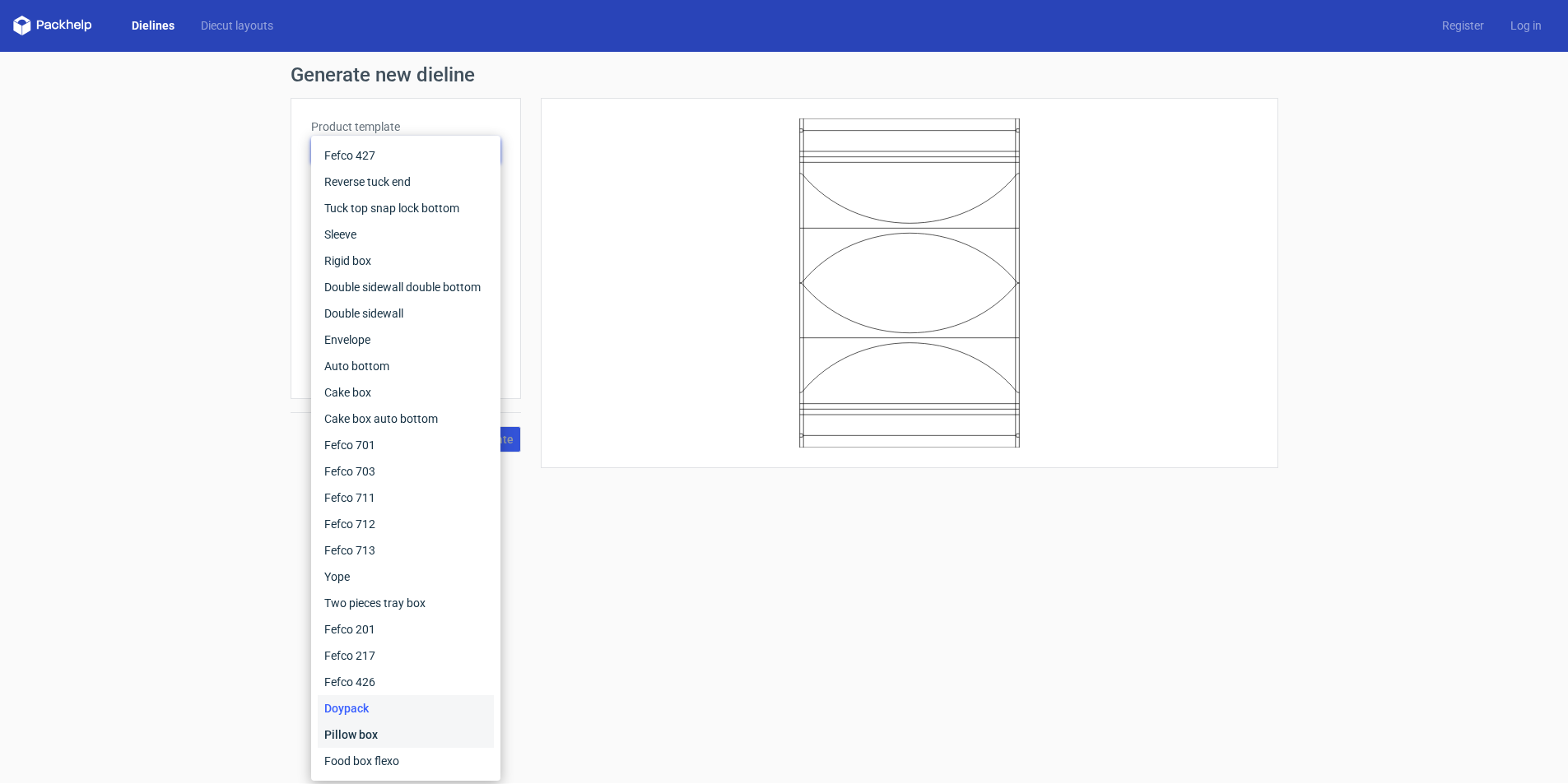
click at [359, 735] on div "Pillow box" at bounding box center [405, 735] width 177 height 26
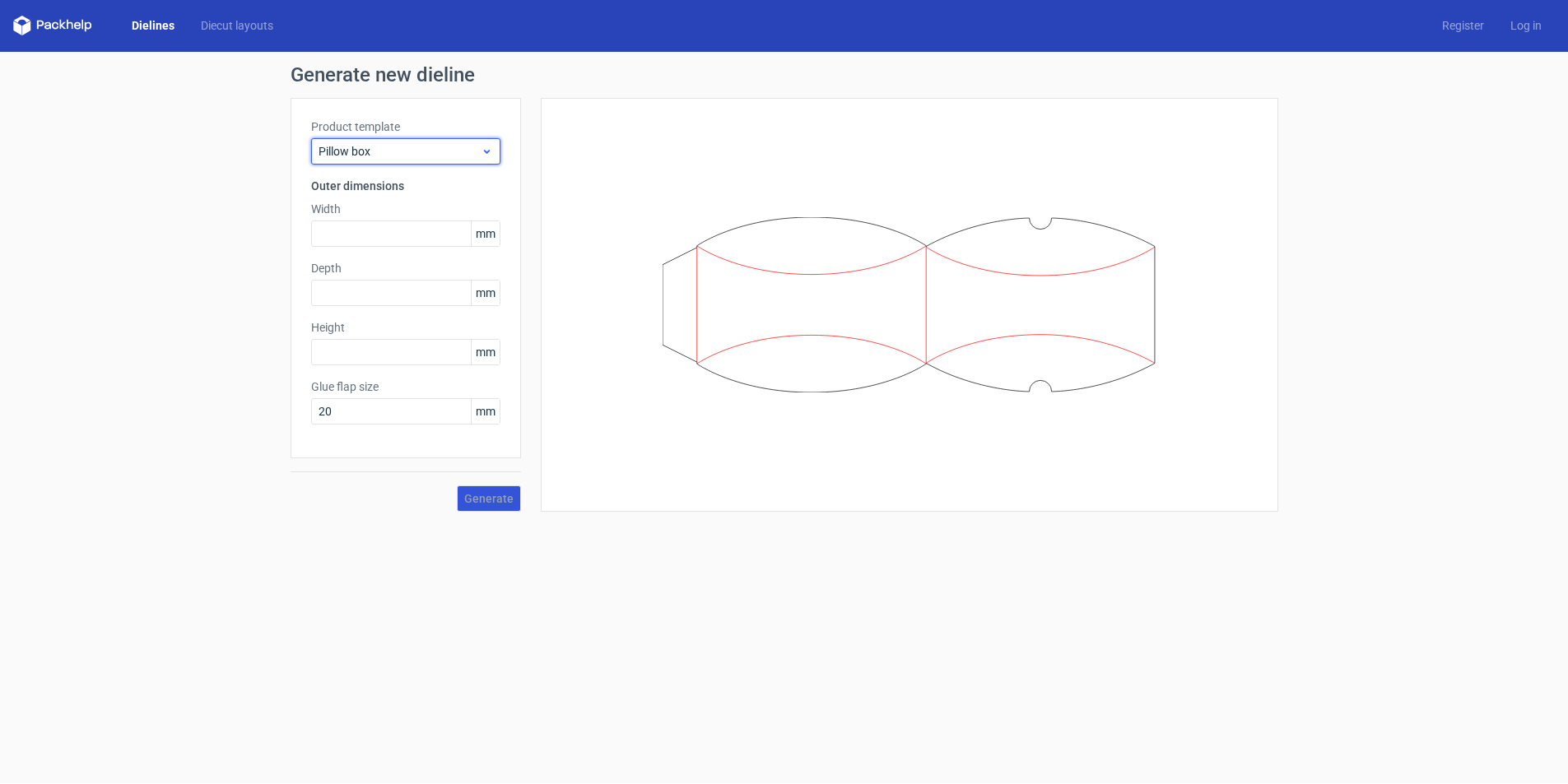
click at [488, 152] on use at bounding box center [486, 151] width 6 height 4
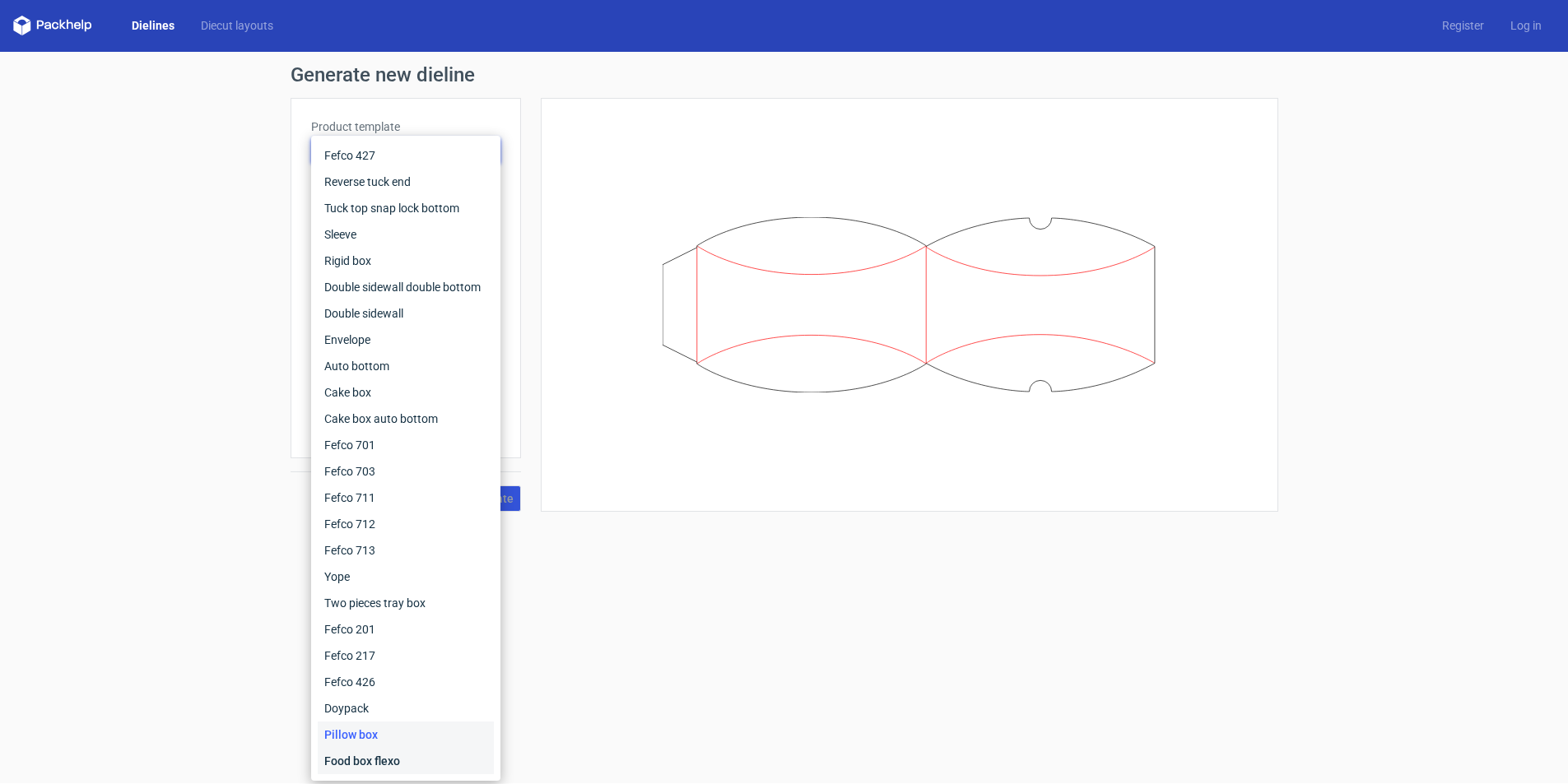
click at [373, 756] on div "Food box flexo" at bounding box center [405, 761] width 177 height 26
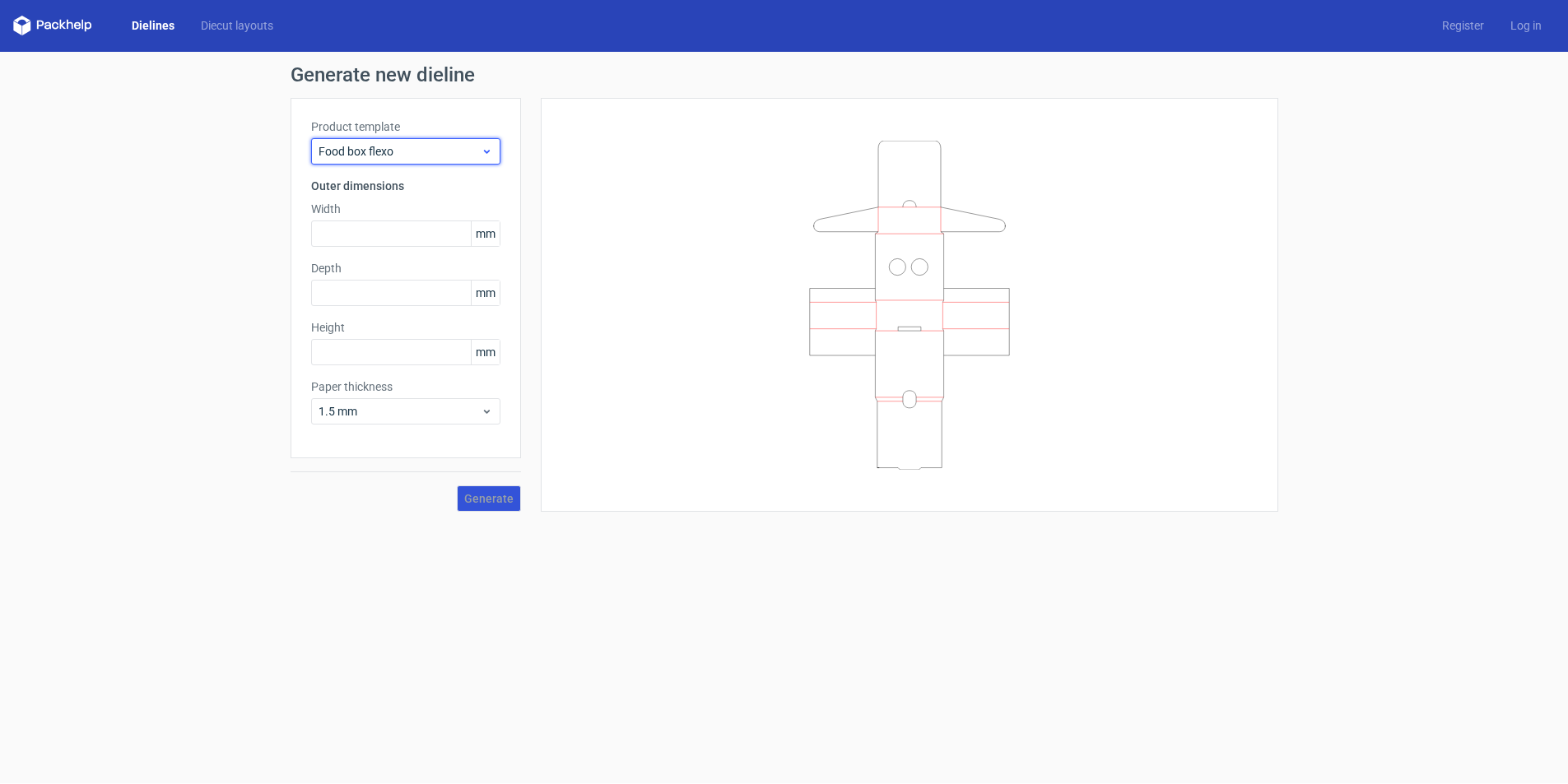
click at [488, 152] on icon at bounding box center [487, 151] width 12 height 13
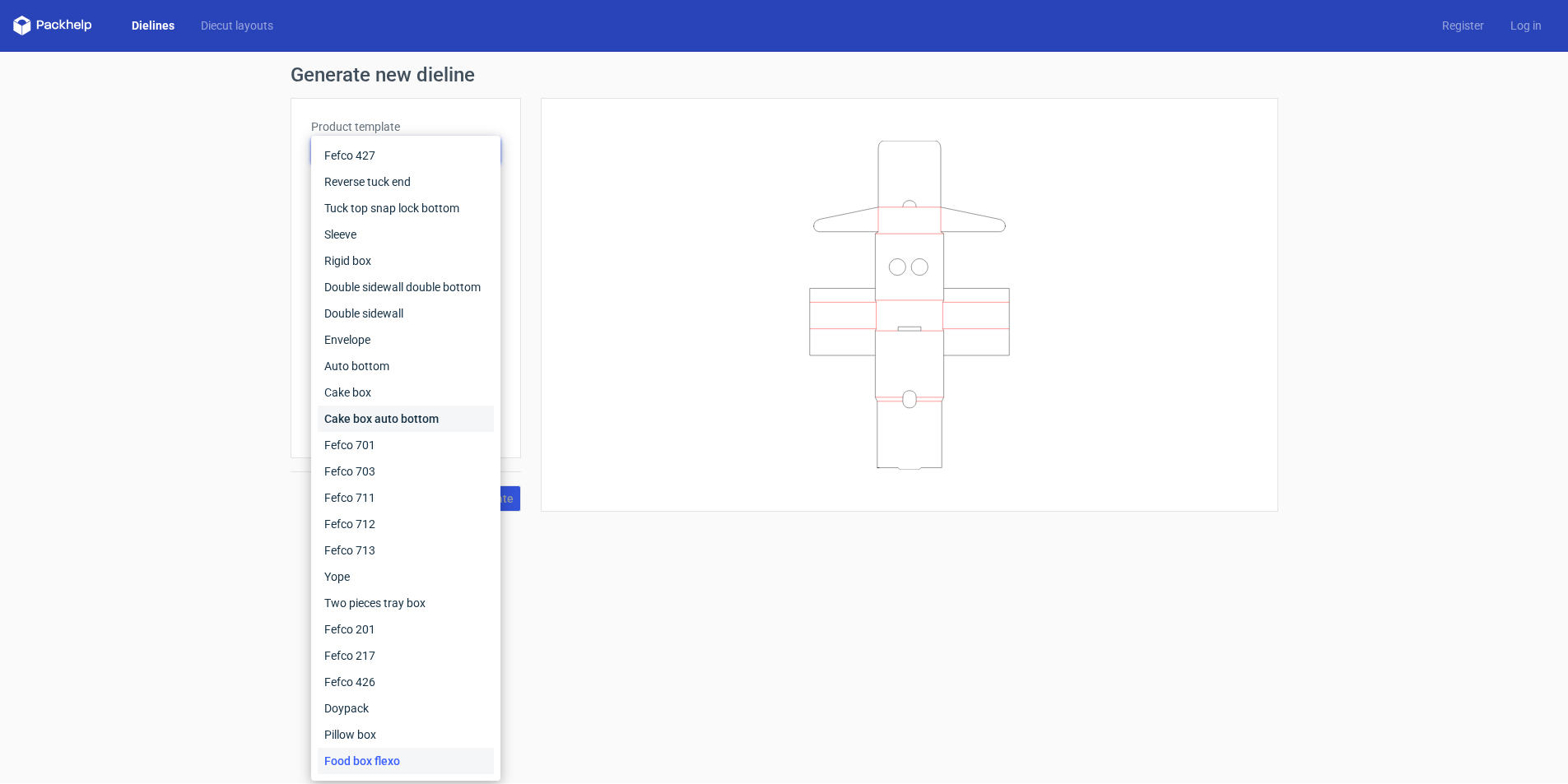
click at [392, 411] on div "Cake box auto bottom" at bounding box center [405, 418] width 177 height 26
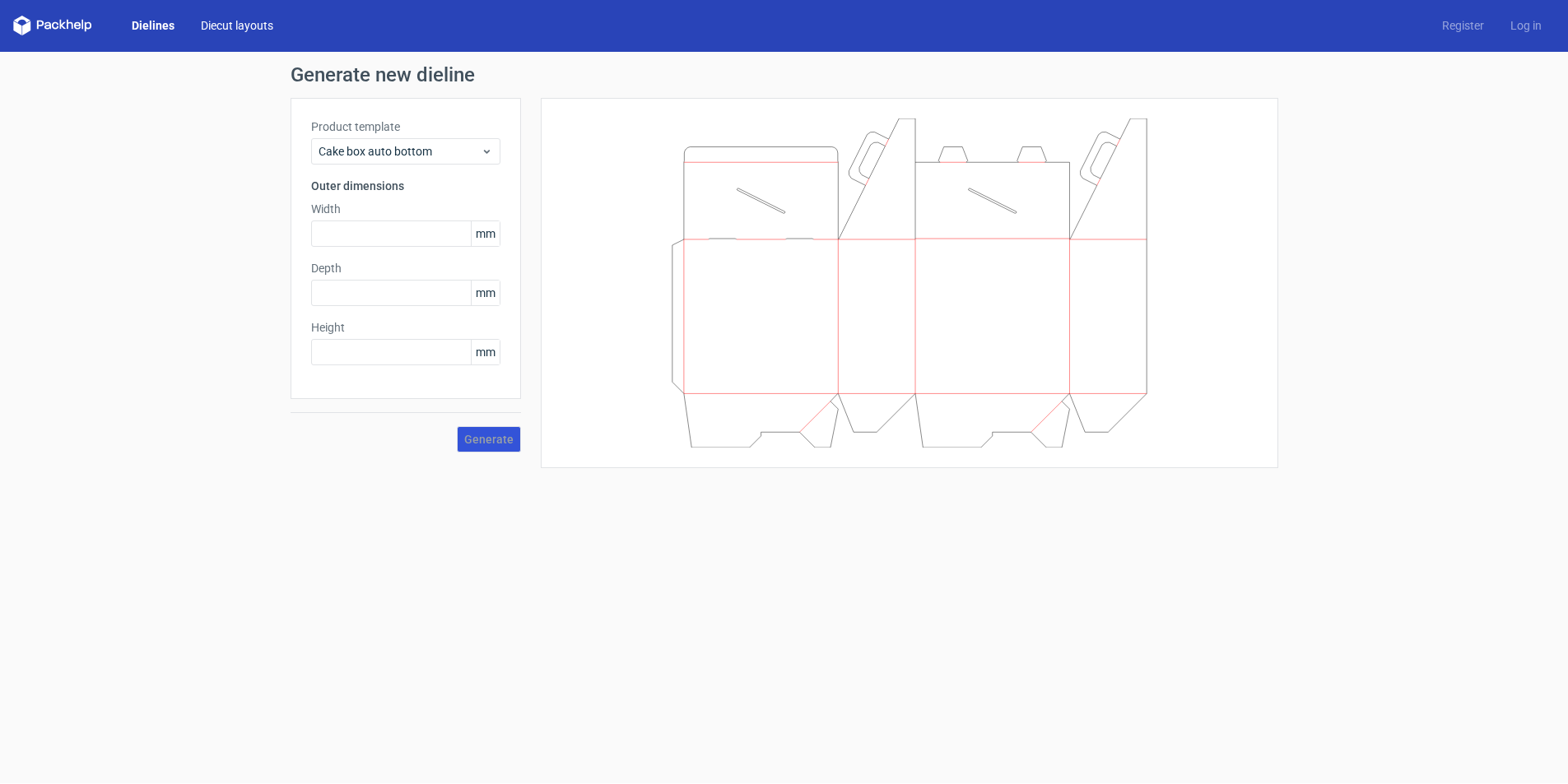
click at [219, 24] on link "Diecut layouts" at bounding box center [237, 26] width 99 height 17
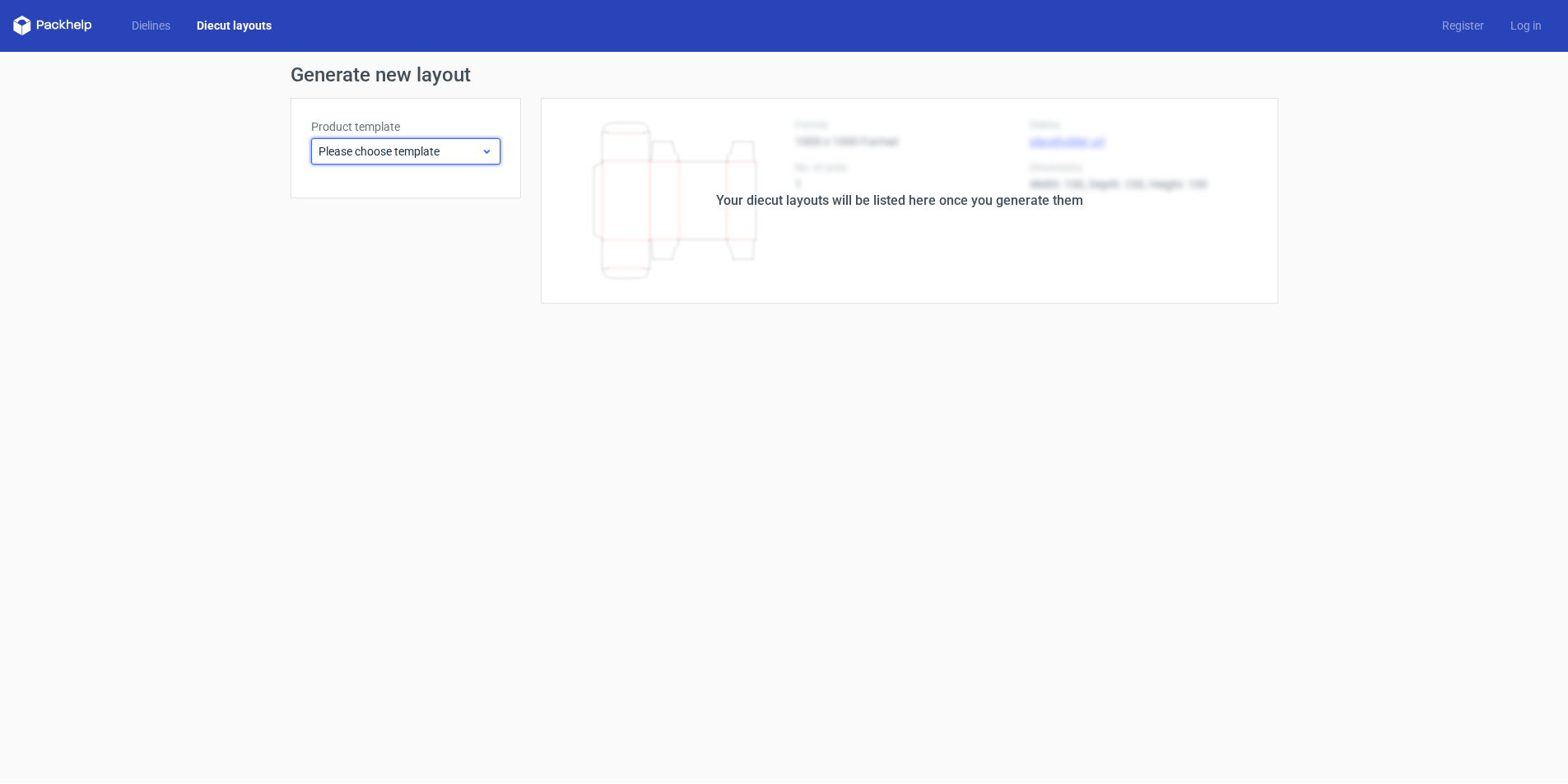
click at [488, 148] on icon at bounding box center [487, 151] width 12 height 13
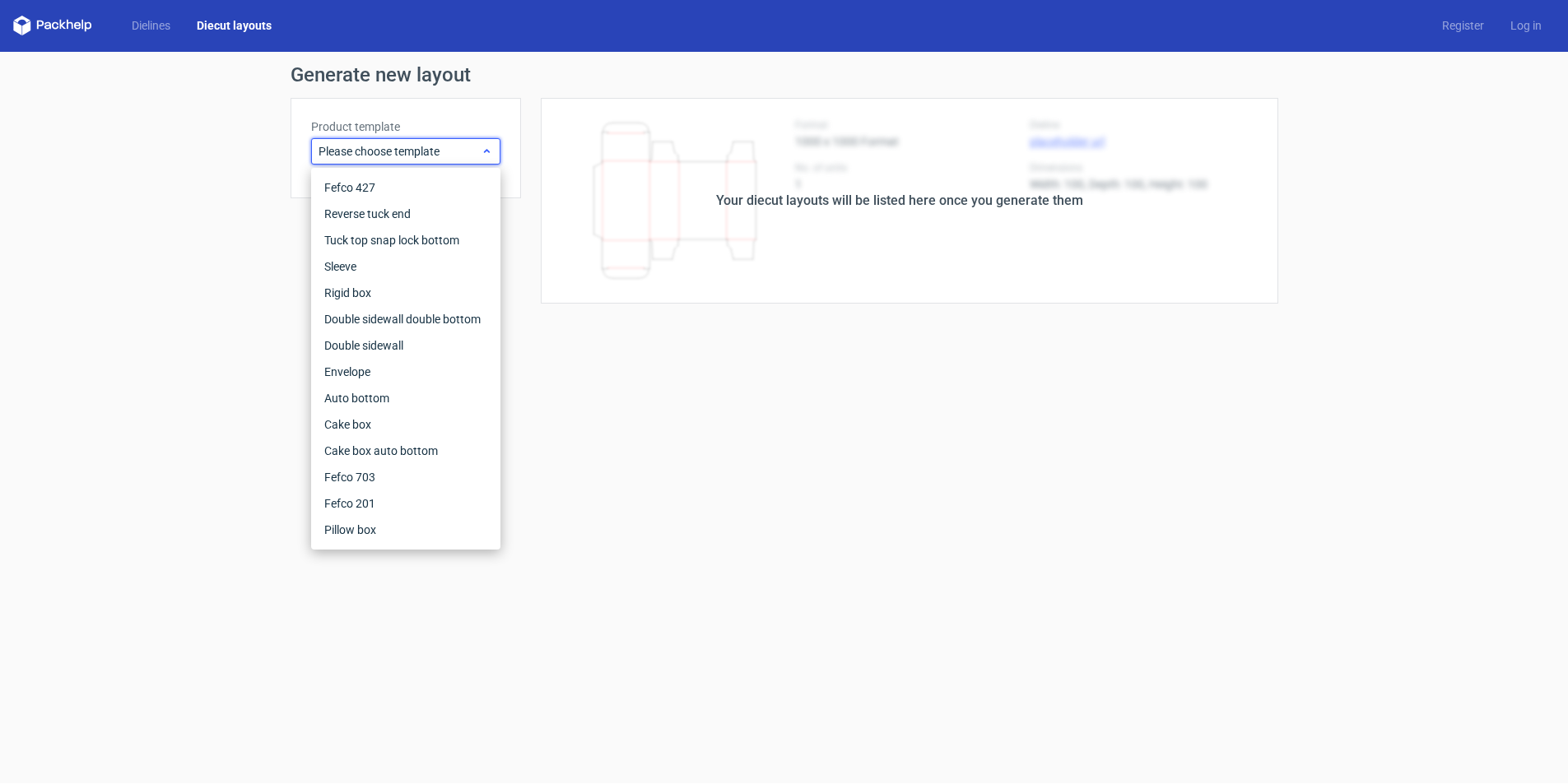
click at [491, 148] on icon at bounding box center [487, 151] width 12 height 13
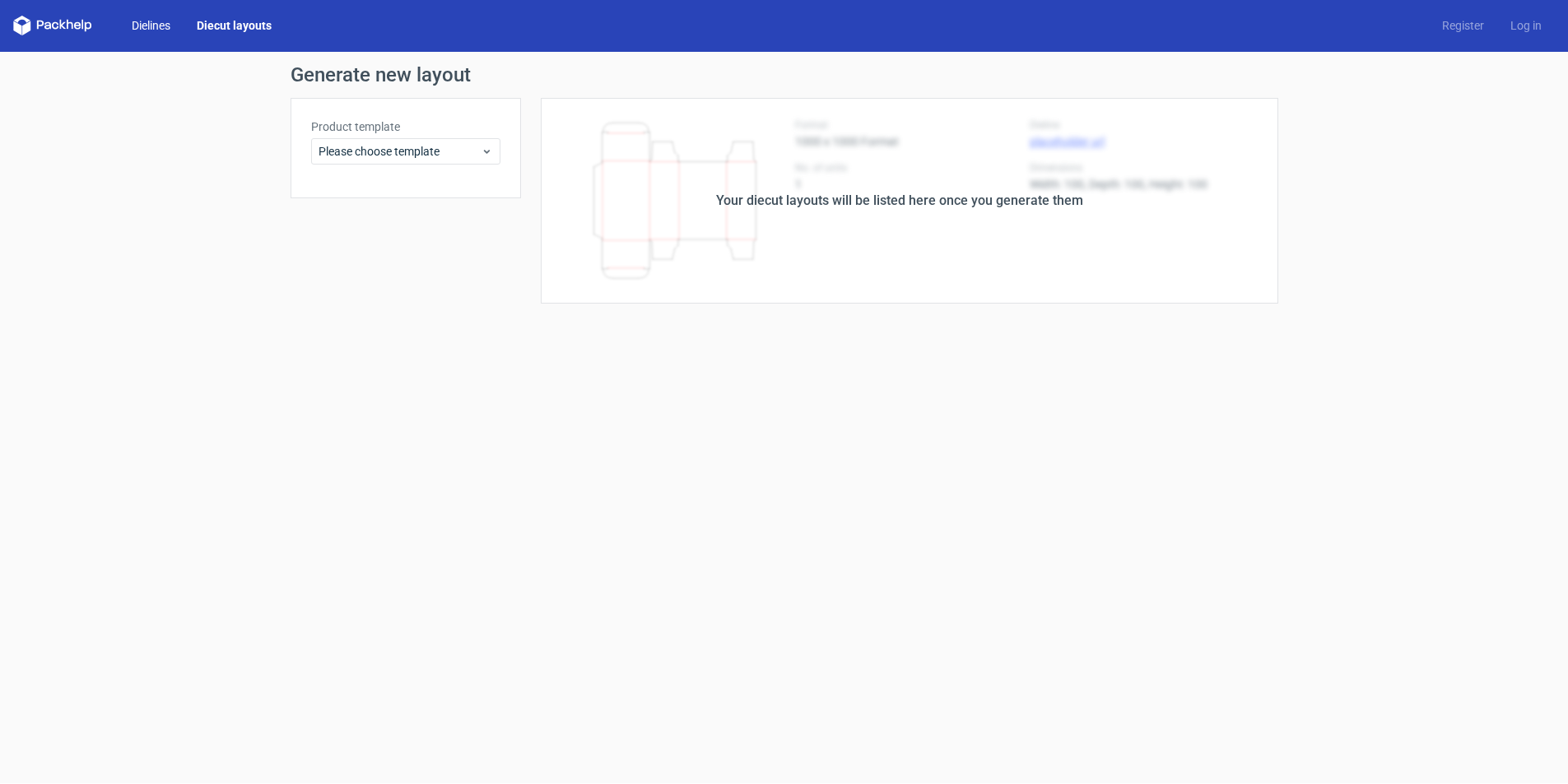
click at [148, 25] on link "Dielines" at bounding box center [151, 26] width 65 height 17
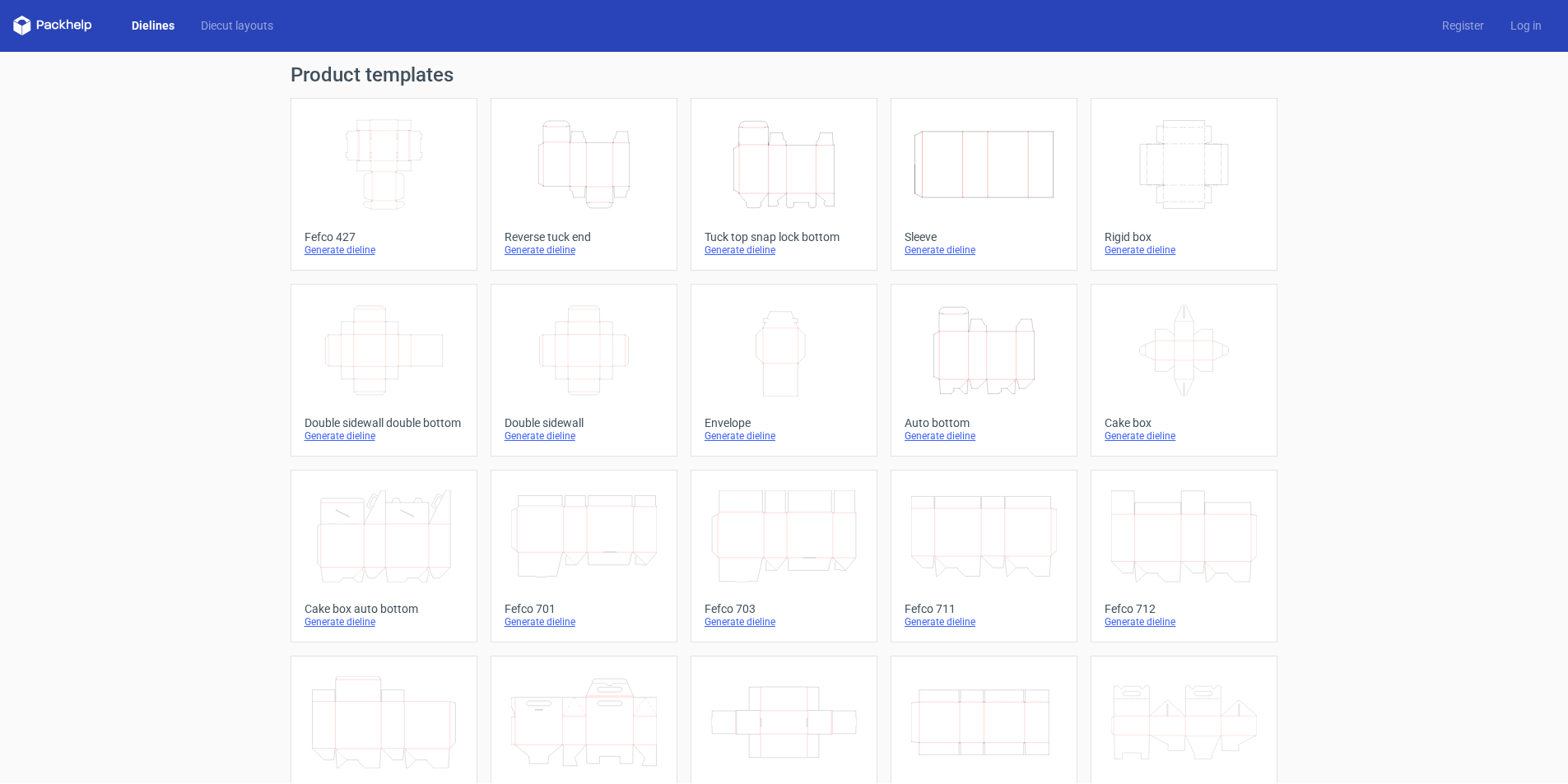
click at [379, 357] on icon "Width Depth Height" at bounding box center [384, 350] width 146 height 92
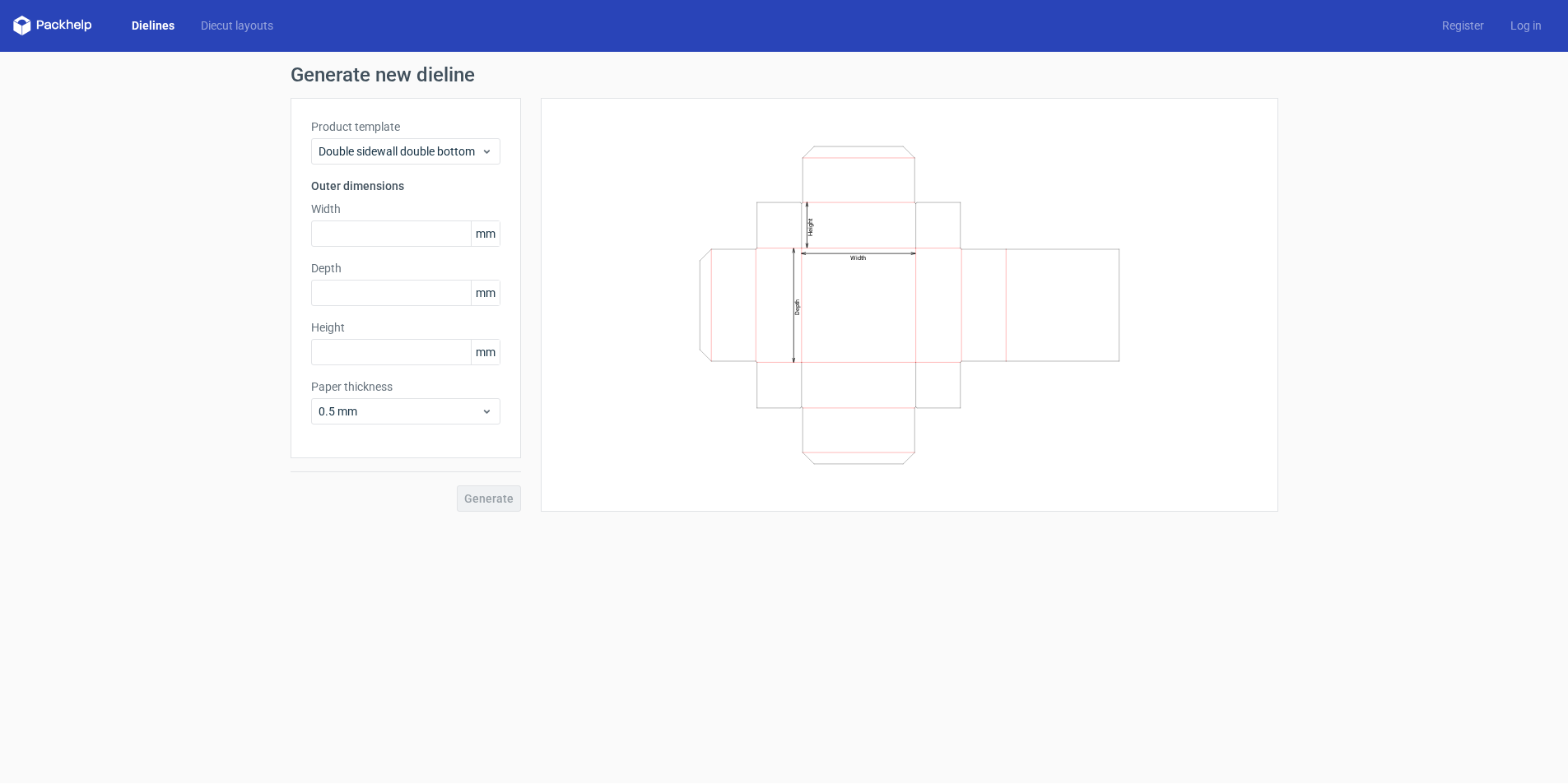
click at [1119, 263] on icon "Width Depth Height" at bounding box center [909, 305] width 494 height 329
drag, startPoint x: 652, startPoint y: 228, endPoint x: 696, endPoint y: 323, distance: 104.7
click at [696, 322] on div "Width Depth Height" at bounding box center [909, 304] width 696 height 372
click at [705, 299] on icon "Width Depth Height" at bounding box center [909, 305] width 494 height 329
click at [704, 268] on icon "Width Depth Height" at bounding box center [909, 305] width 494 height 329
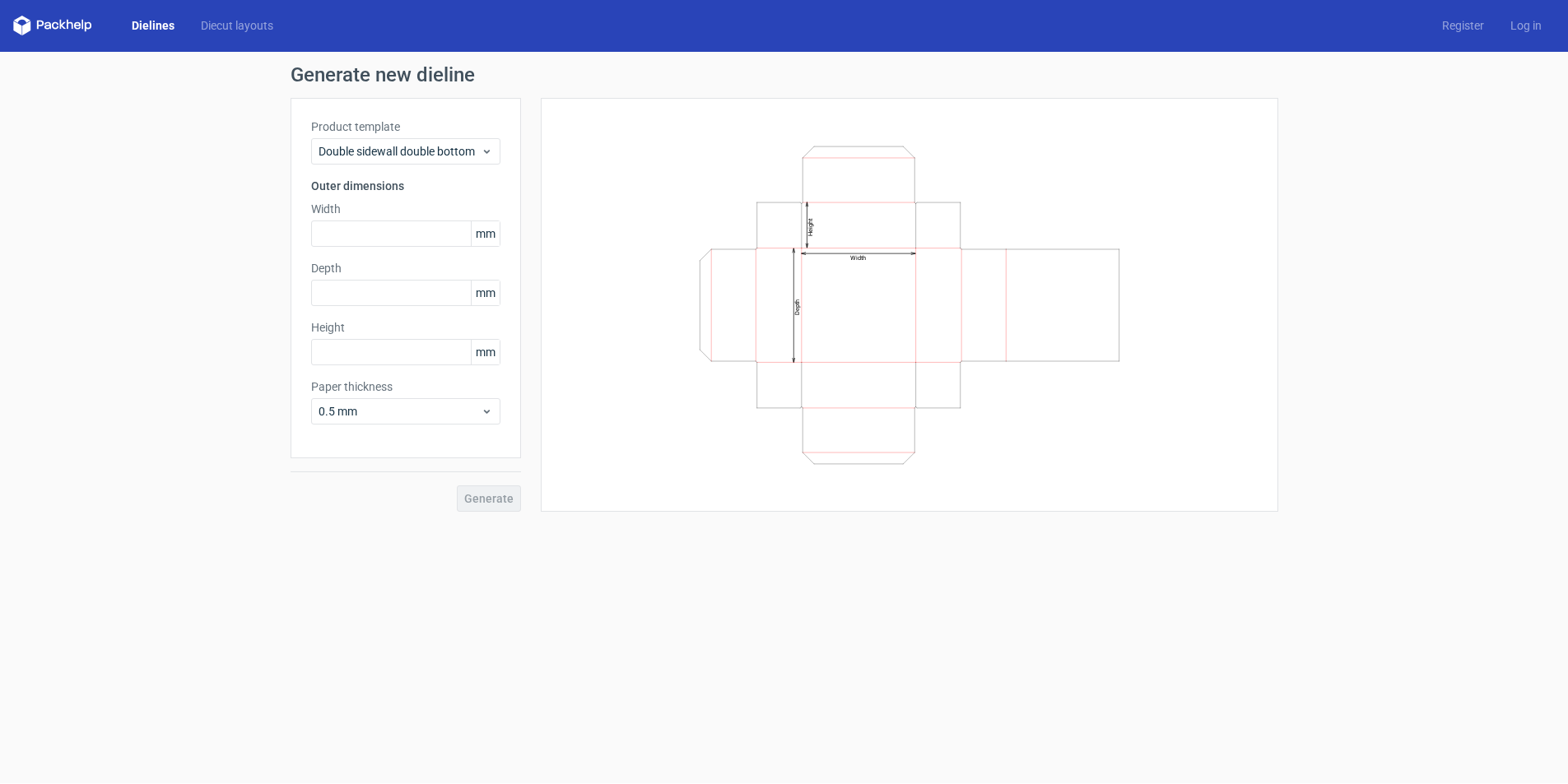
drag, startPoint x: 703, startPoint y: 268, endPoint x: 651, endPoint y: 301, distance: 61.6
click at [651, 301] on div "Width Depth Height" at bounding box center [909, 304] width 696 height 372
click at [422, 231] on input "text" at bounding box center [405, 233] width 190 height 26
type input "300"
click at [388, 289] on input "text" at bounding box center [405, 293] width 190 height 26
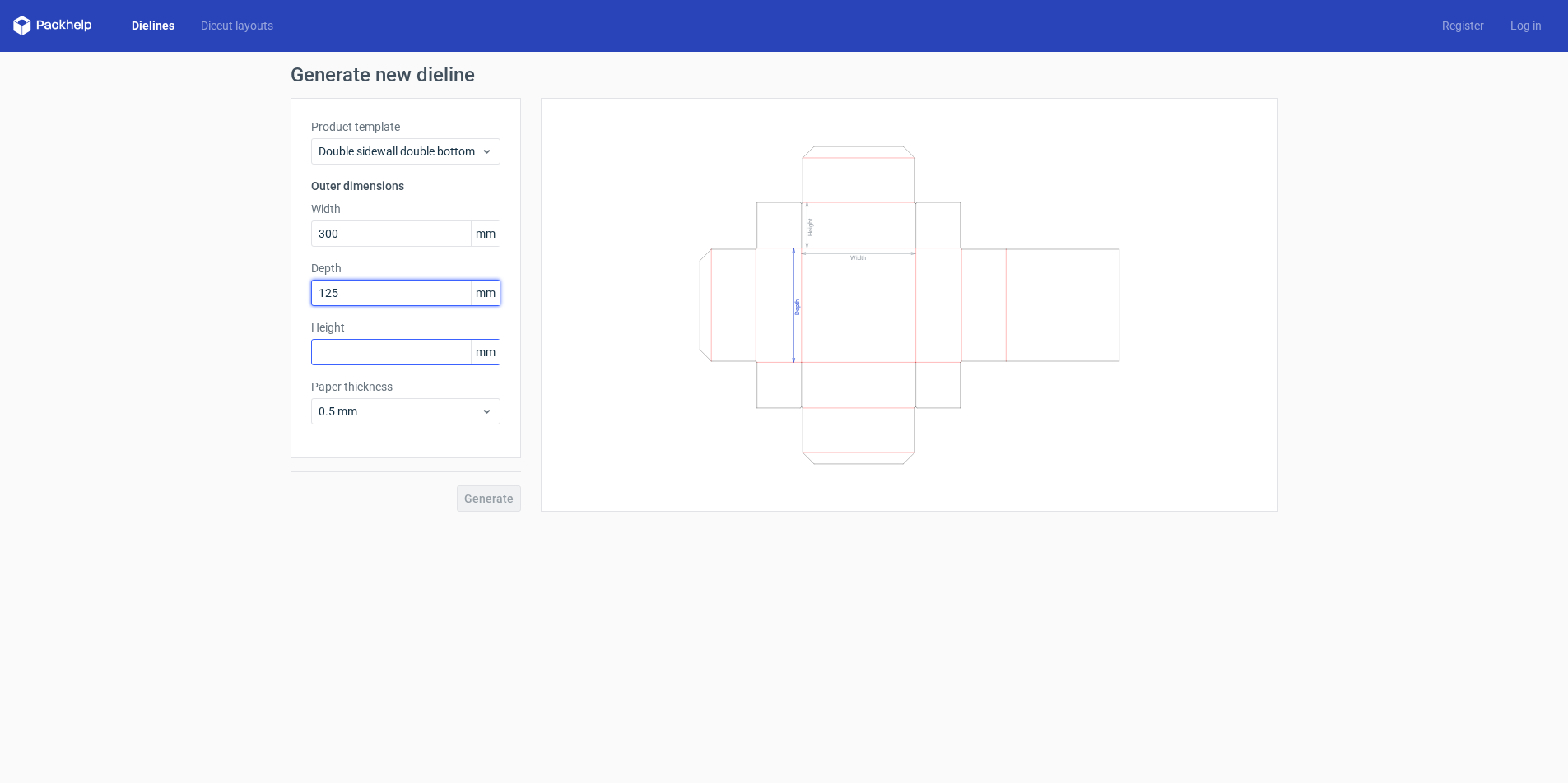
type input "125"
click at [365, 353] on input "text" at bounding box center [405, 352] width 190 height 26
type input "14"
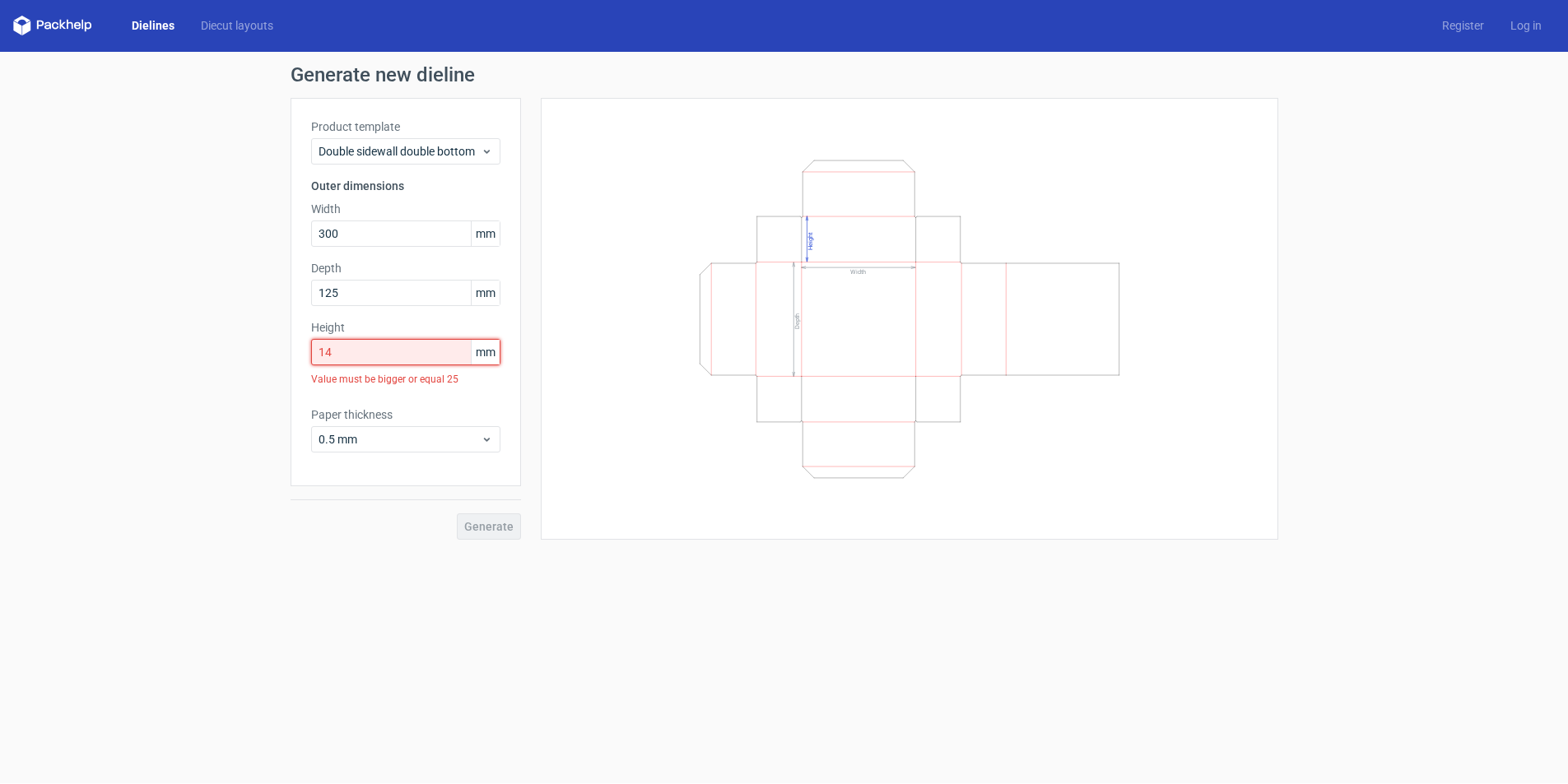
click at [365, 351] on input "14" at bounding box center [405, 352] width 190 height 26
drag, startPoint x: 356, startPoint y: 348, endPoint x: 298, endPoint y: 352, distance: 58.1
click at [298, 352] on div "Product template Double sidewall double bottom Outer dimensions Width 300 mm De…" at bounding box center [405, 292] width 231 height 388
click at [373, 354] on input "text" at bounding box center [405, 352] width 190 height 26
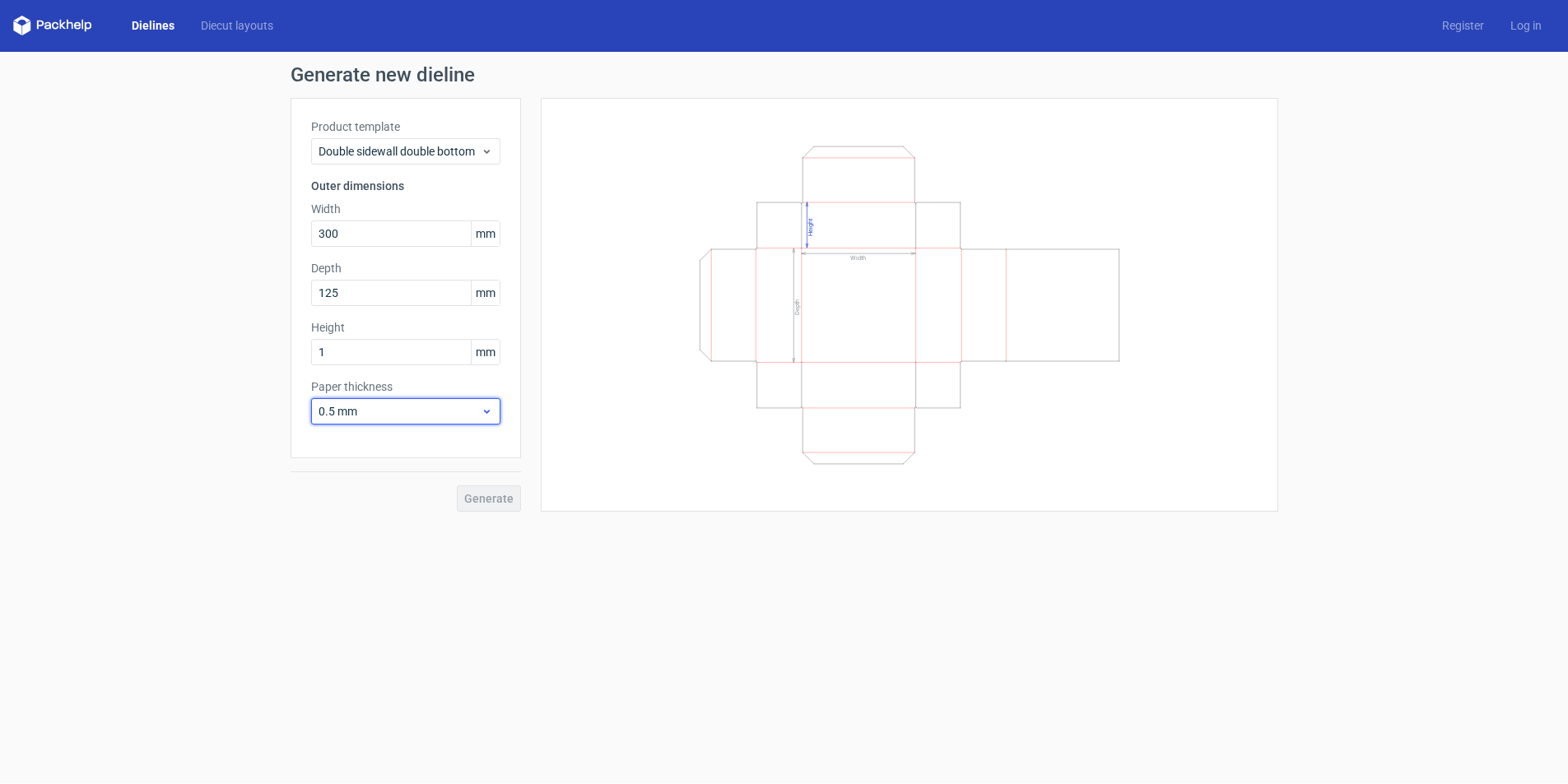
click at [484, 417] on div "Paper thickness 0.5 mm" at bounding box center [405, 400] width 190 height 46
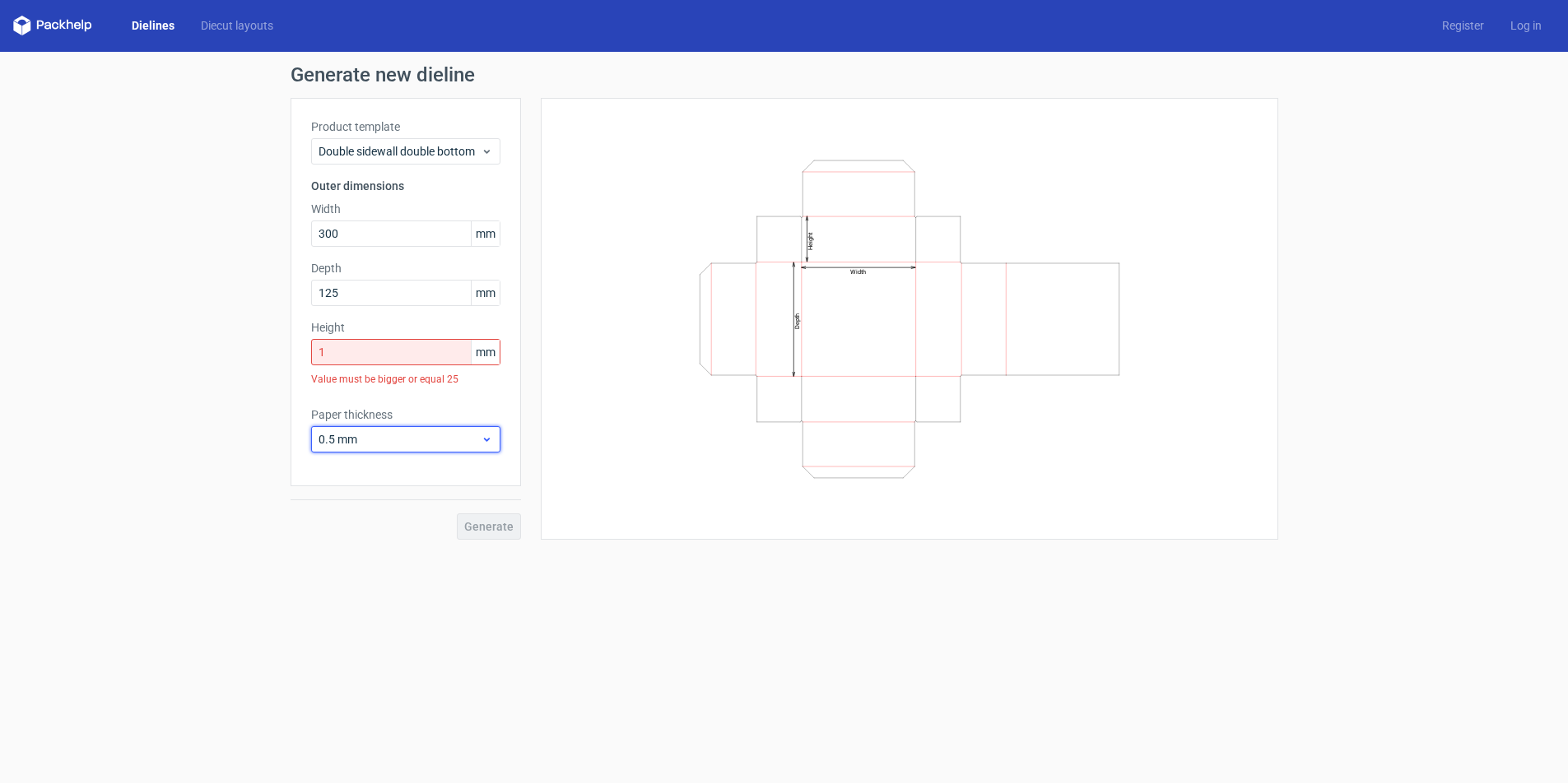
click at [481, 441] on icon at bounding box center [487, 439] width 12 height 13
click at [349, 603] on div "4 mm" at bounding box center [405, 607] width 177 height 26
click at [488, 437] on icon at bounding box center [487, 439] width 12 height 13
click at [329, 529] on div "1 mm" at bounding box center [405, 528] width 177 height 26
click at [378, 353] on input "1" at bounding box center [405, 352] width 190 height 26
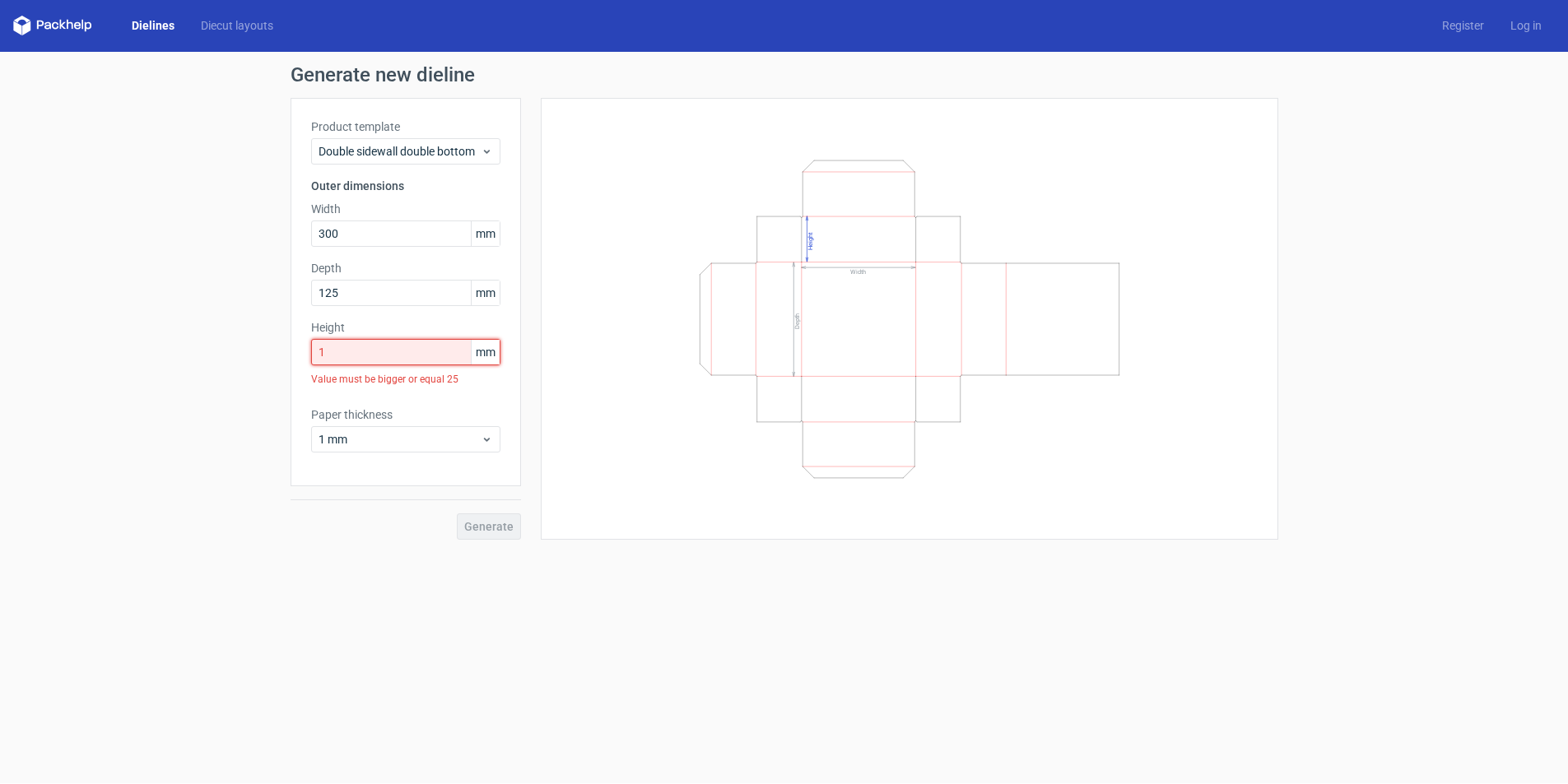
drag, startPoint x: 378, startPoint y: 353, endPoint x: 321, endPoint y: 358, distance: 57.2
click at [321, 358] on input "1" at bounding box center [405, 352] width 190 height 26
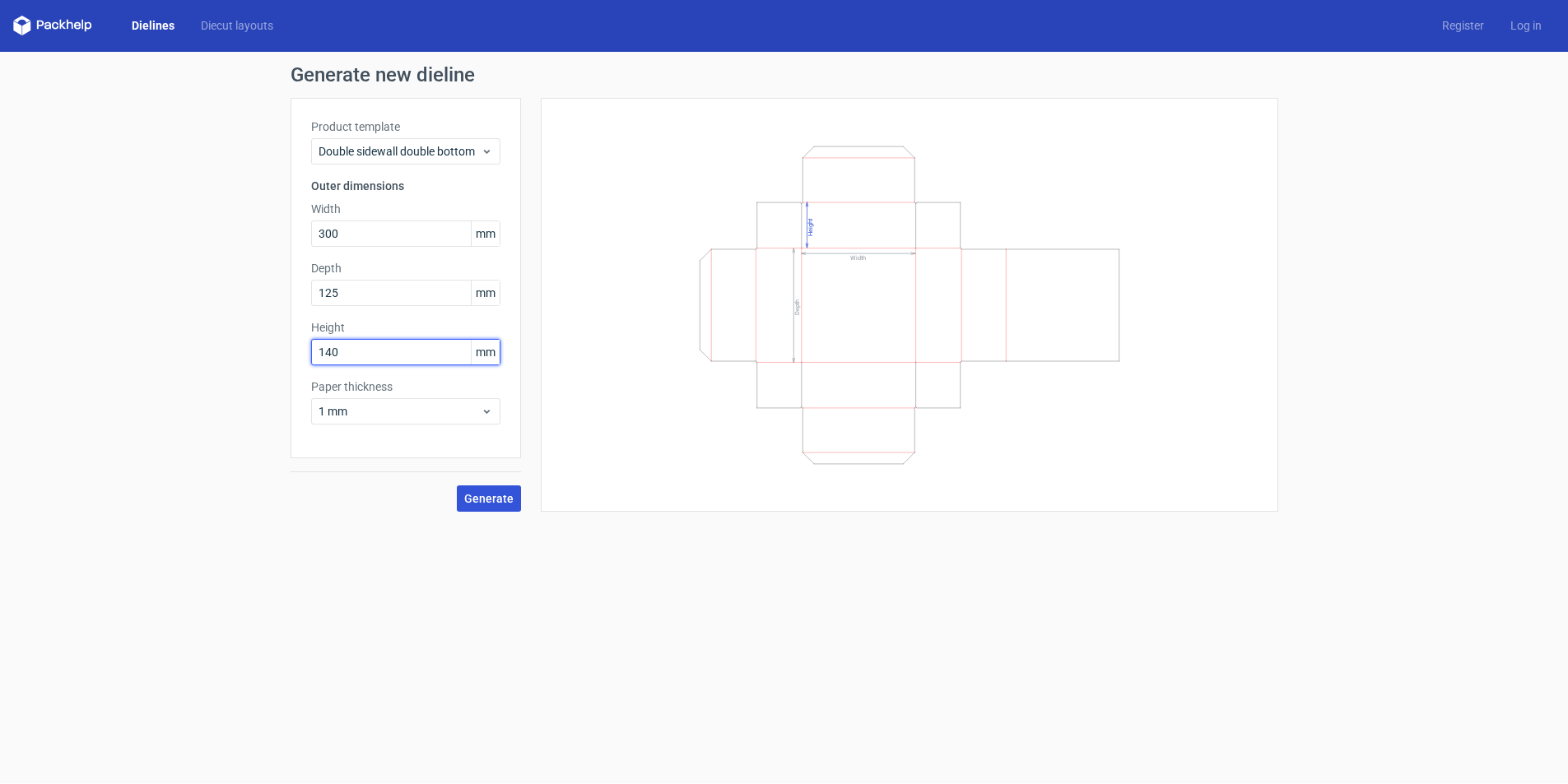
type input "140"
click at [475, 503] on span "Generate" at bounding box center [488, 498] width 49 height 11
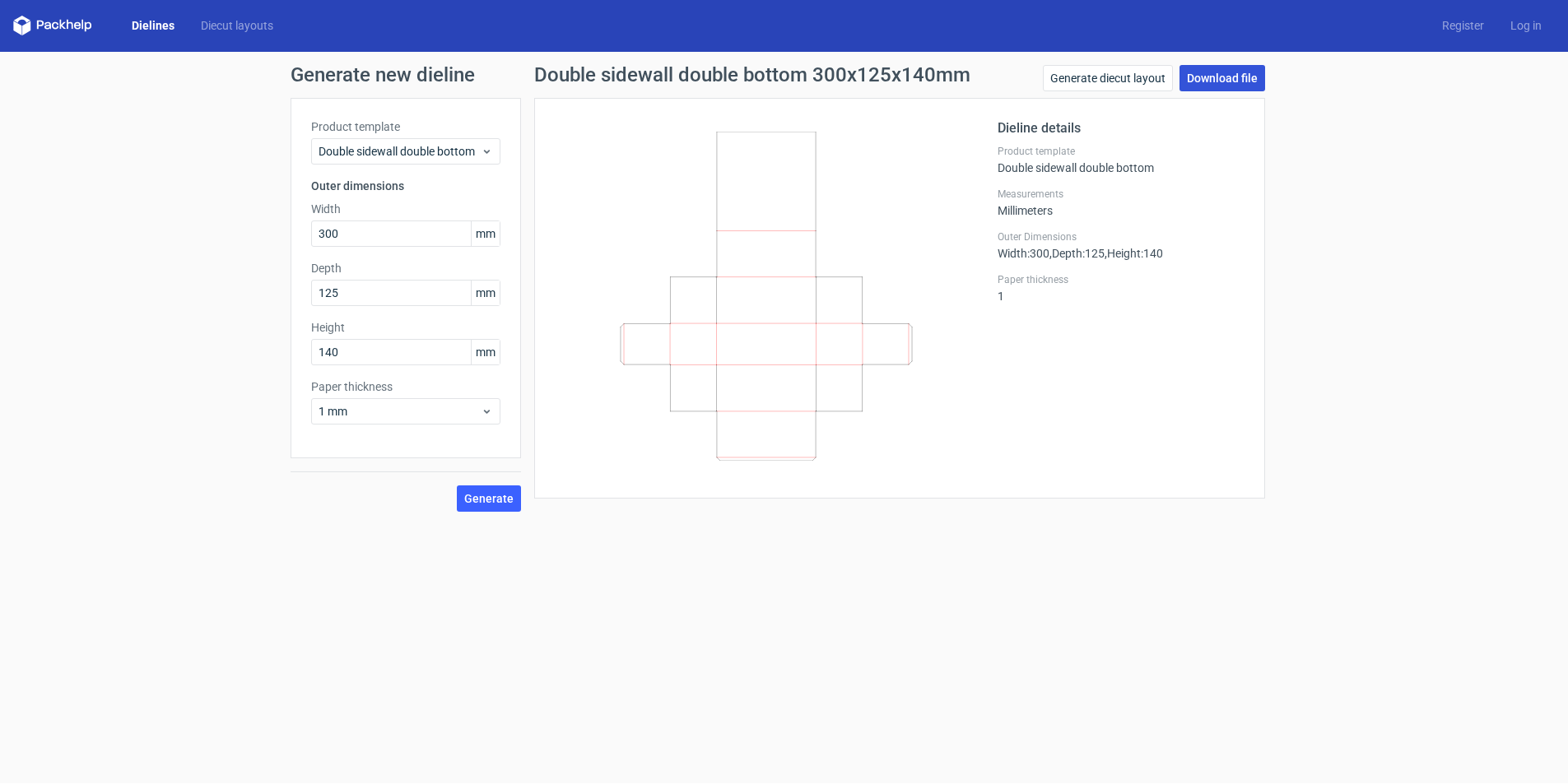
click at [1226, 77] on link "Download file" at bounding box center [1222, 78] width 86 height 26
